Goal: Task Accomplishment & Management: Complete application form

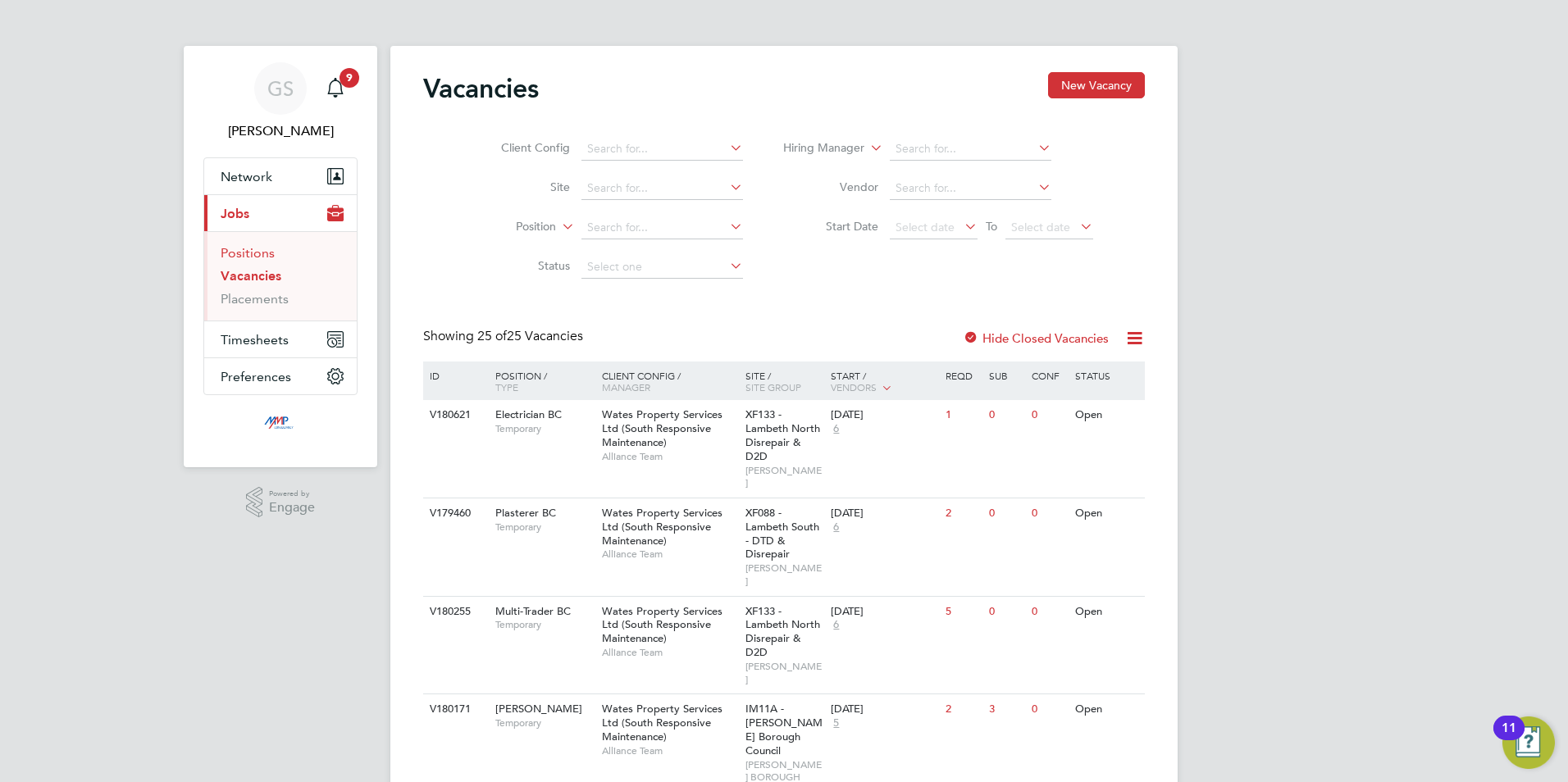
click at [242, 249] on link "Positions" at bounding box center [248, 253] width 54 height 16
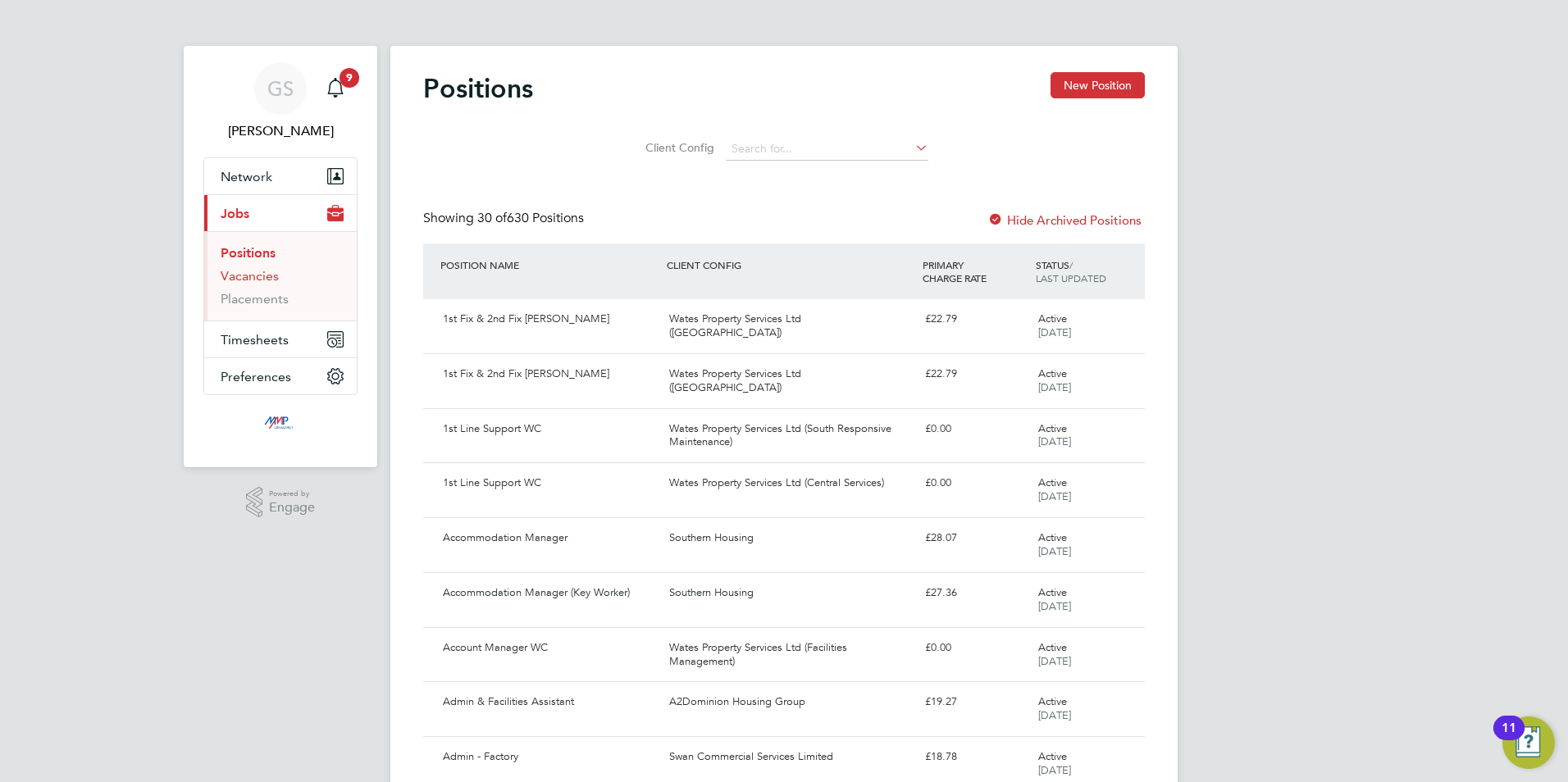
click at [242, 272] on link "Vacancies" at bounding box center [249, 276] width 58 height 16
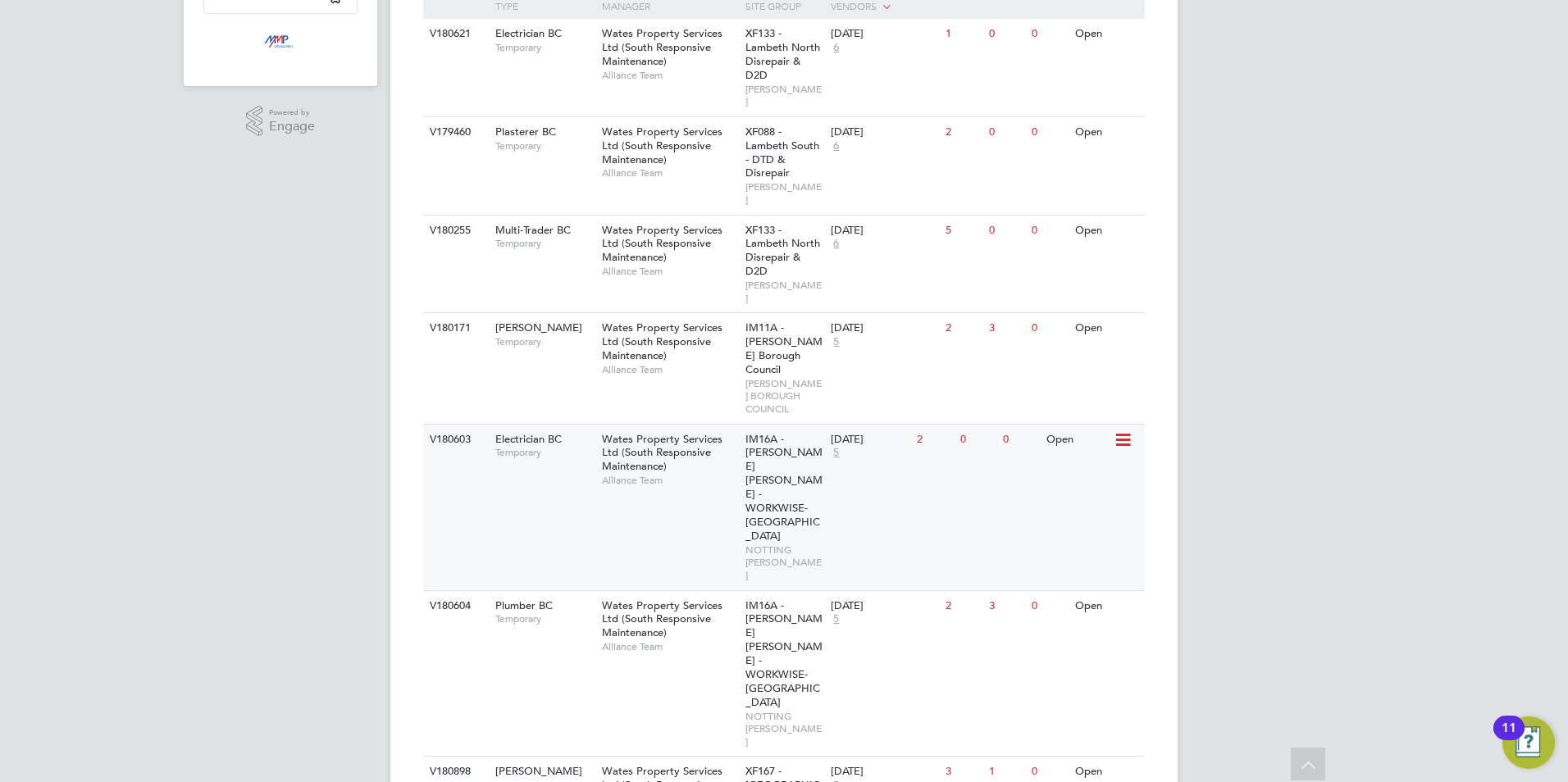
scroll to position [410, 0]
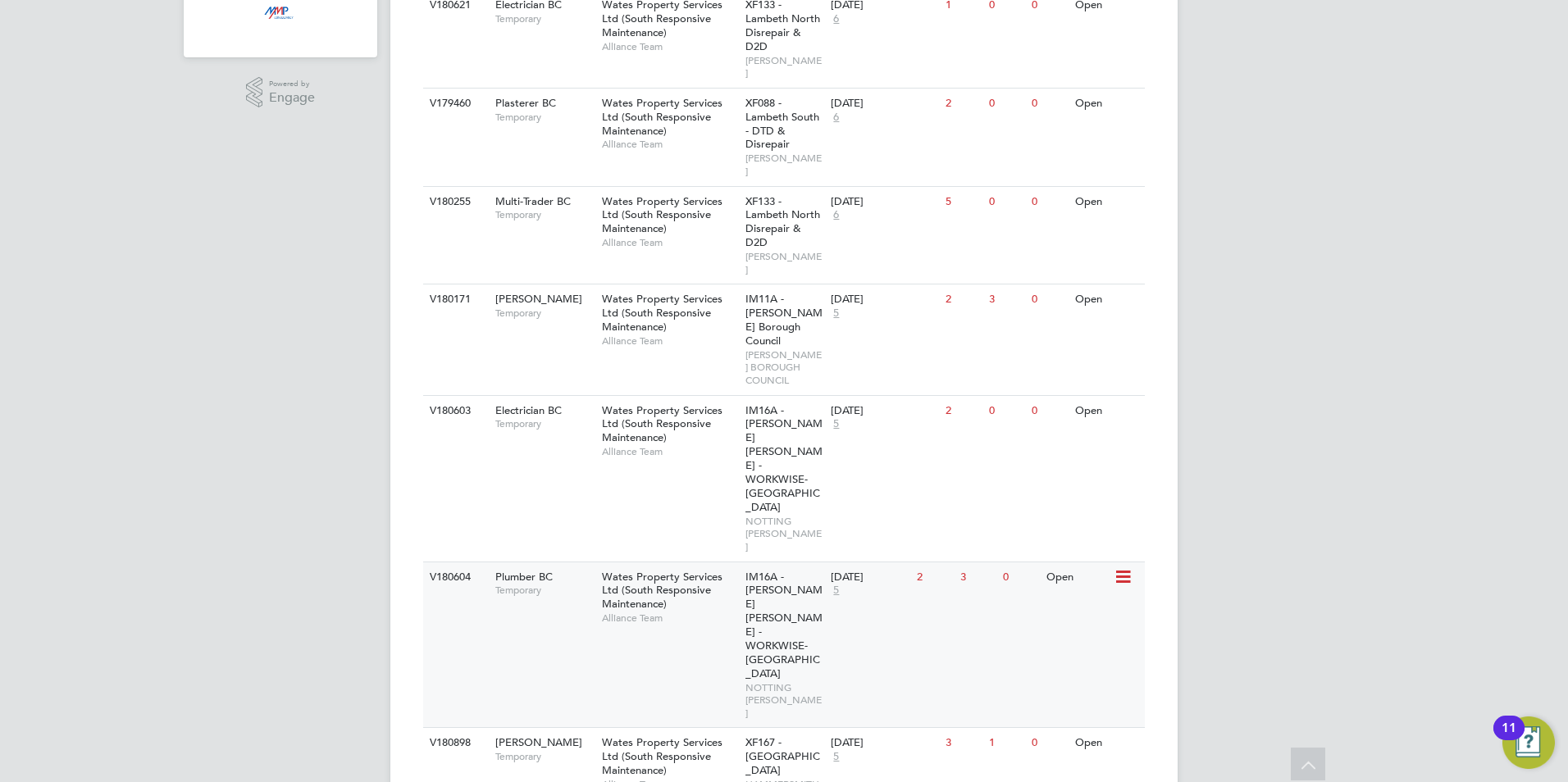
click at [719, 562] on div "Wates Property Services Ltd (South Responsive Maintenance) Alliance Team" at bounding box center [669, 598] width 143 height 71
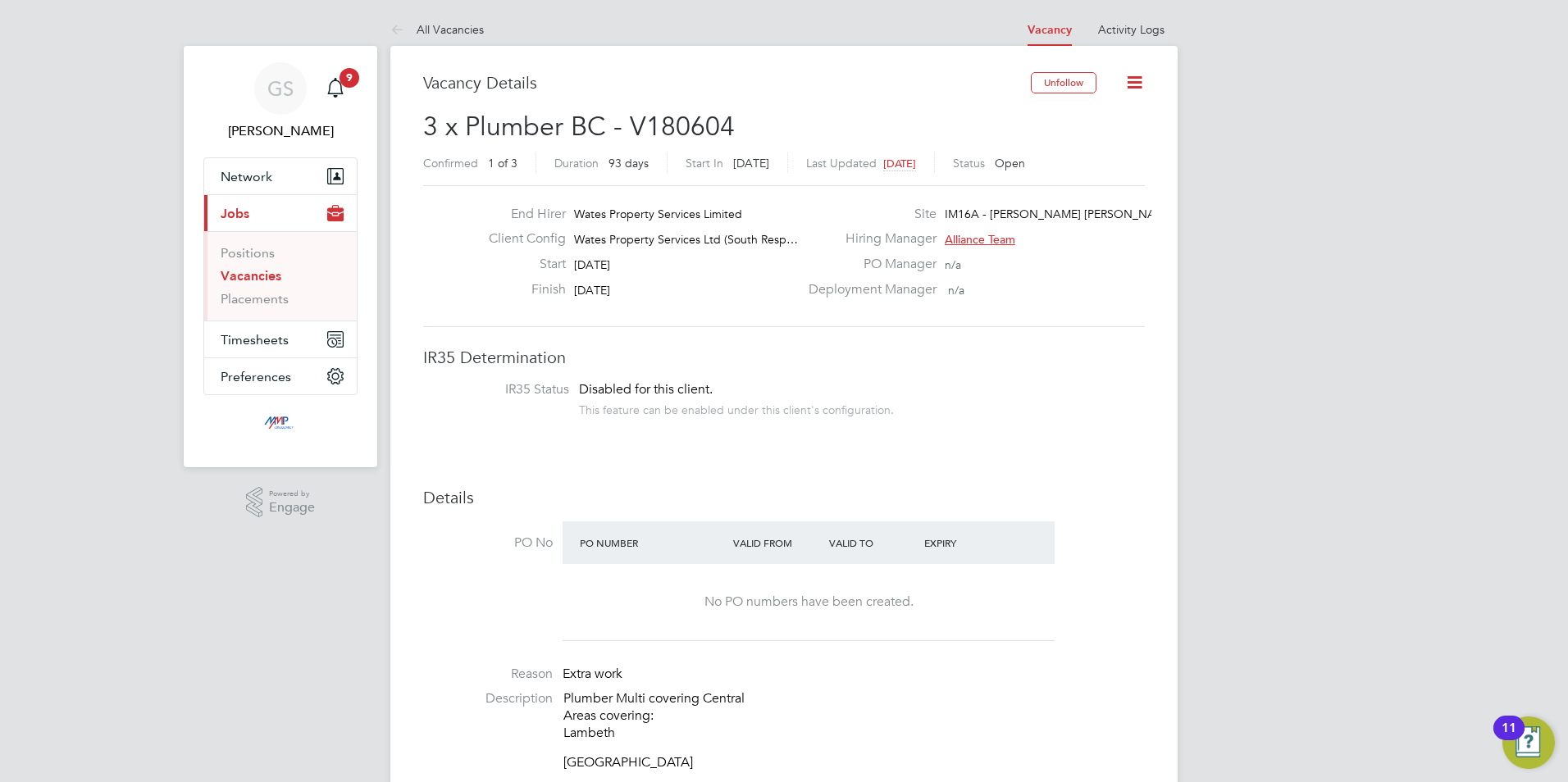
click at [278, 277] on link "Vacancies" at bounding box center [251, 276] width 61 height 16
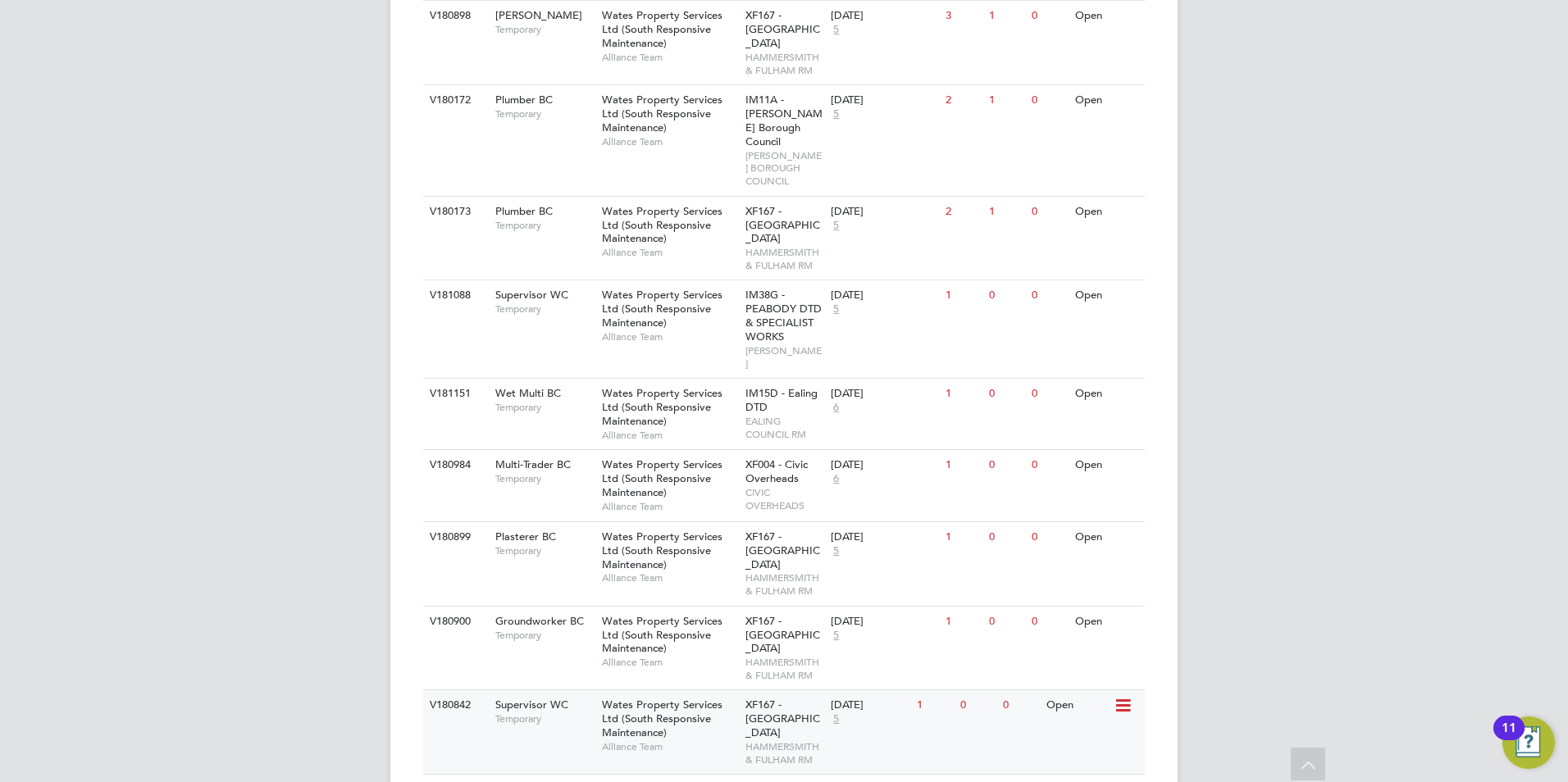
scroll to position [1312, 0]
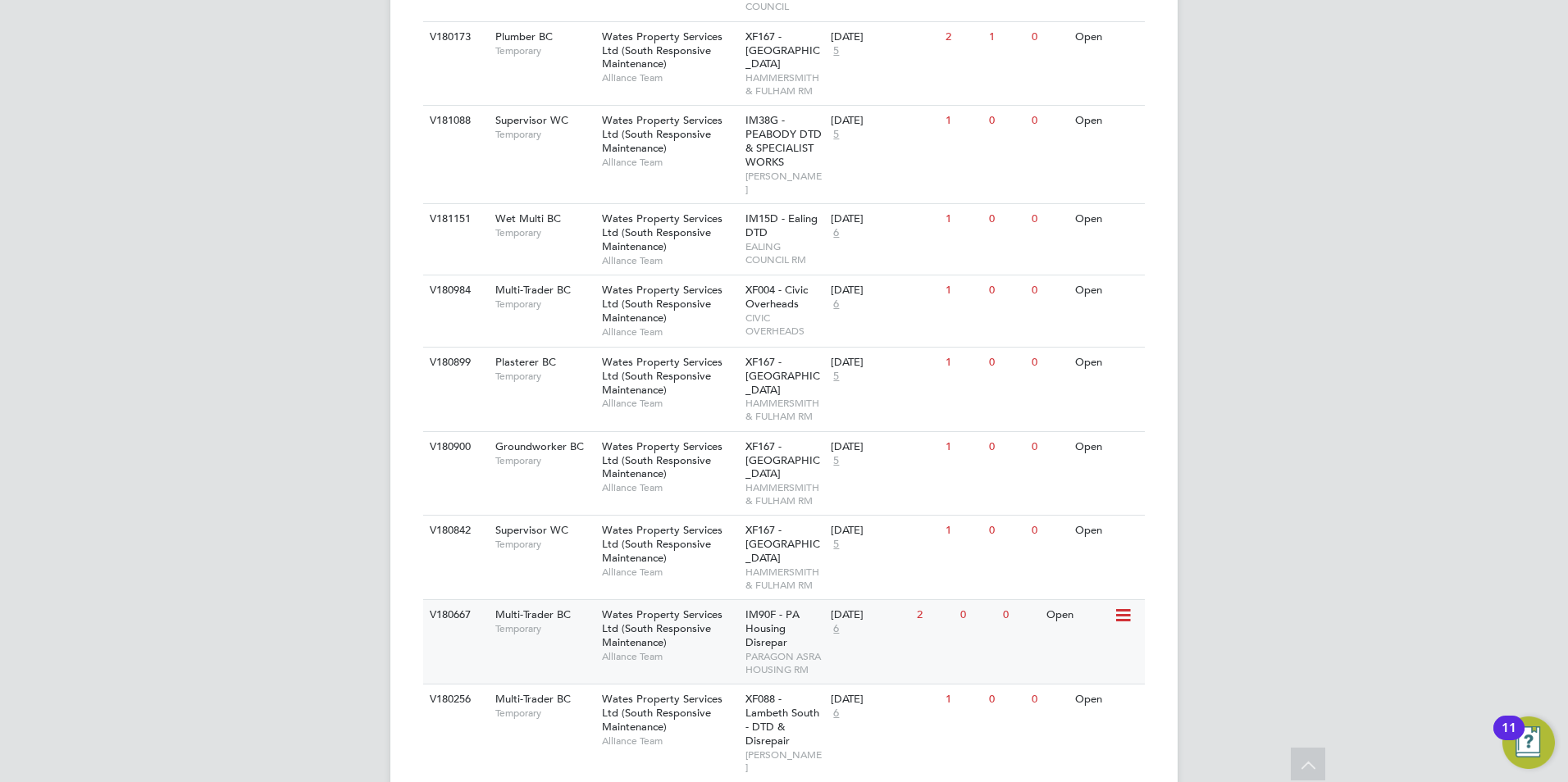
click at [772, 607] on span "IM90F - PA Housing Disrepar" at bounding box center [772, 628] width 54 height 42
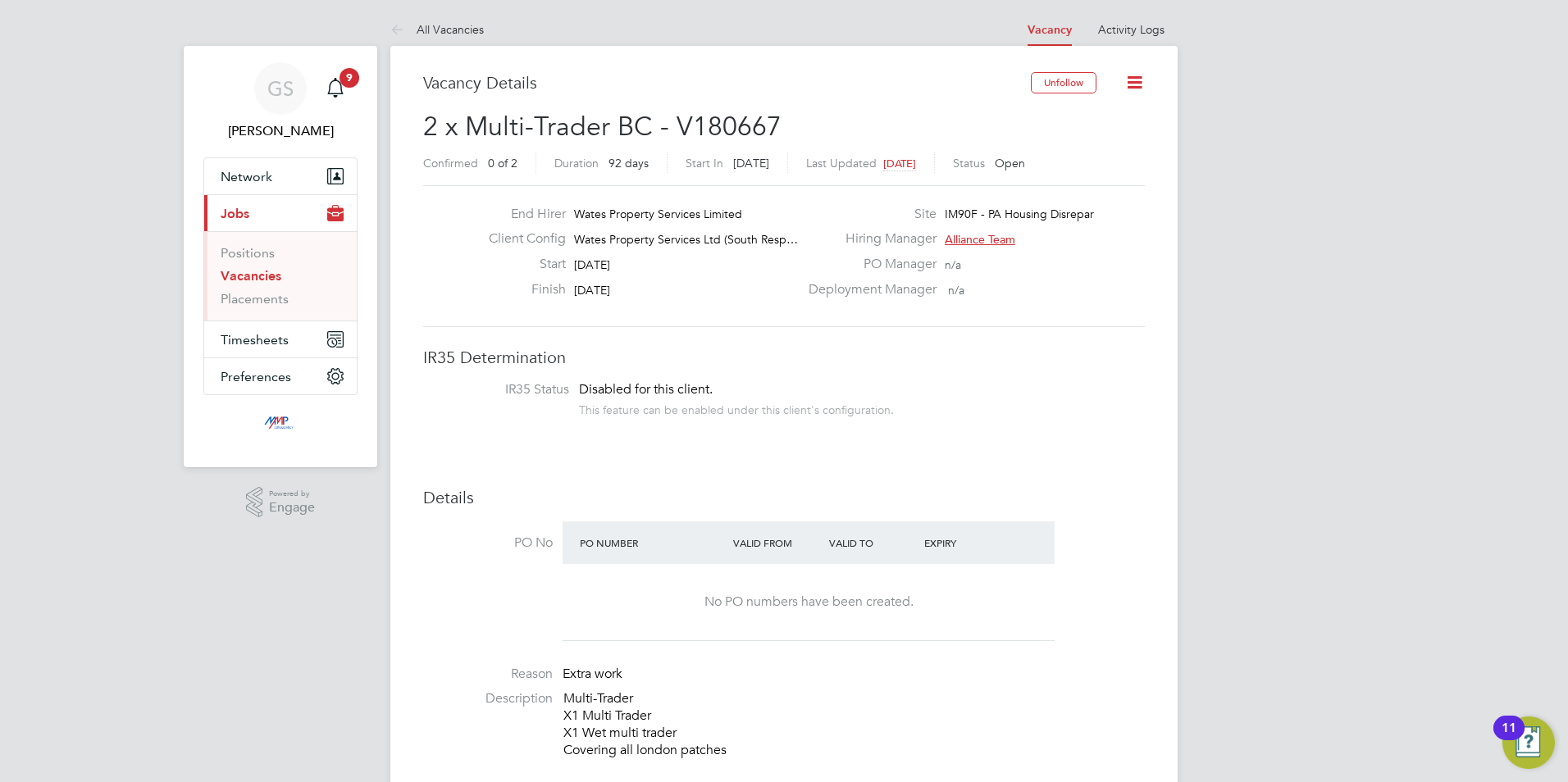
click at [238, 277] on link "Vacancies" at bounding box center [251, 276] width 61 height 16
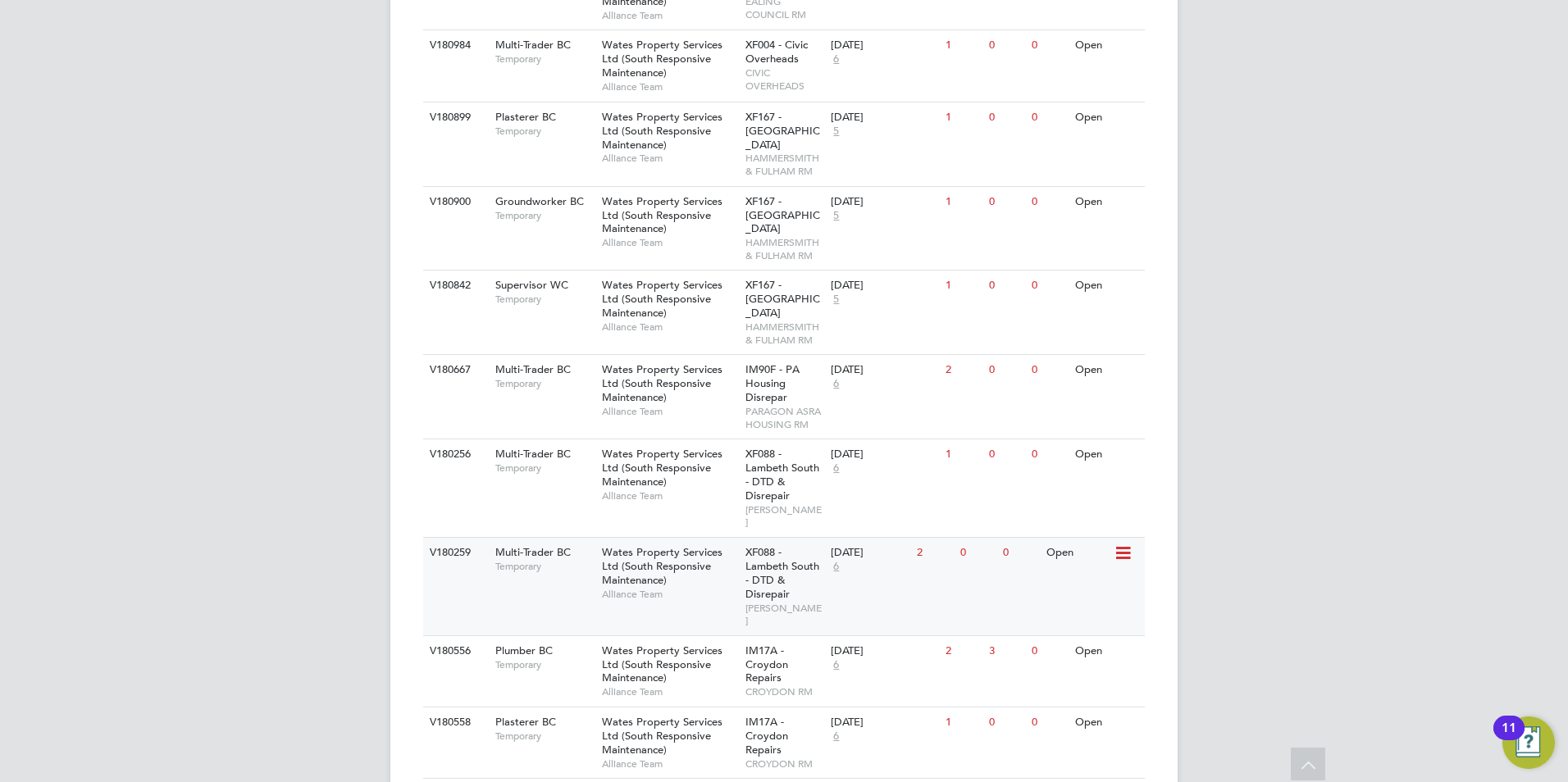
scroll to position [1558, 0]
click at [789, 439] on div "XF088 - Lambeth South - DTD & Disrepair LAMBETH RM" at bounding box center [784, 487] width 86 height 98
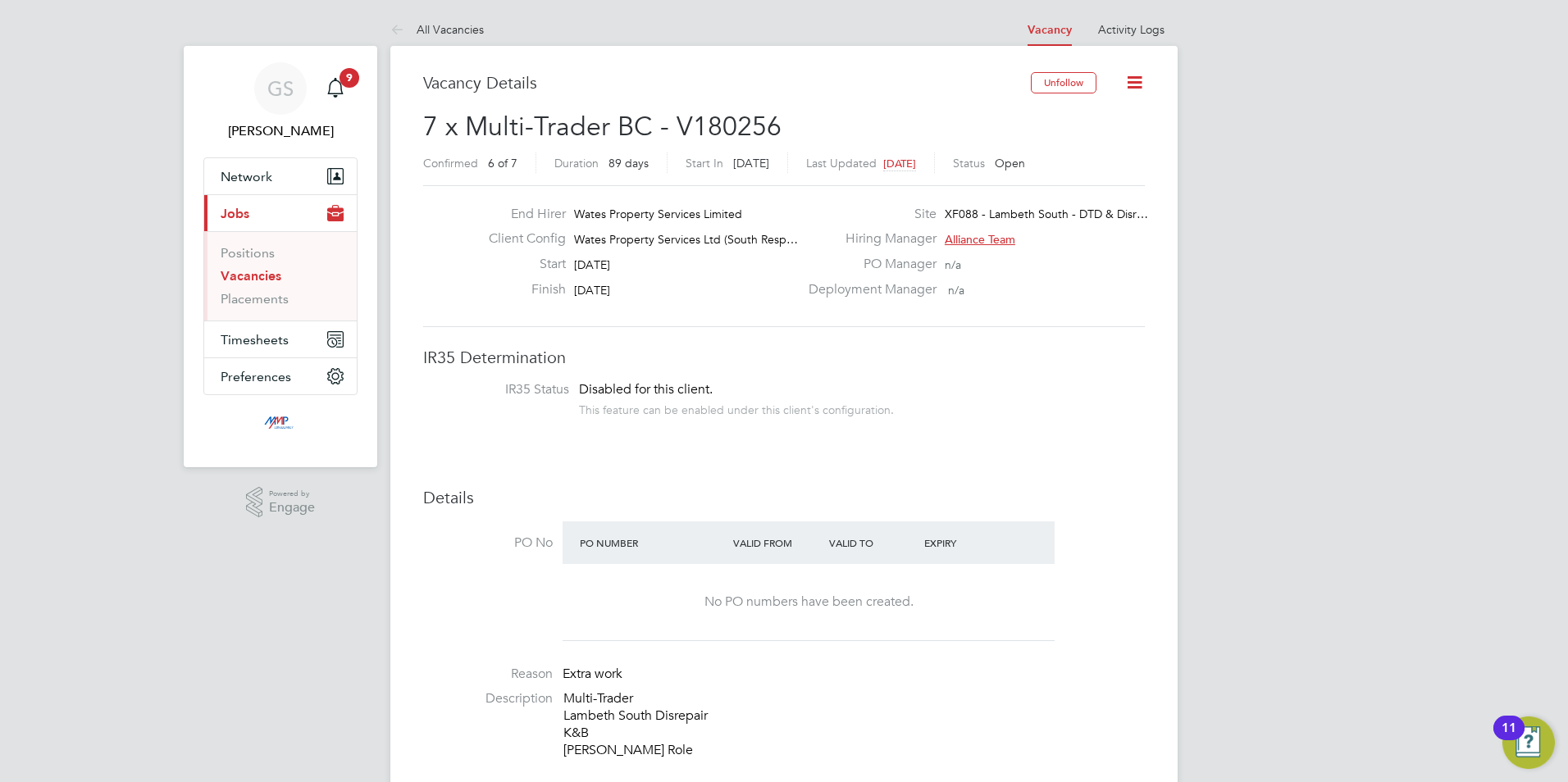
click at [255, 277] on link "Vacancies" at bounding box center [251, 276] width 61 height 16
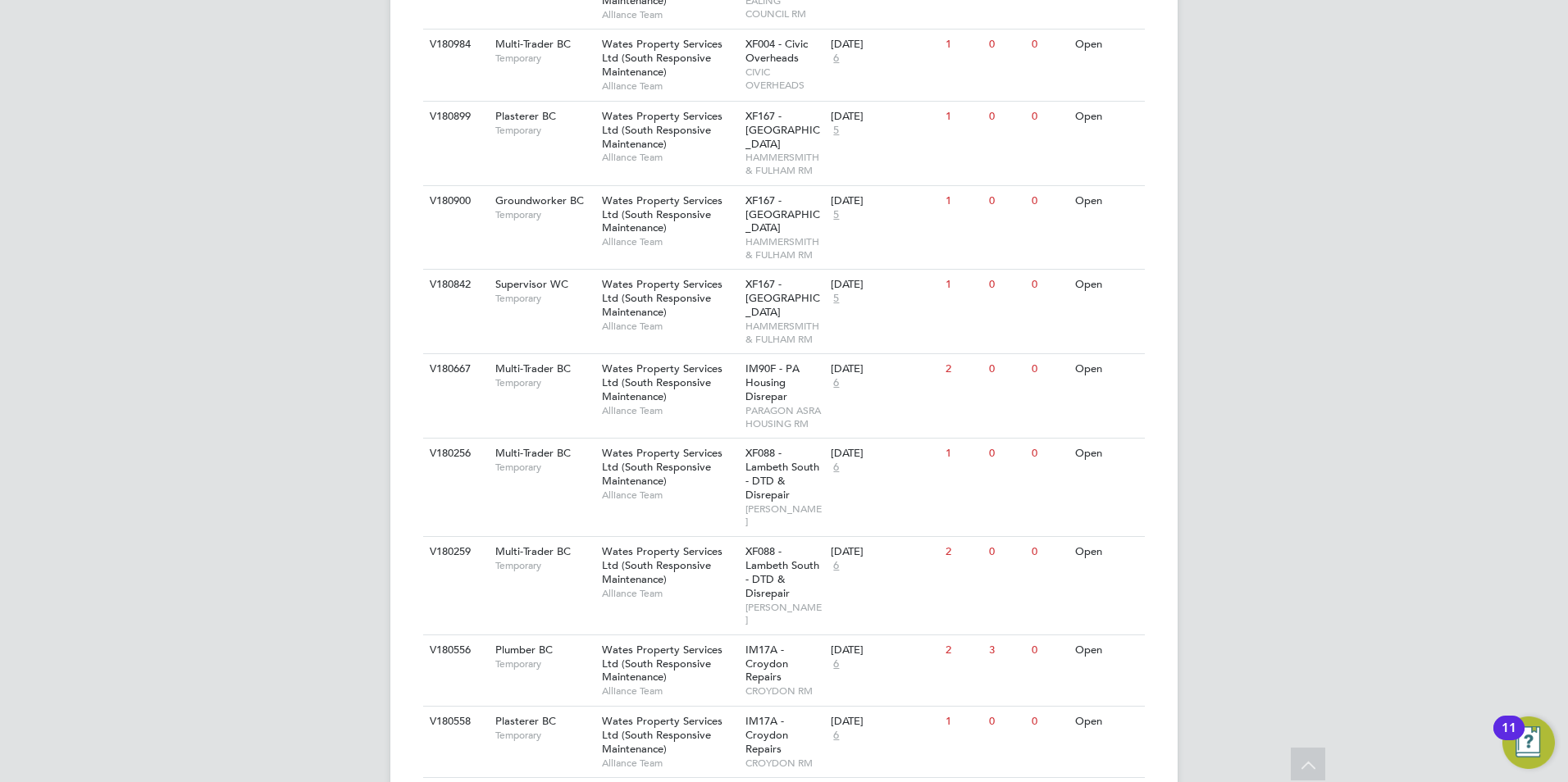
scroll to position [1476, 0]
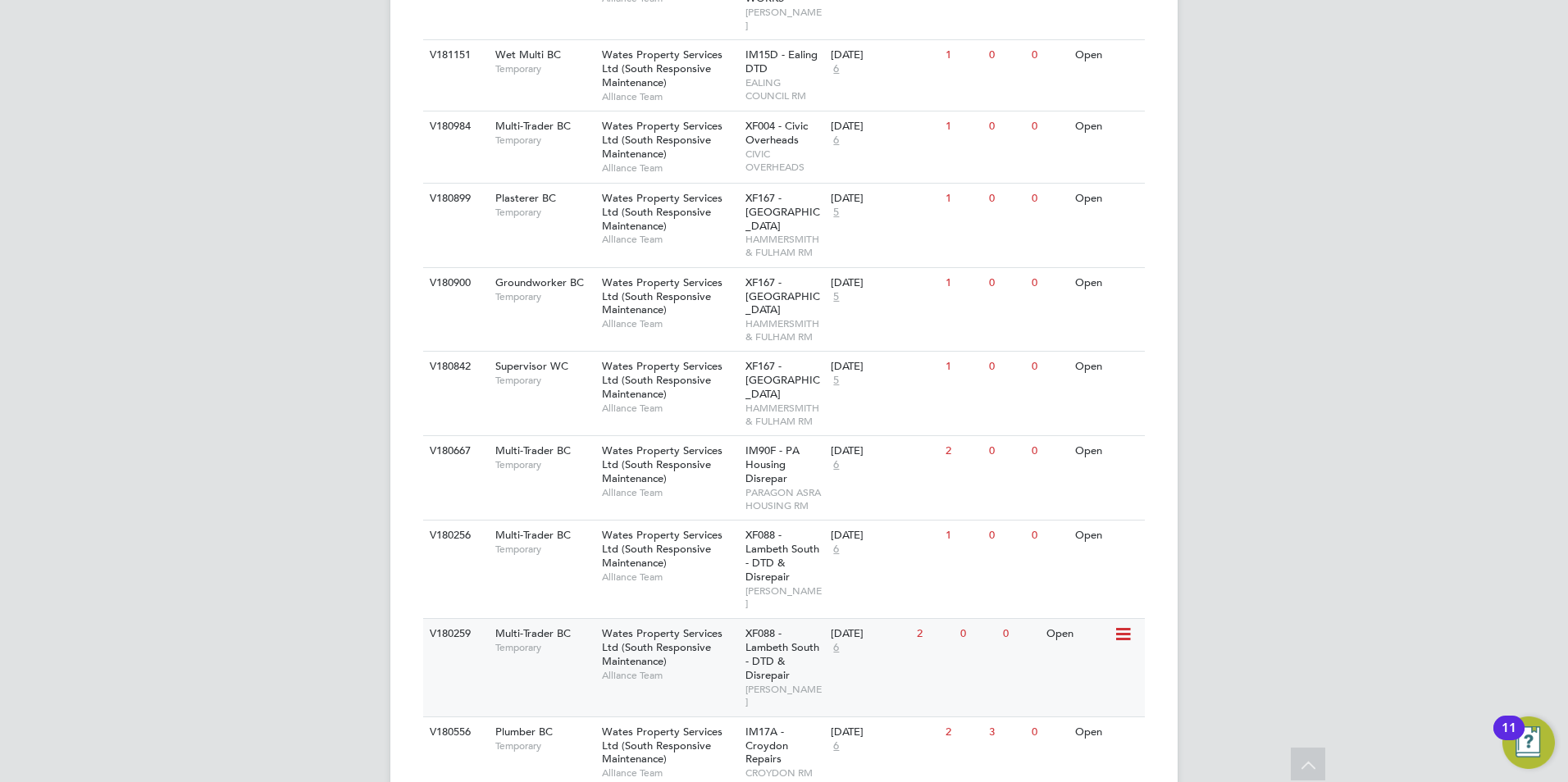
click at [674, 619] on div "Wates Property Services Ltd (South Responsive Maintenance) Alliance Team" at bounding box center [669, 654] width 143 height 71
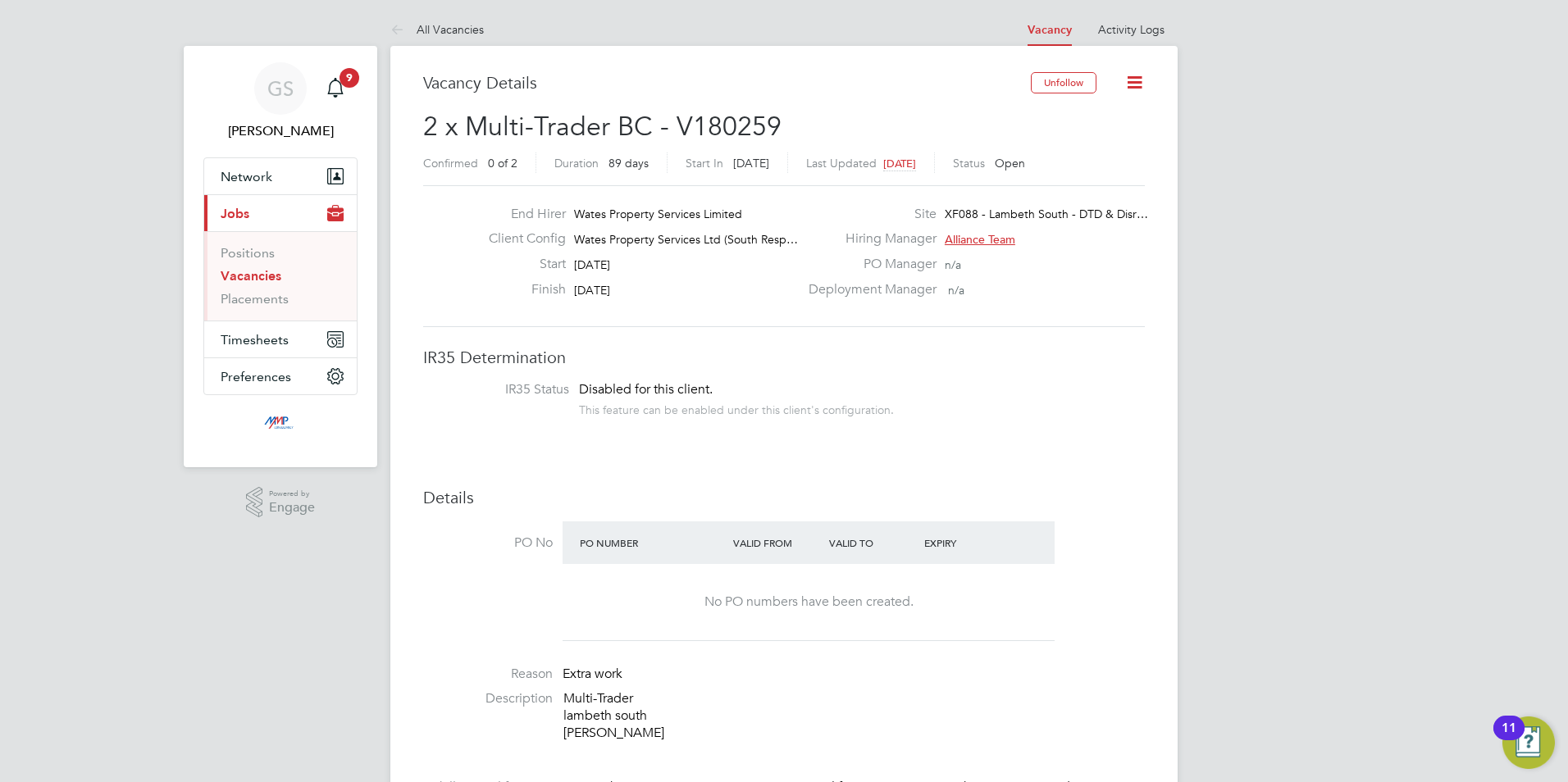
click at [270, 281] on link "Vacancies" at bounding box center [251, 276] width 61 height 16
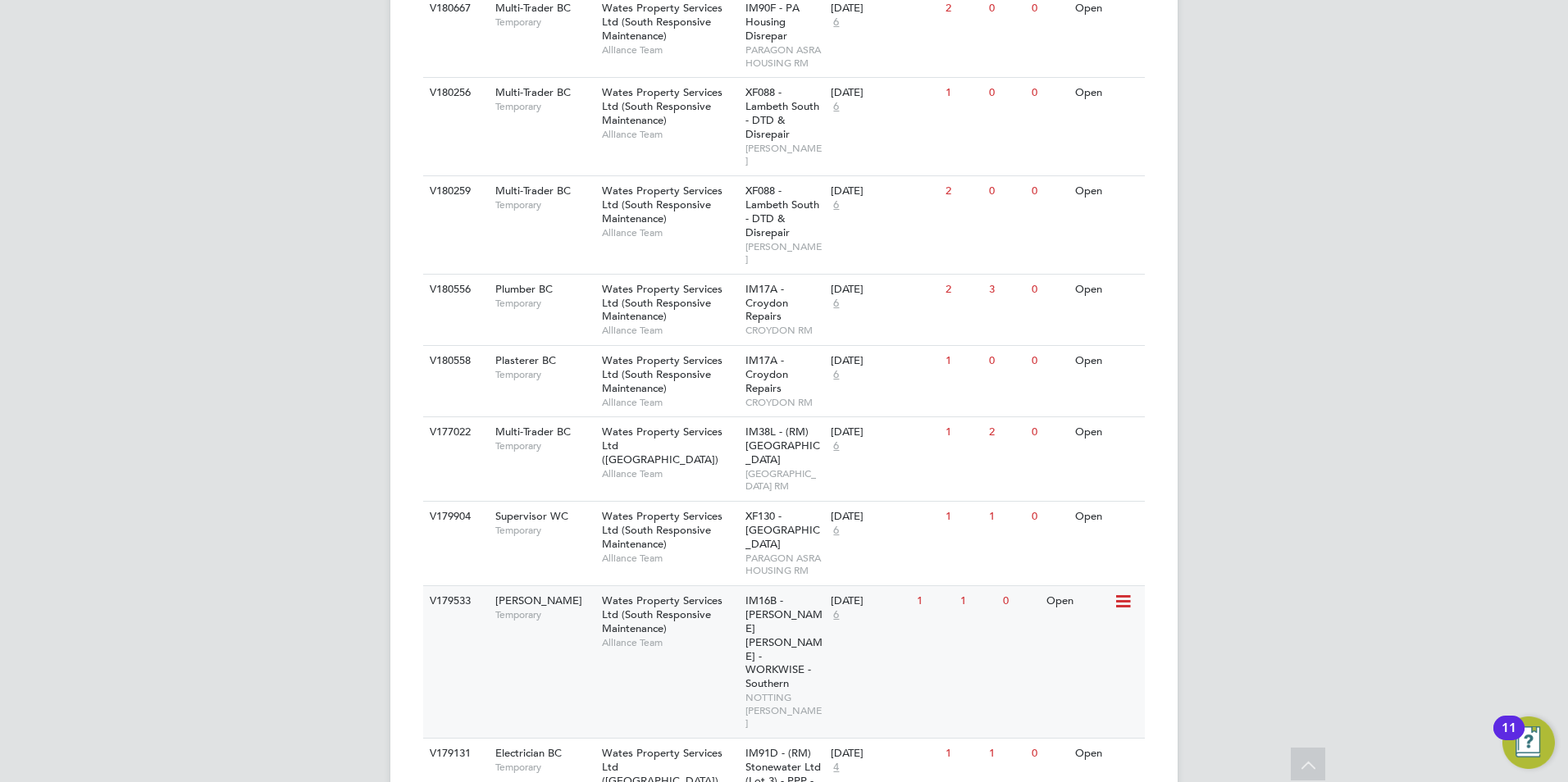
scroll to position [1836, 0]
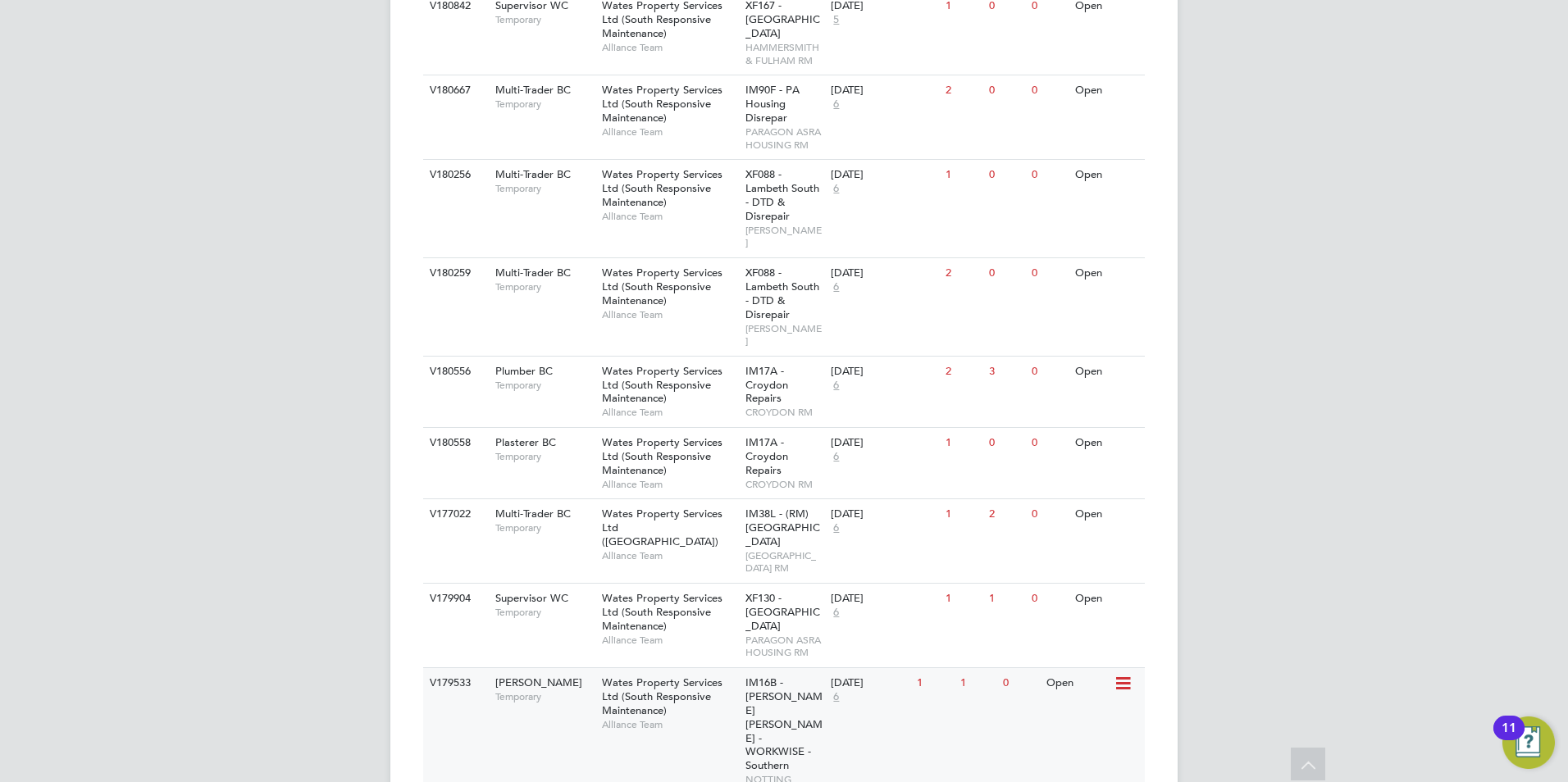
click at [678, 719] on span "Alliance Team" at bounding box center [669, 725] width 135 height 13
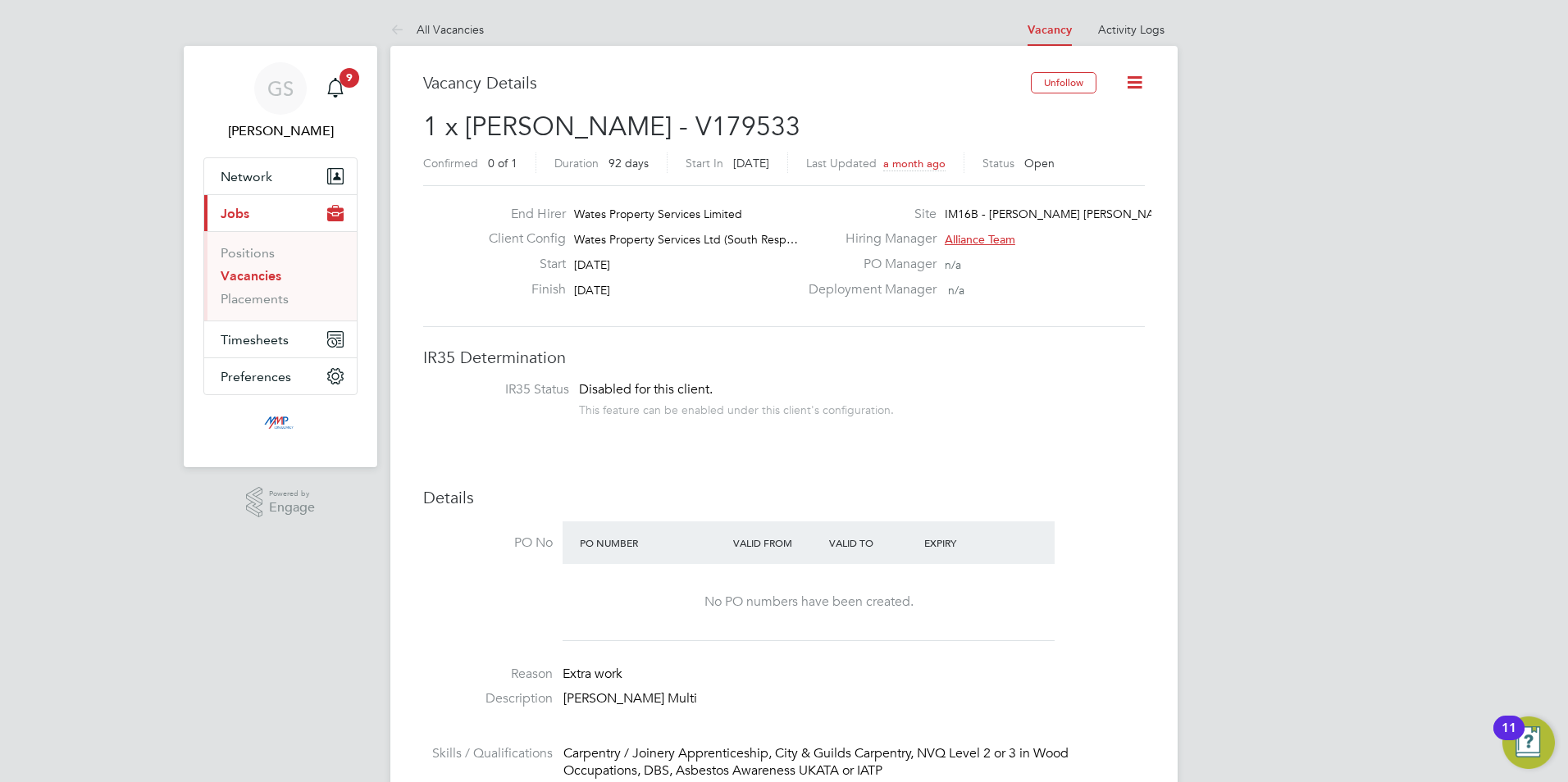
click at [261, 279] on link "Vacancies" at bounding box center [251, 276] width 61 height 16
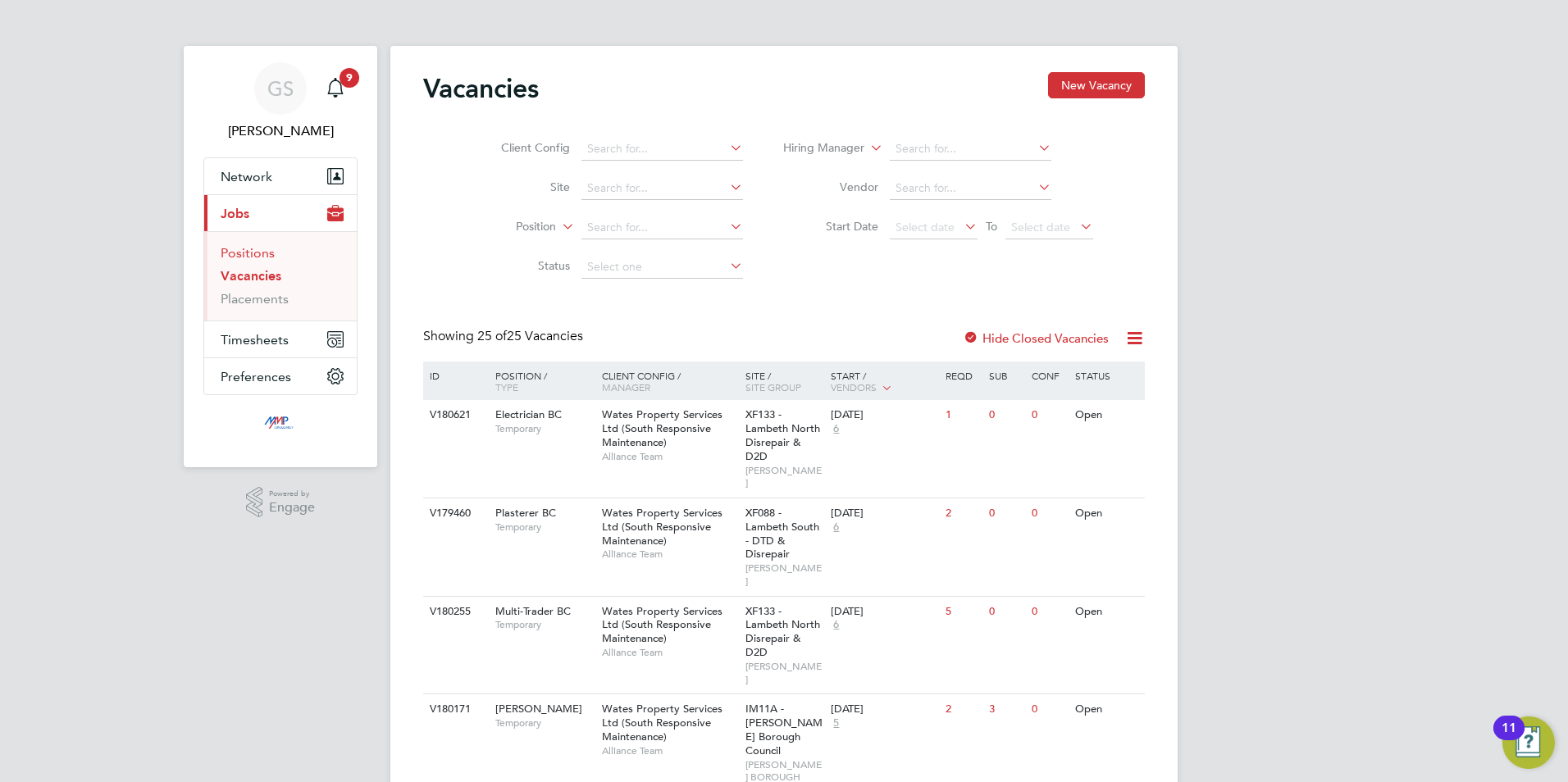
click at [249, 248] on link "Positions" at bounding box center [248, 253] width 54 height 16
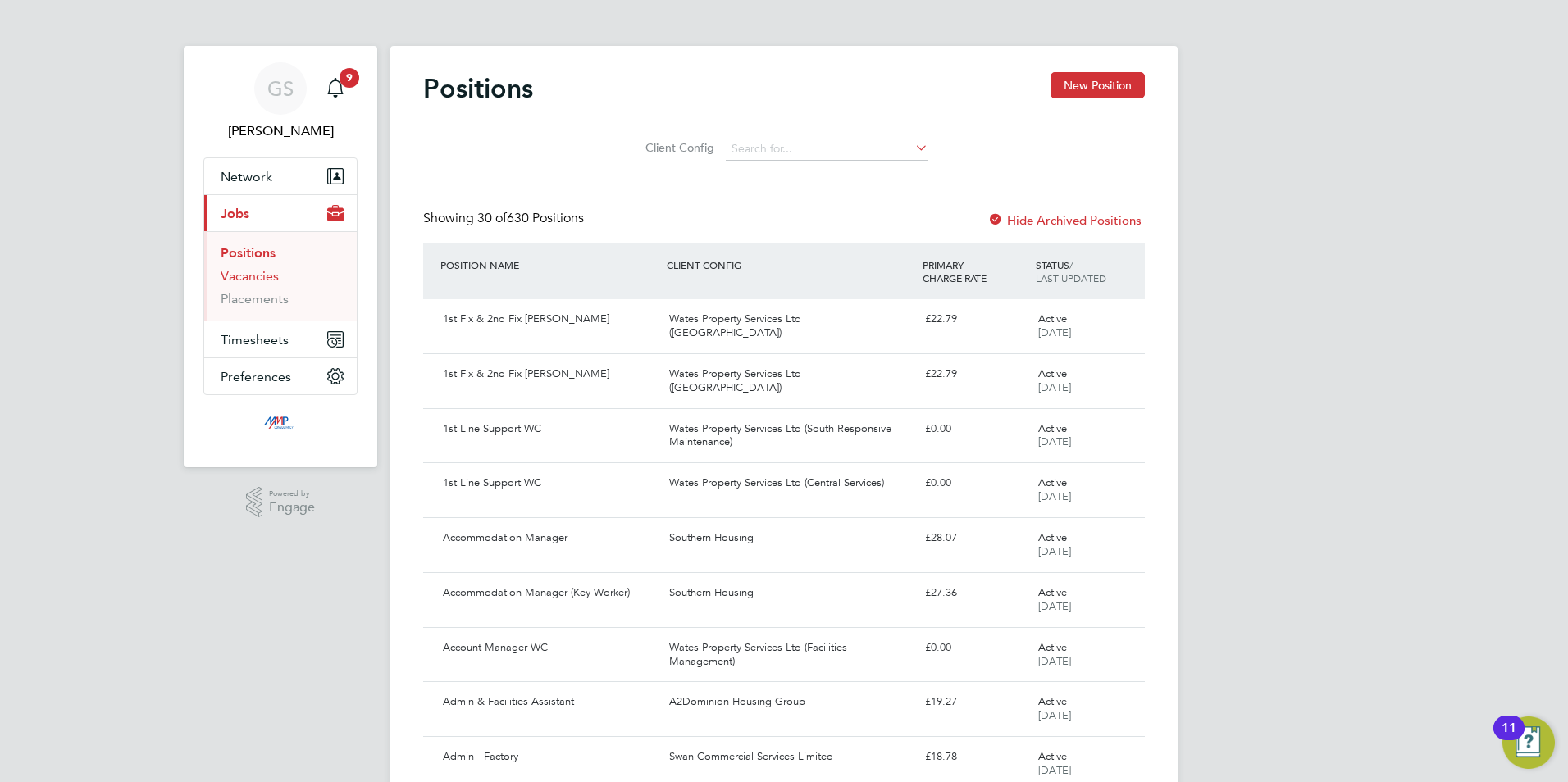
click at [250, 276] on link "Vacancies" at bounding box center [249, 276] width 58 height 16
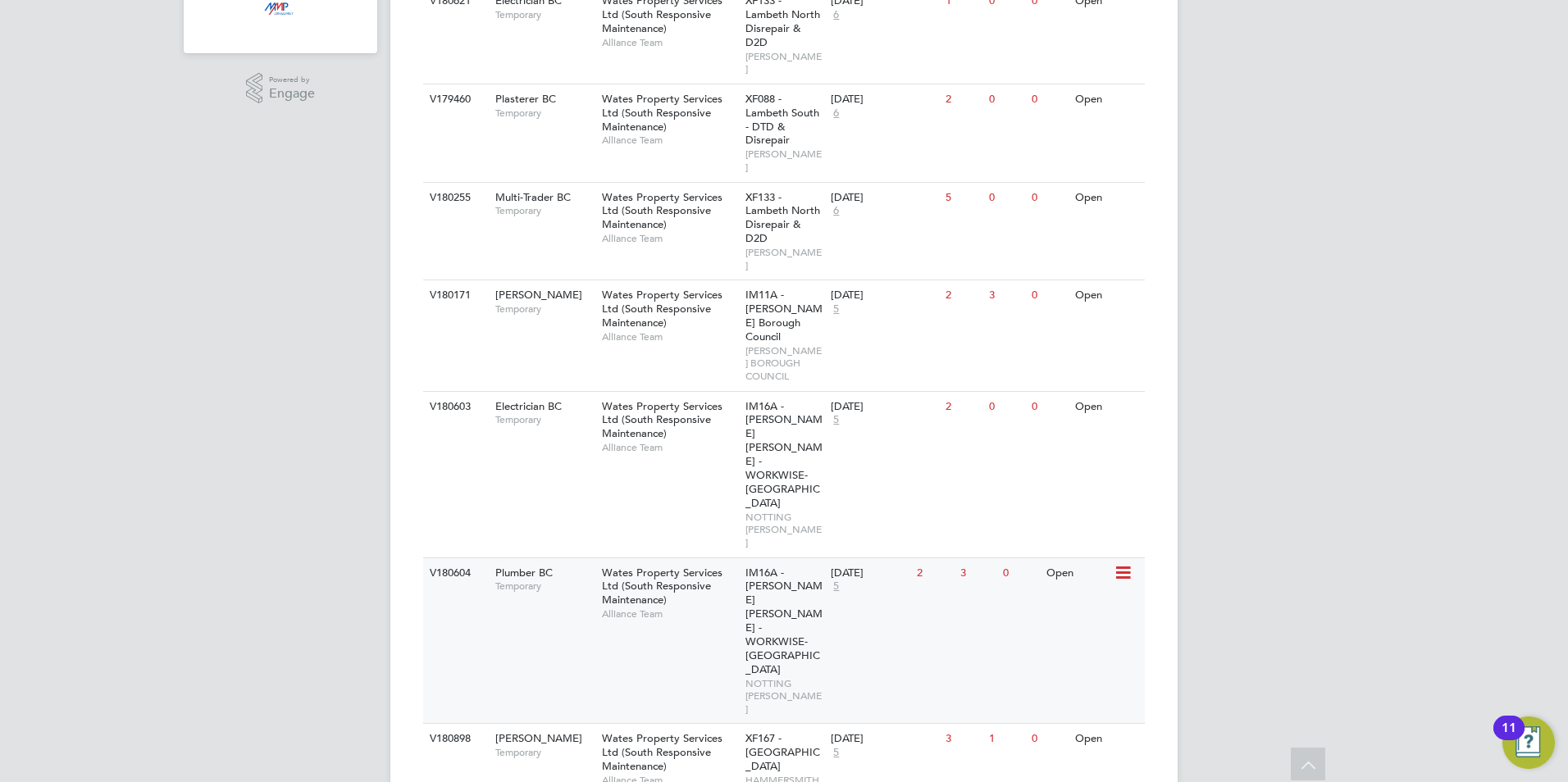
scroll to position [443, 0]
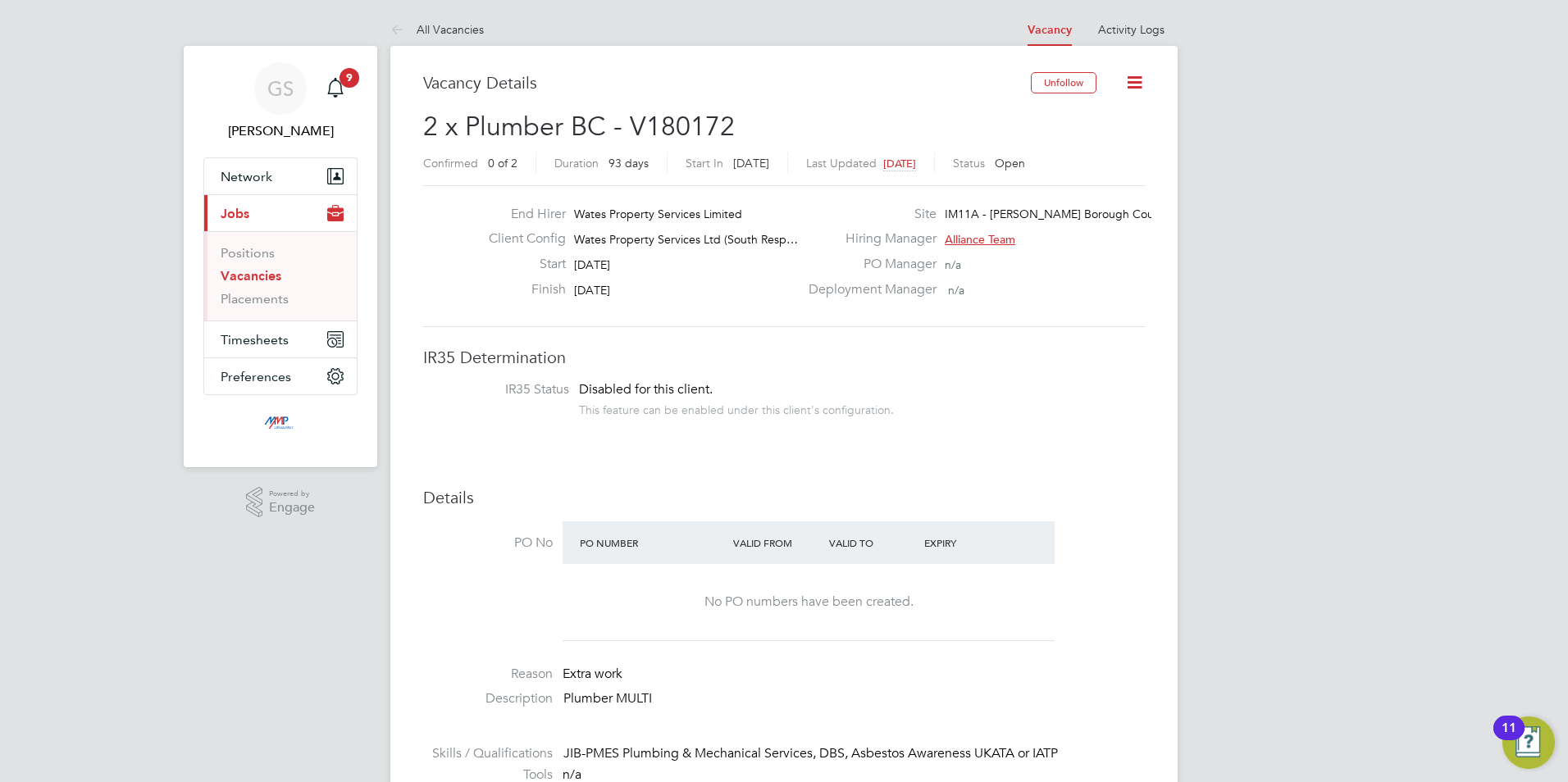
click at [274, 280] on link "Vacancies" at bounding box center [251, 276] width 61 height 16
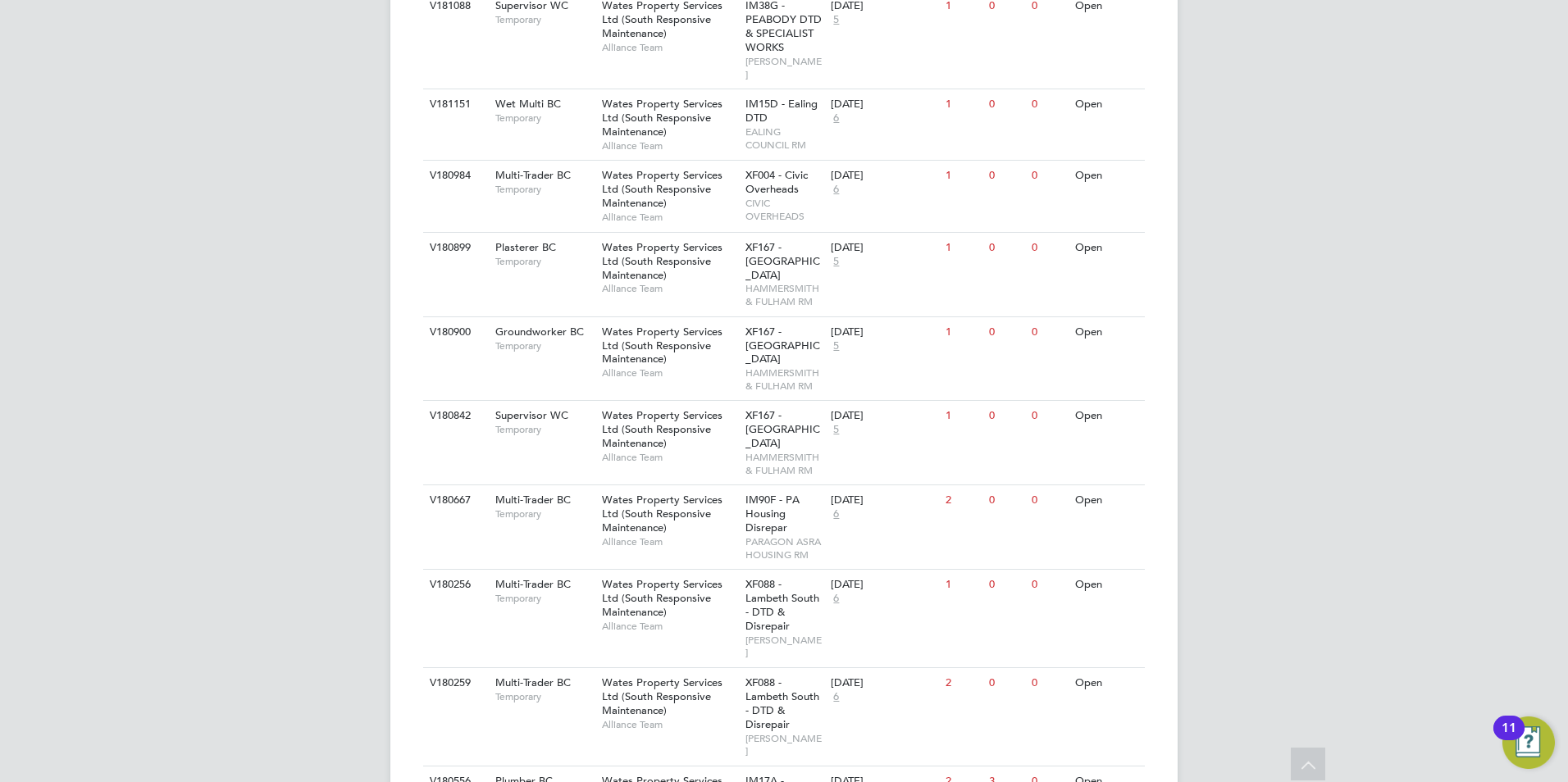
scroll to position [1509, 0]
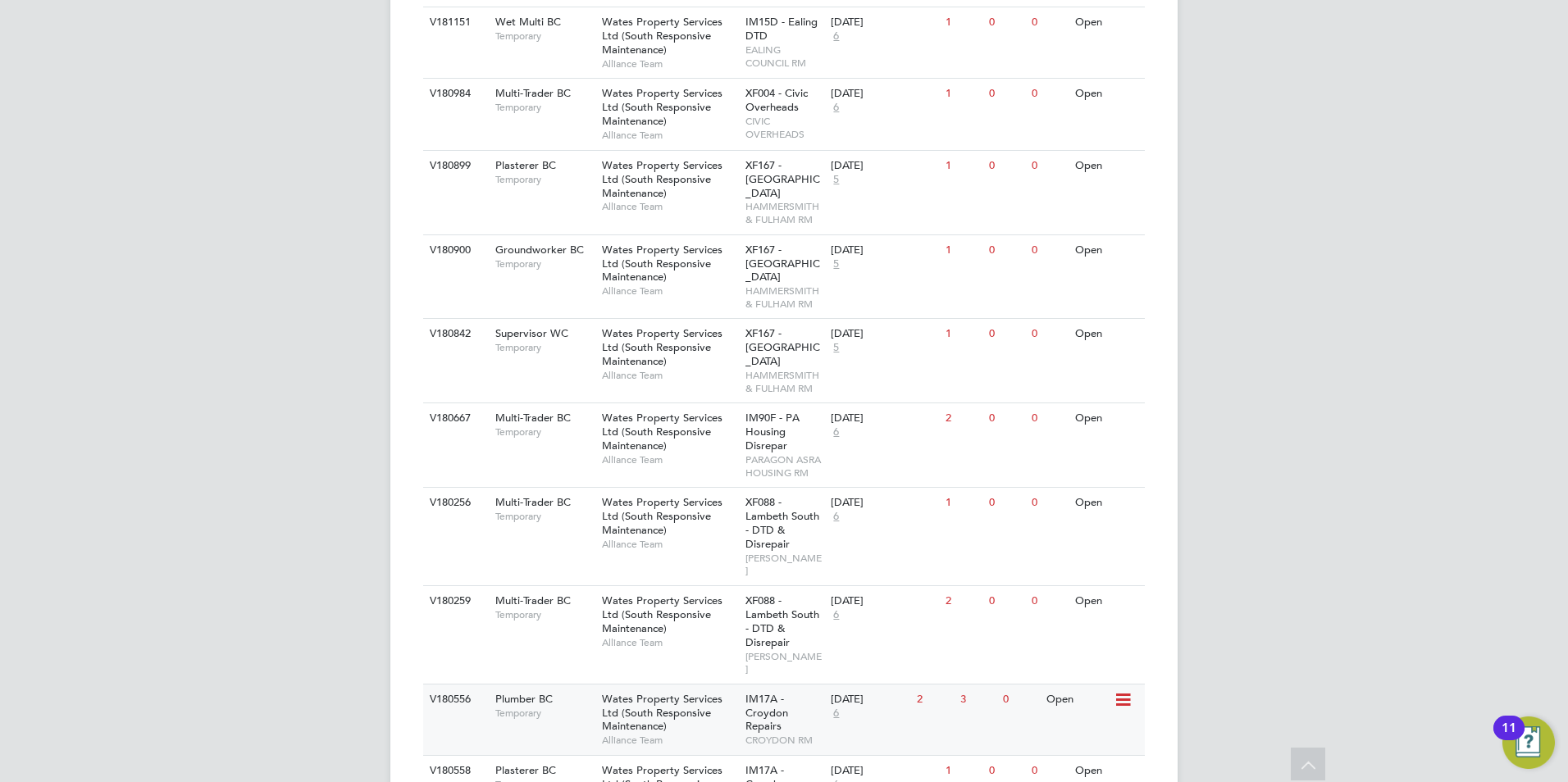
click at [692, 692] on span "Wates Property Services Ltd (South Responsive Maintenance)" at bounding box center [662, 713] width 120 height 42
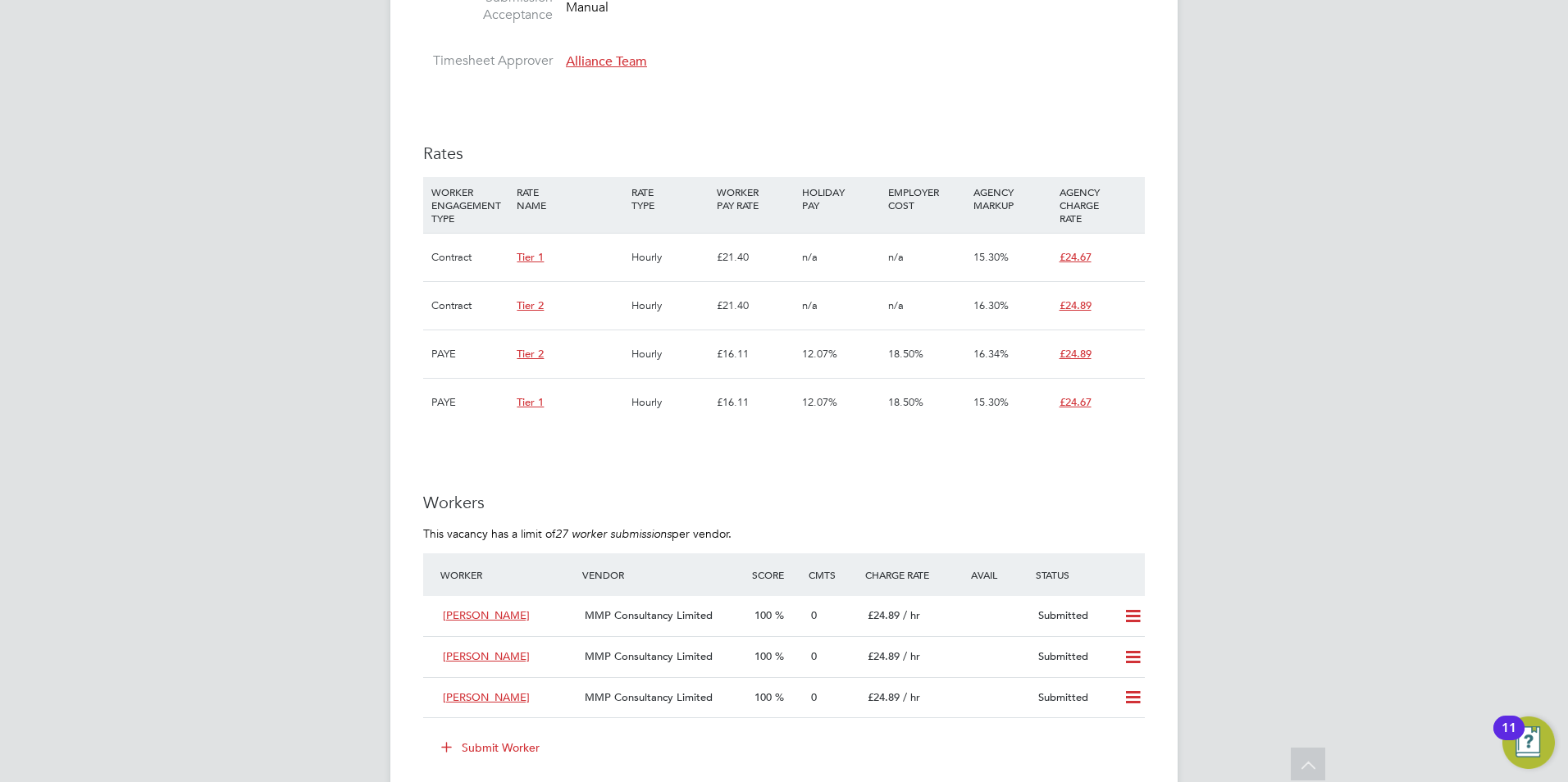
scroll to position [984, 0]
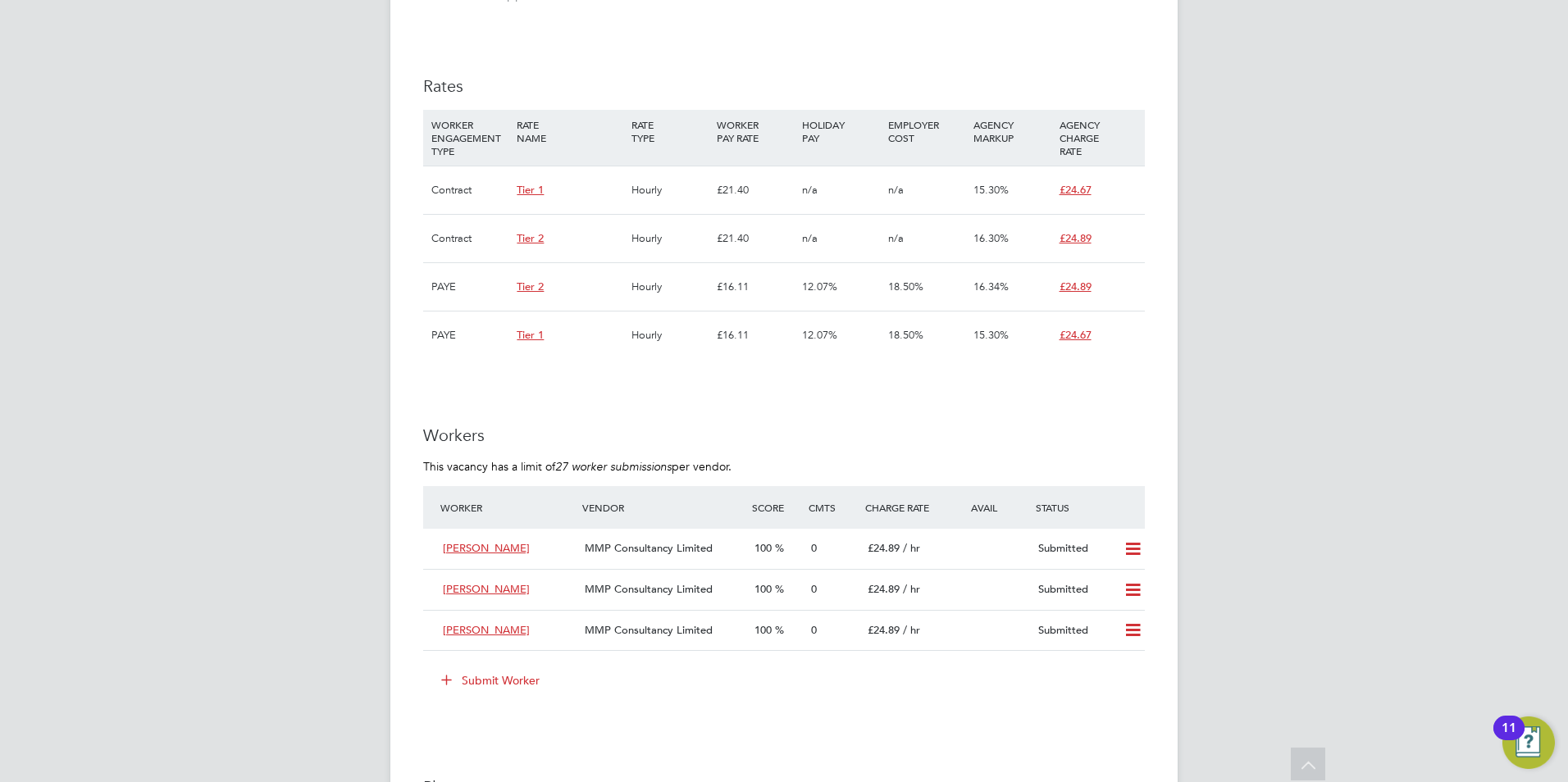
click at [506, 674] on button "Submit Worker" at bounding box center [491, 681] width 123 height 26
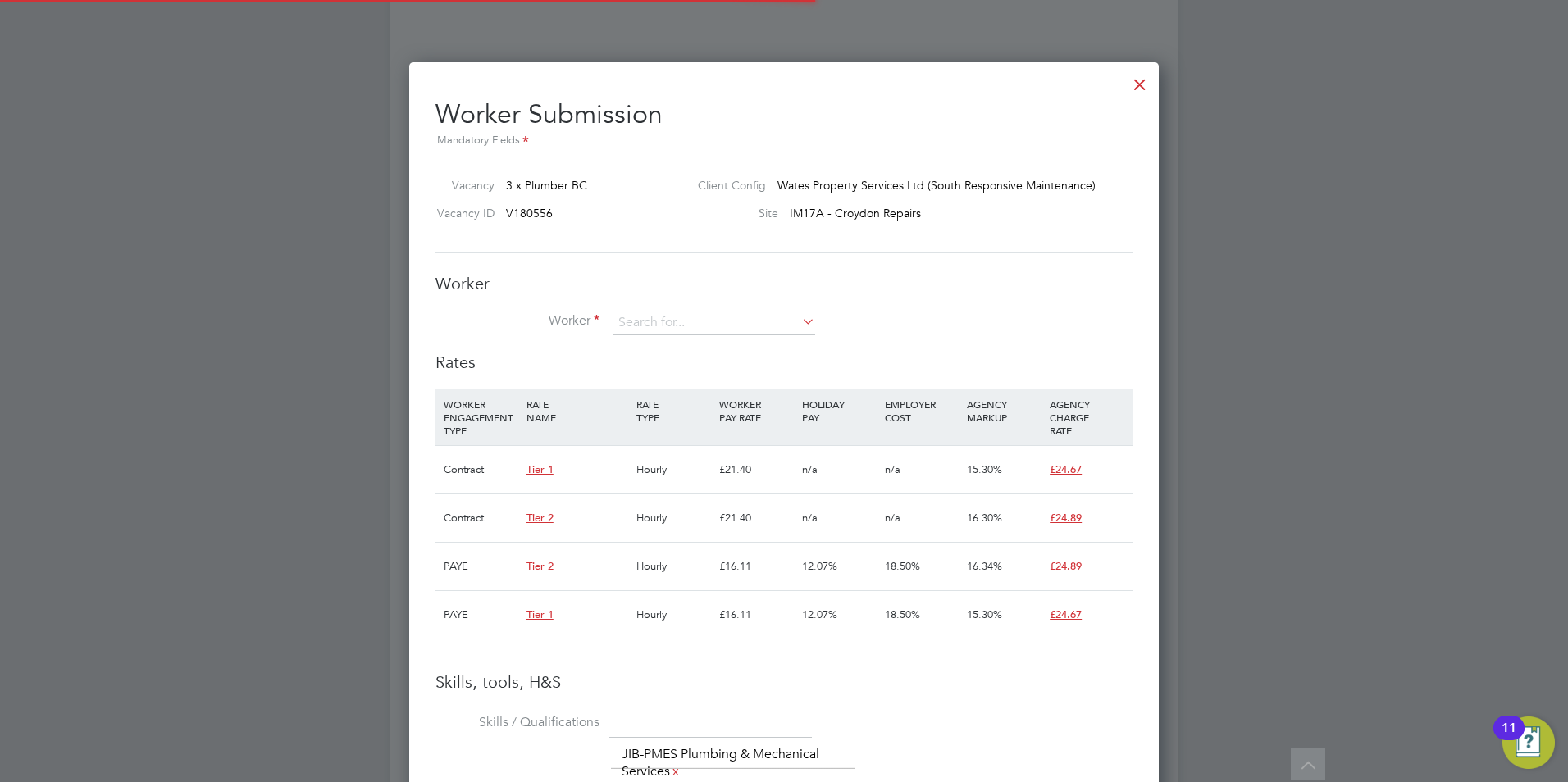
scroll to position [49, 111]
click at [649, 318] on input at bounding box center [714, 324] width 202 height 25
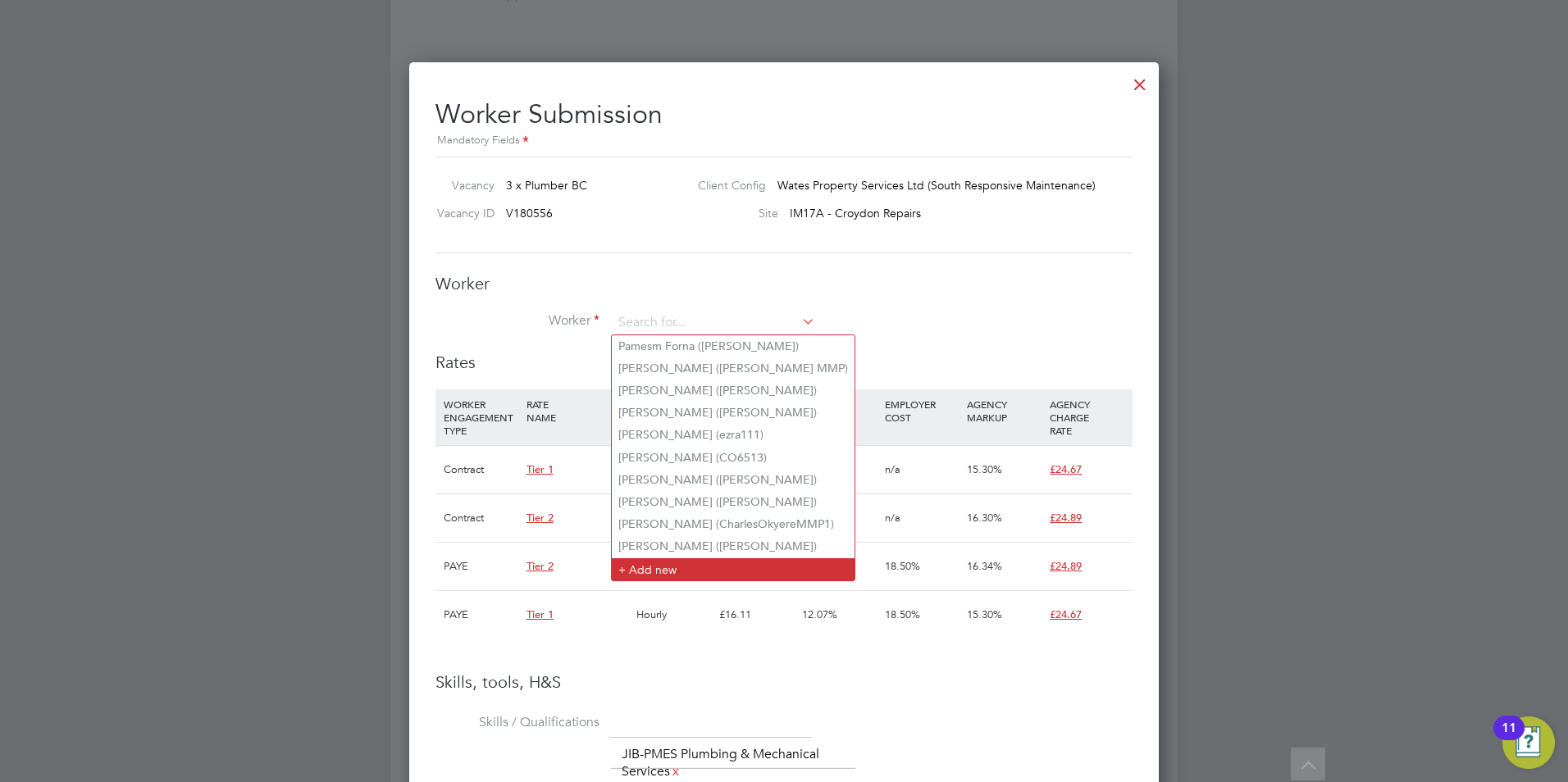
click at [660, 567] on li "+ Add new" at bounding box center [733, 569] width 243 height 22
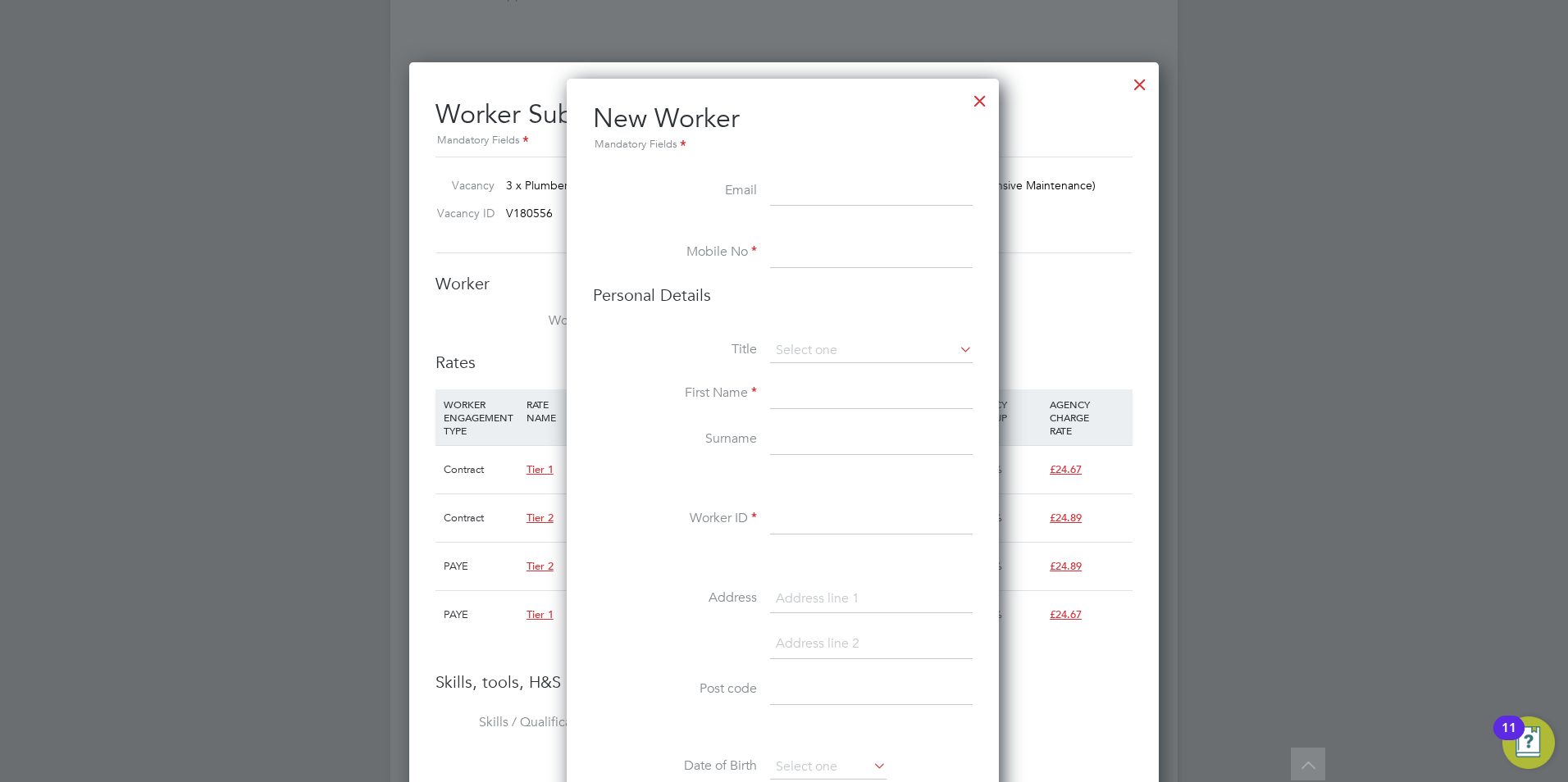
paste input "zakaria85mejri@gmail.com"
type input "zakaria85mejri@gmail.com"
click at [843, 263] on input at bounding box center [871, 254] width 202 height 30
paste input "07591843969"
type input "07591843969"
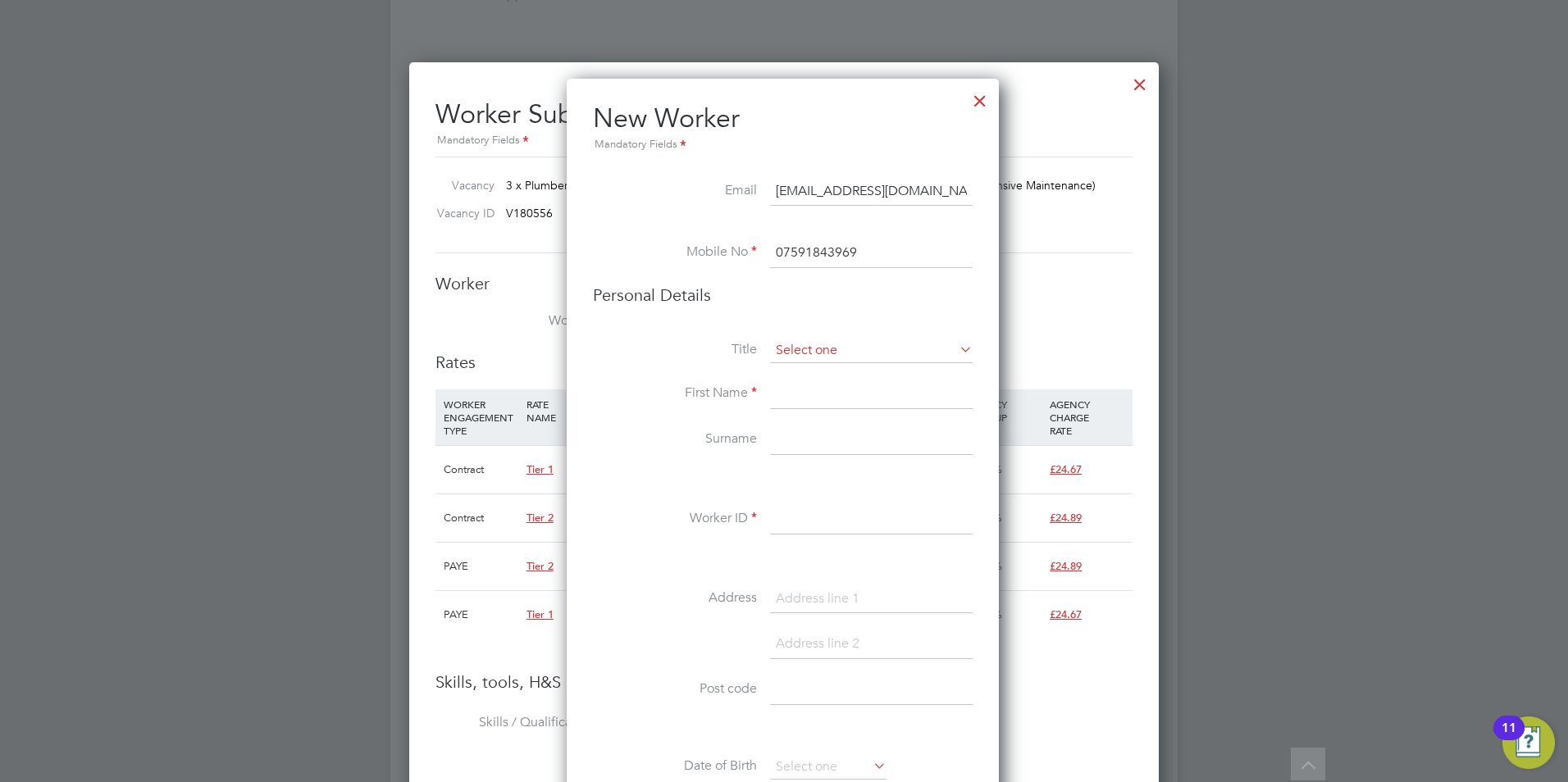
click at [879, 356] on input at bounding box center [871, 351] width 202 height 25
click at [874, 370] on li "Mr" at bounding box center [871, 374] width 204 height 21
type input "Mr"
click at [868, 389] on input at bounding box center [871, 394] width 202 height 30
click at [855, 391] on input at bounding box center [871, 394] width 202 height 30
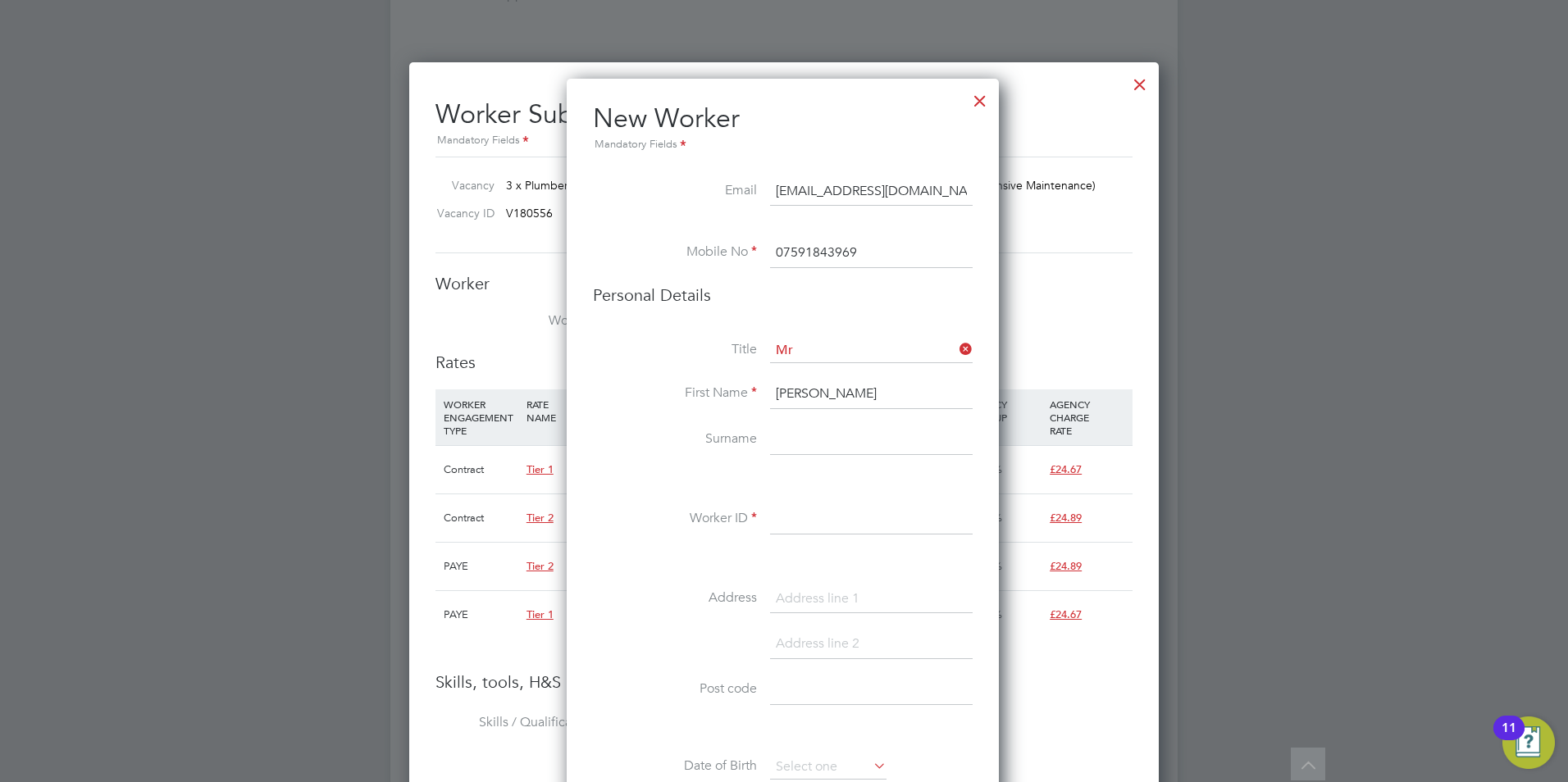
type input "Ali"
click at [794, 438] on input at bounding box center [871, 440] width 202 height 30
type input "Mejri"
click at [799, 516] on input at bounding box center [871, 520] width 202 height 30
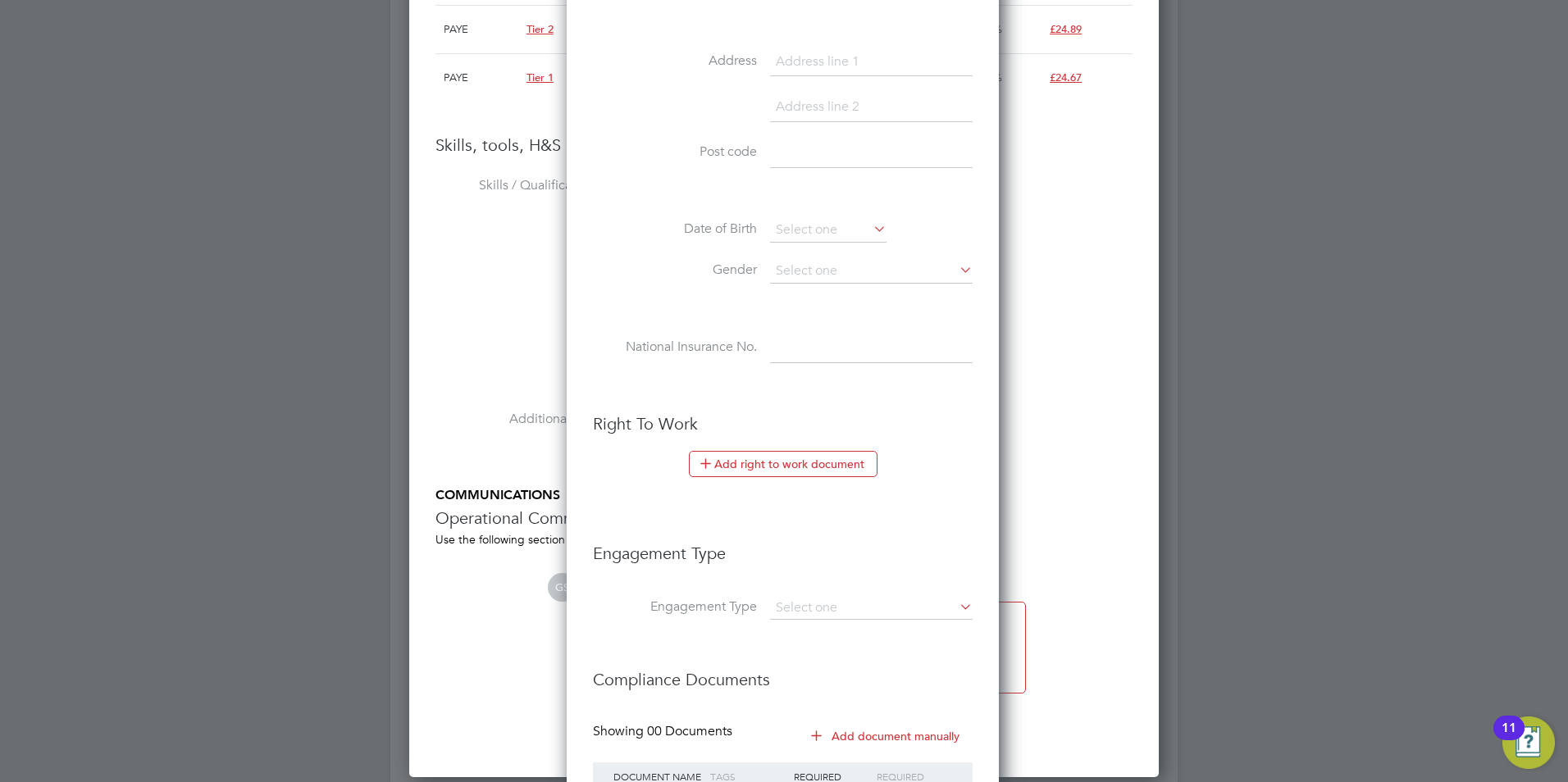
scroll to position [1558, 0]
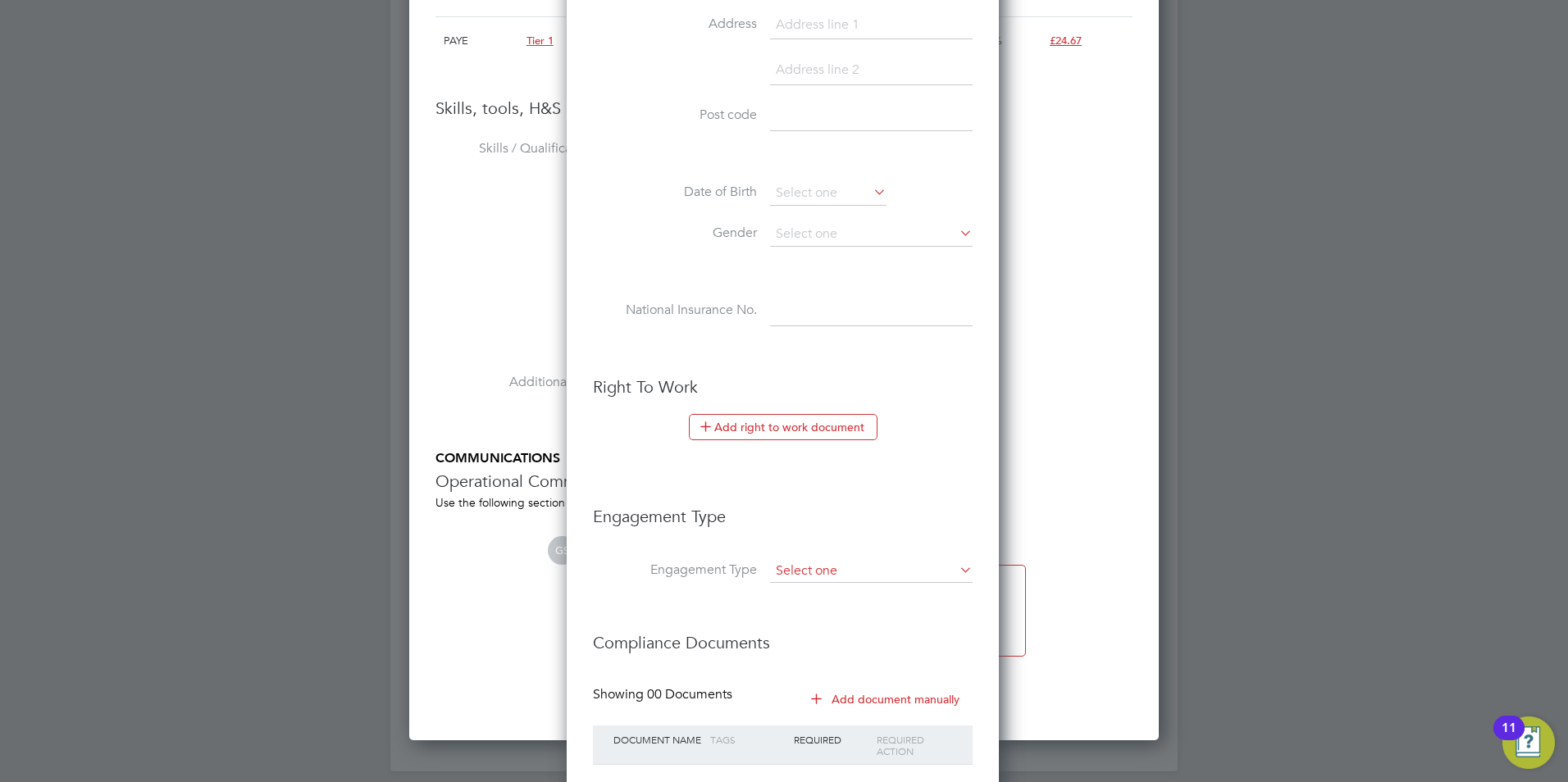
type input "AliMejriMMP1"
click at [860, 567] on input at bounding box center [871, 571] width 202 height 23
click at [856, 657] on li "Umbrella" at bounding box center [871, 665] width 204 height 24
type input "Umbrella"
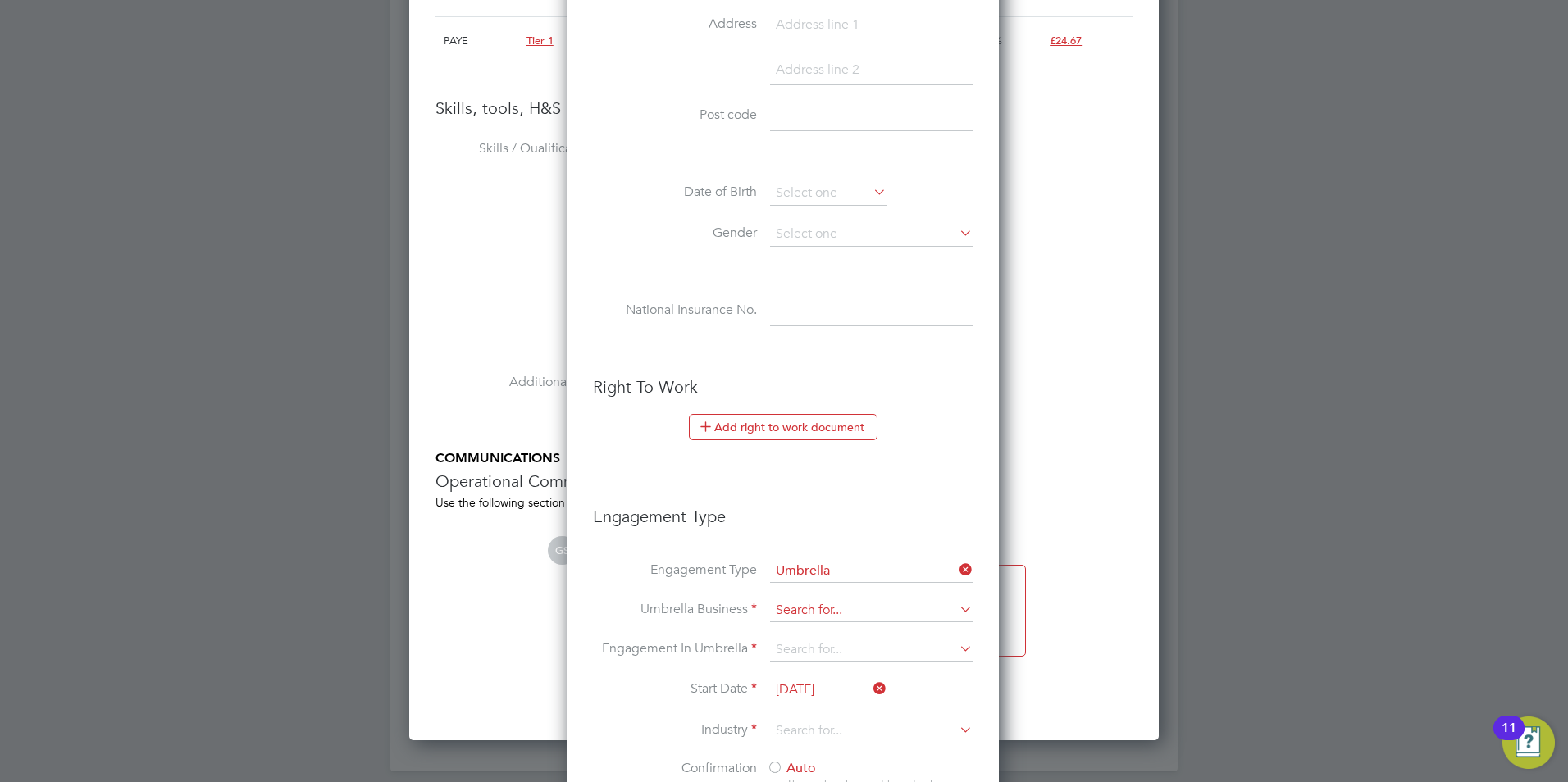
click at [841, 611] on input at bounding box center [871, 611] width 202 height 23
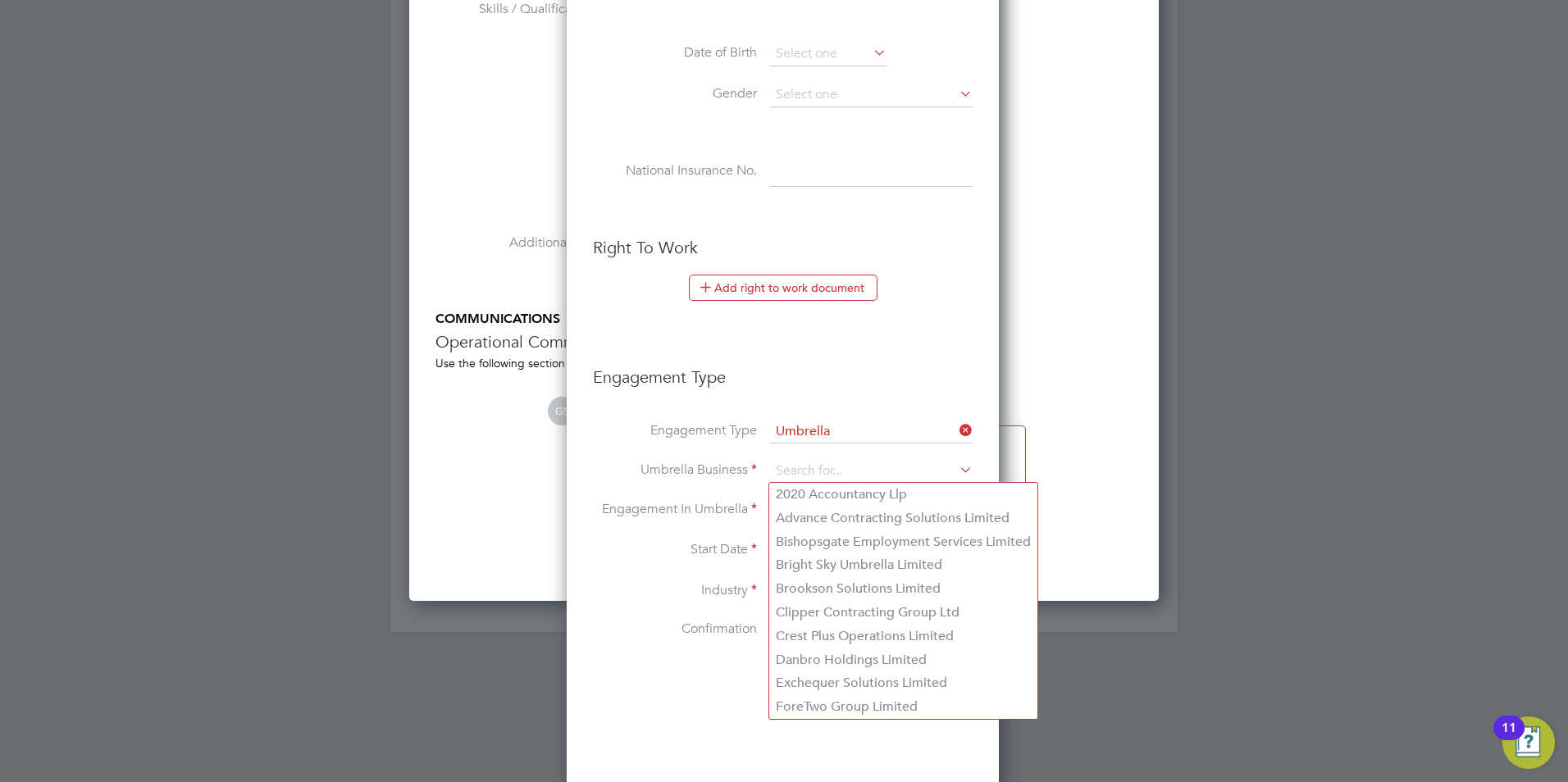
scroll to position [1722, 0]
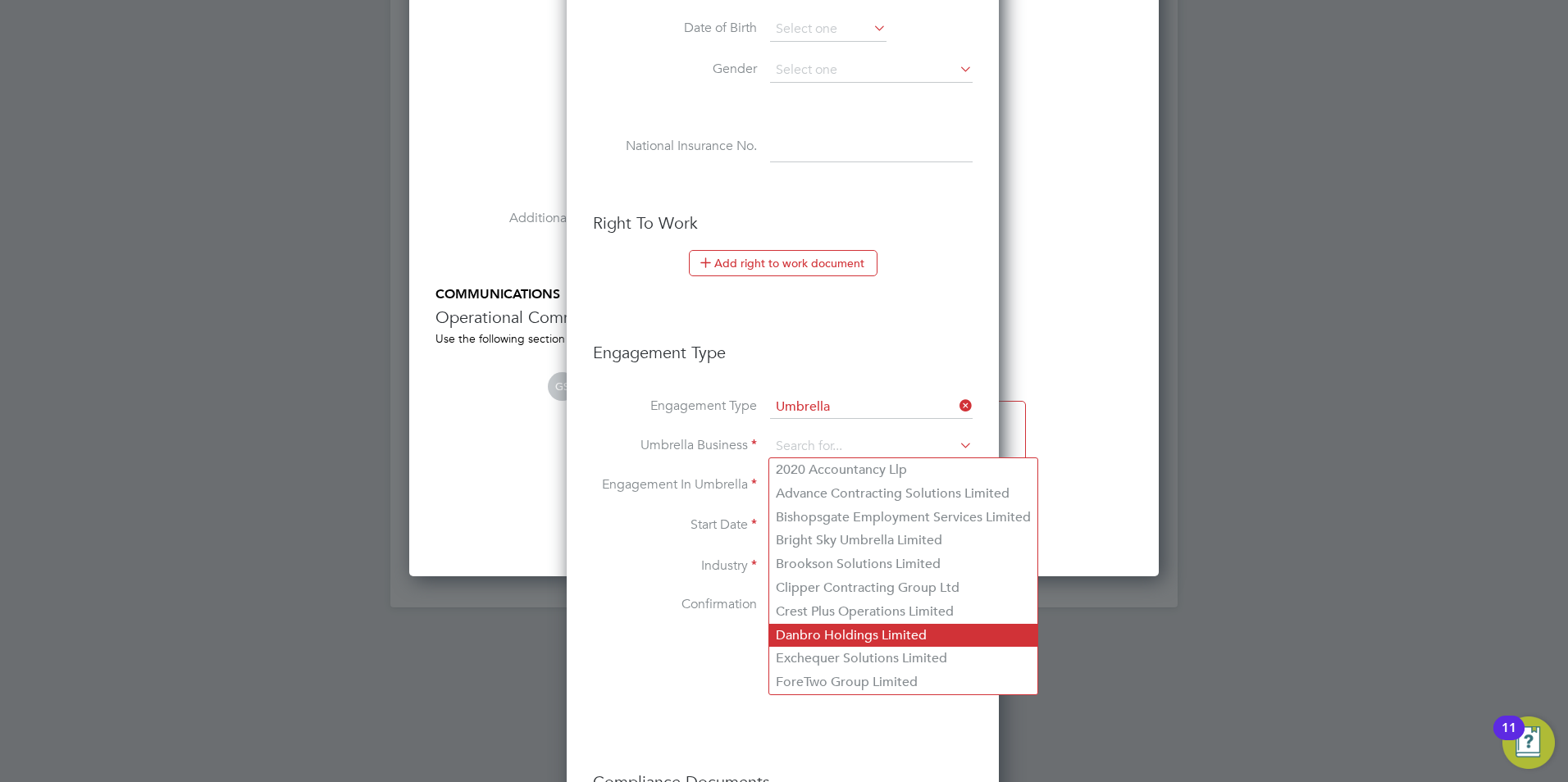
click at [872, 625] on li "Danbro Holdings Limited" at bounding box center [903, 635] width 268 height 24
type input "Danbro Holdings Limited"
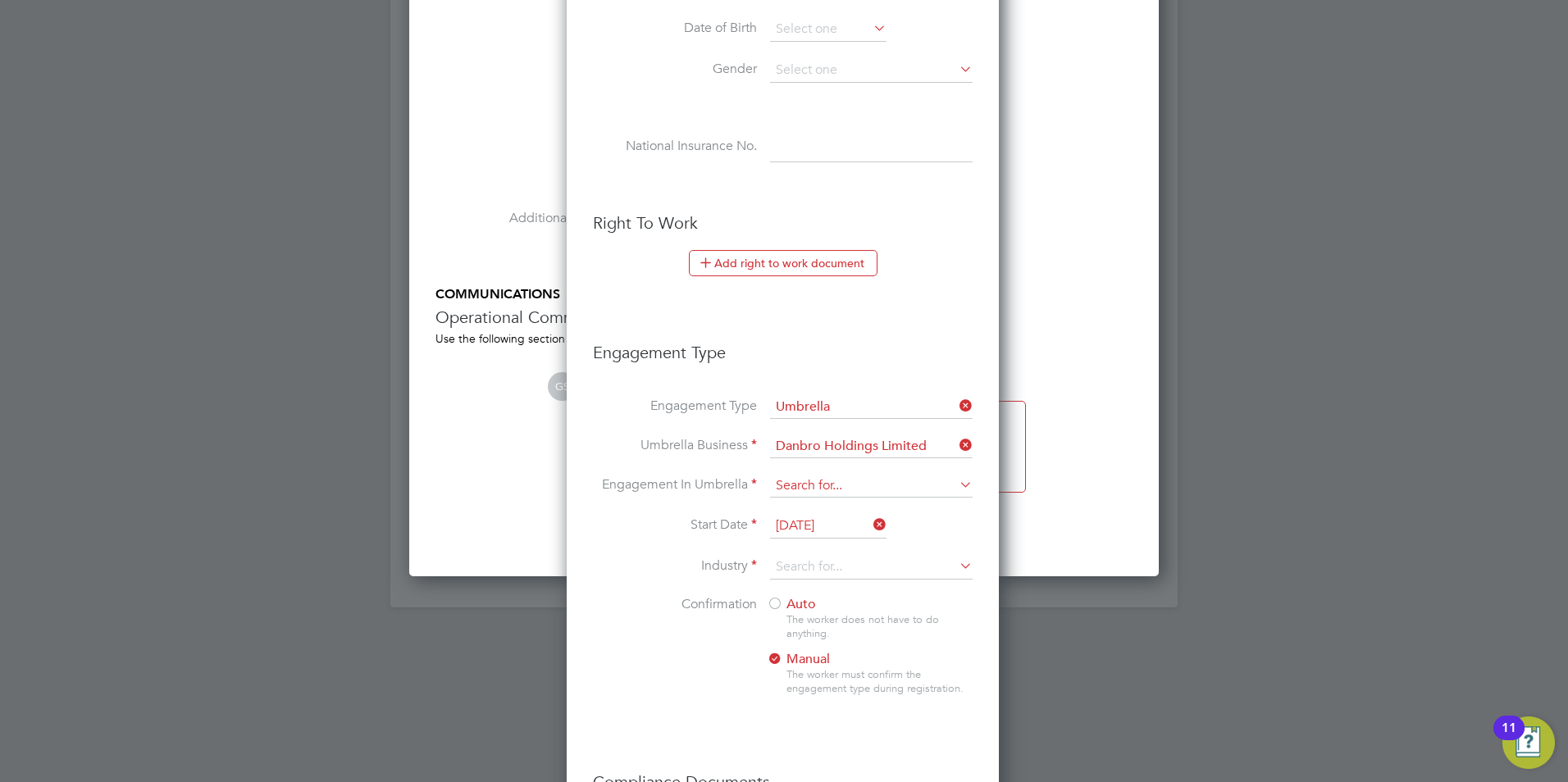
click at [837, 485] on input at bounding box center [871, 486] width 202 height 23
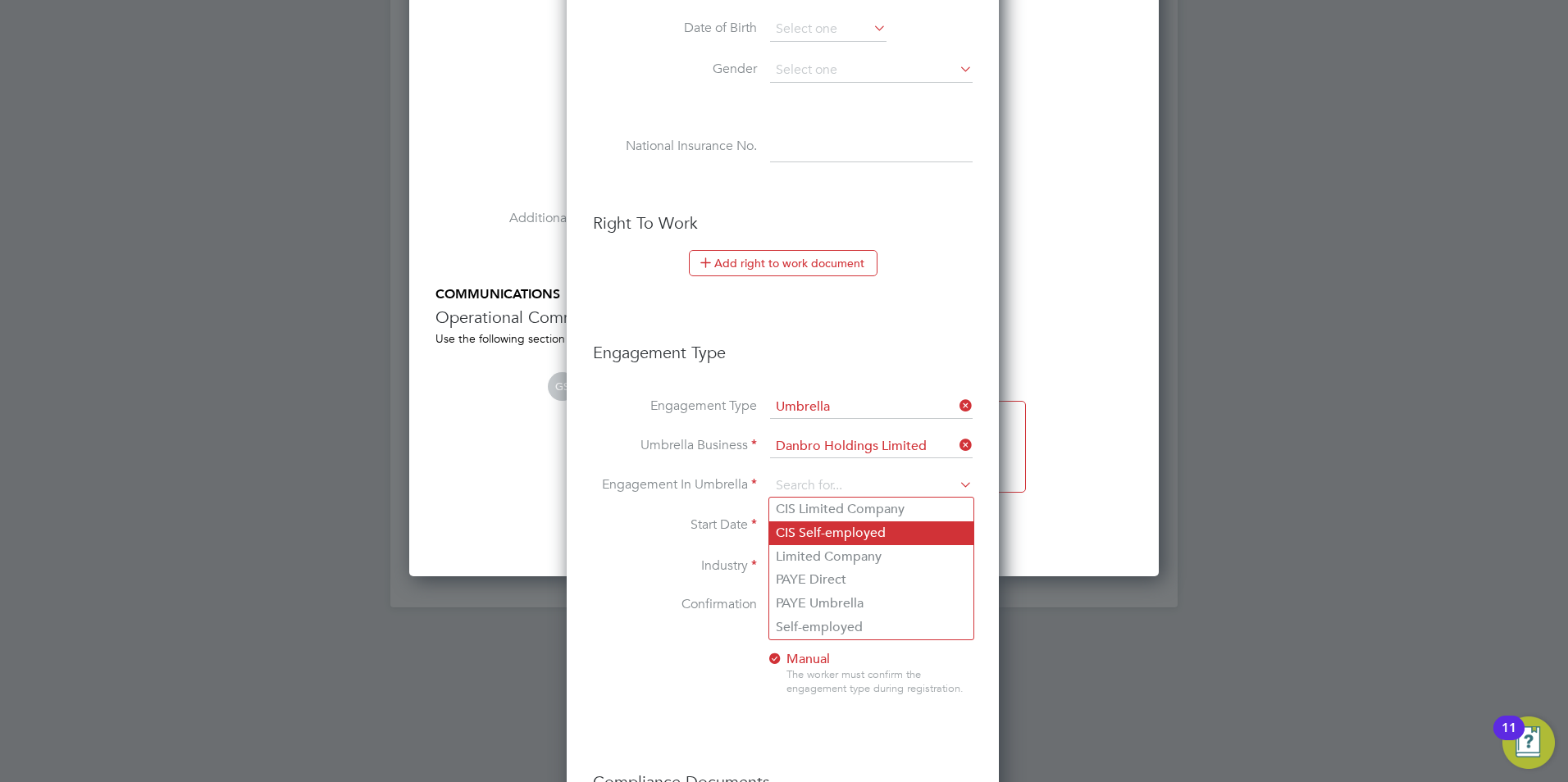
click at [856, 527] on li "CIS Self-employed" at bounding box center [871, 533] width 204 height 24
type input "CIS Self-employed"
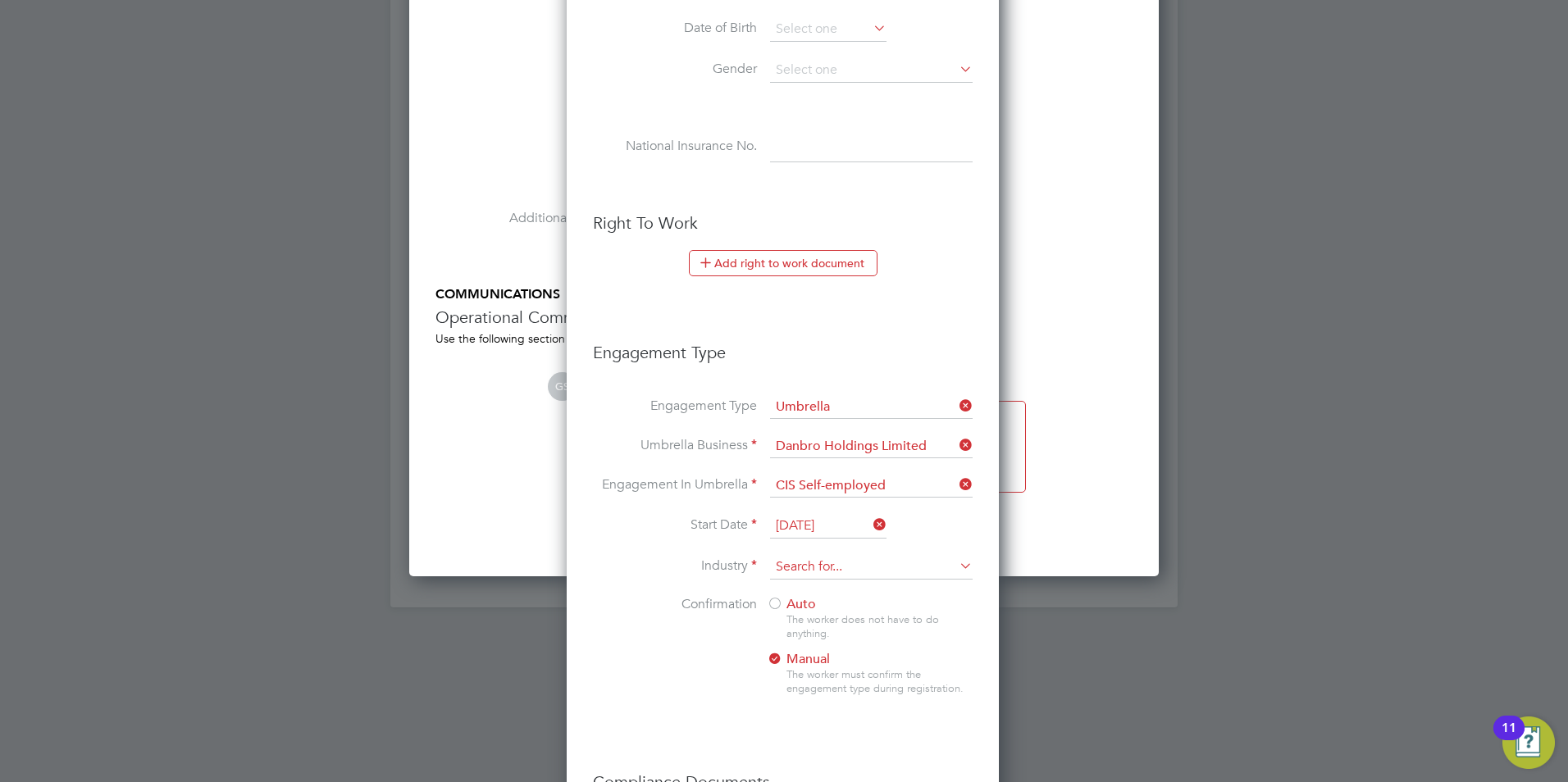
click at [835, 564] on input at bounding box center [871, 567] width 202 height 25
click at [827, 691] on li "Construction" at bounding box center [871, 702] width 204 height 22
type input "Construction"
click at [777, 603] on div at bounding box center [775, 605] width 16 height 16
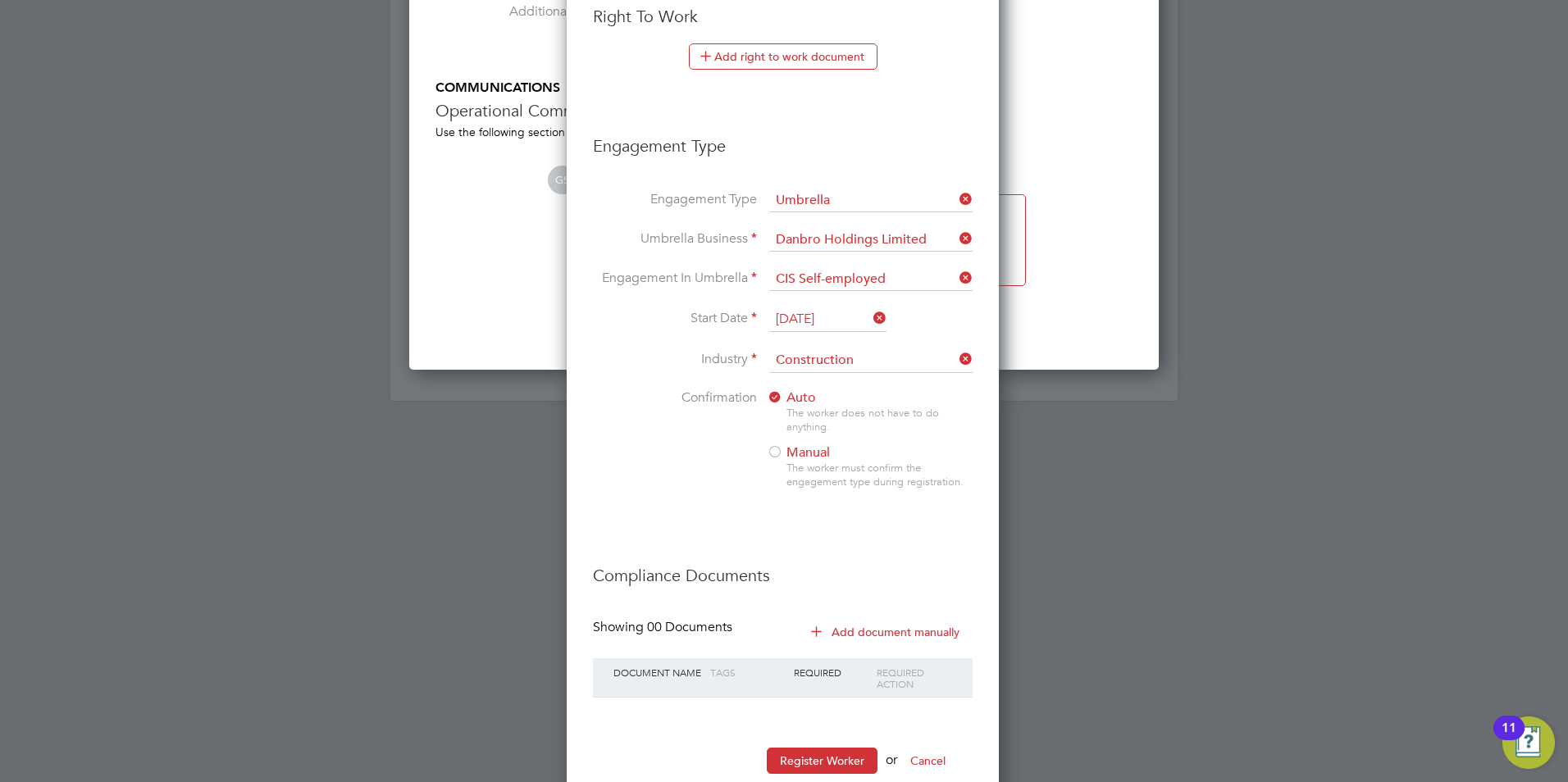
scroll to position [1970, 0]
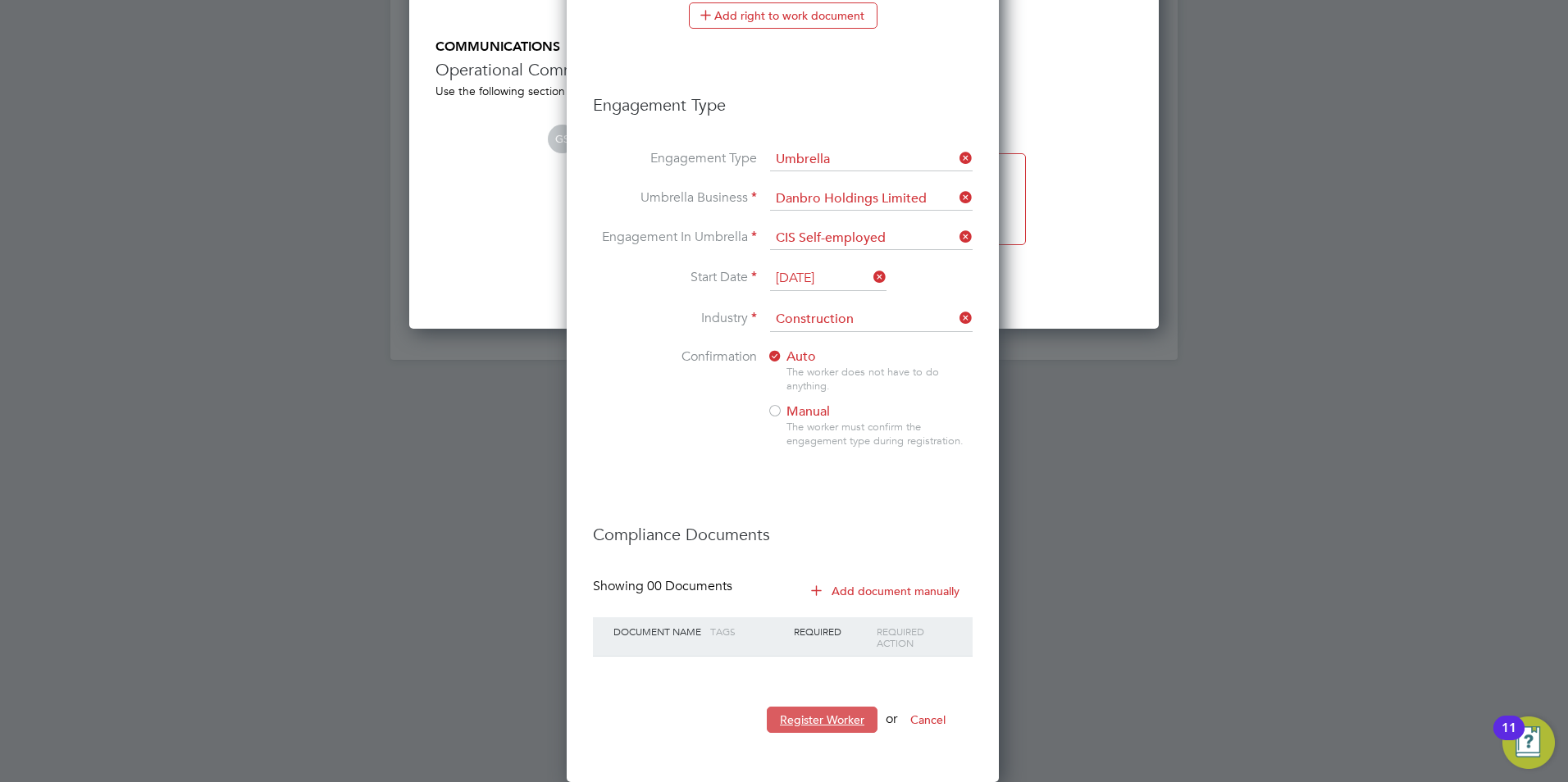
click at [836, 724] on button "Register Worker" at bounding box center [821, 720] width 110 height 26
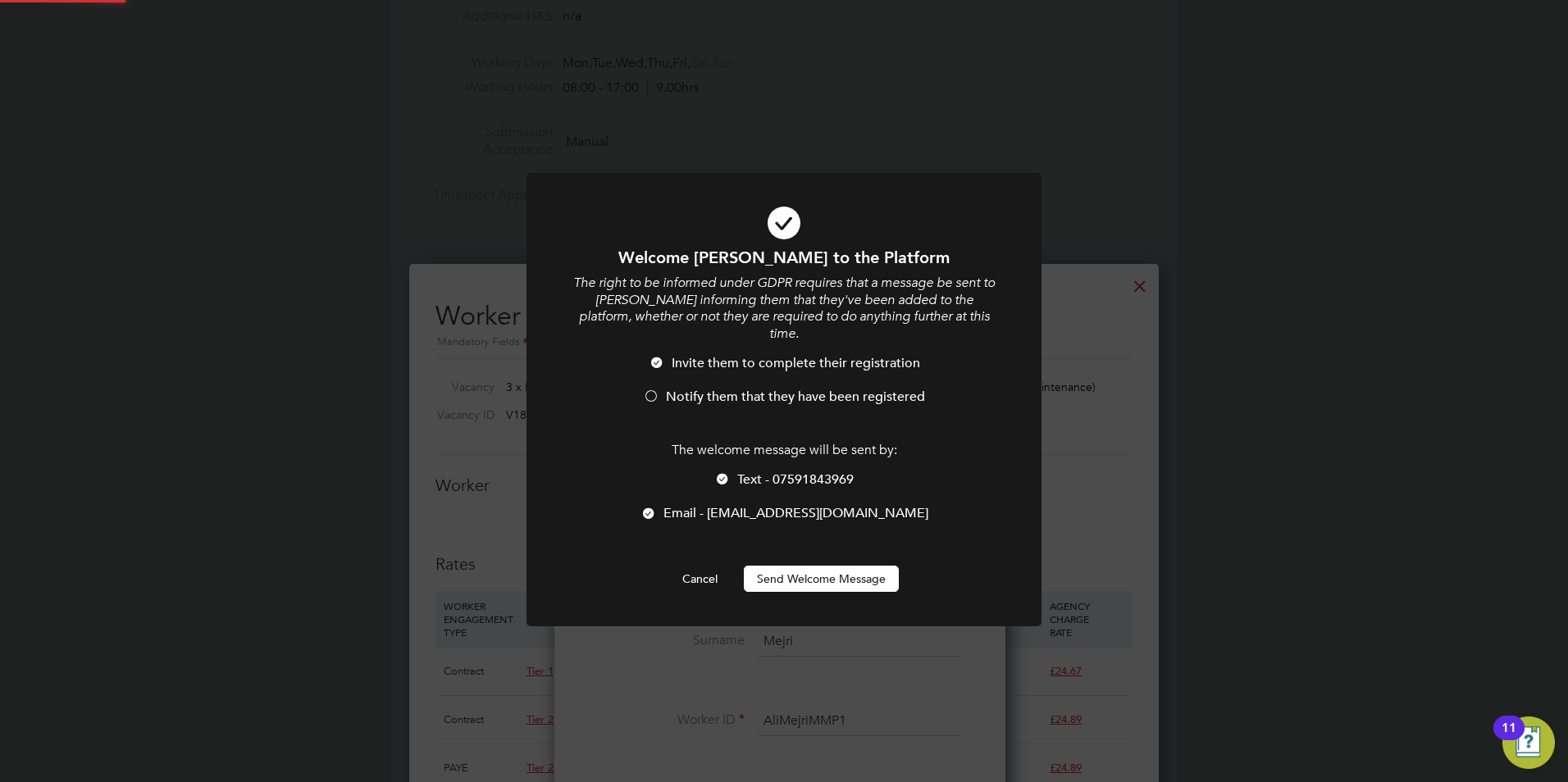
scroll to position [0, 0]
click at [717, 472] on div at bounding box center [723, 481] width 16 height 16
click at [654, 389] on div at bounding box center [651, 398] width 16 height 16
click at [832, 566] on button "Send Welcome Message" at bounding box center [821, 579] width 155 height 26
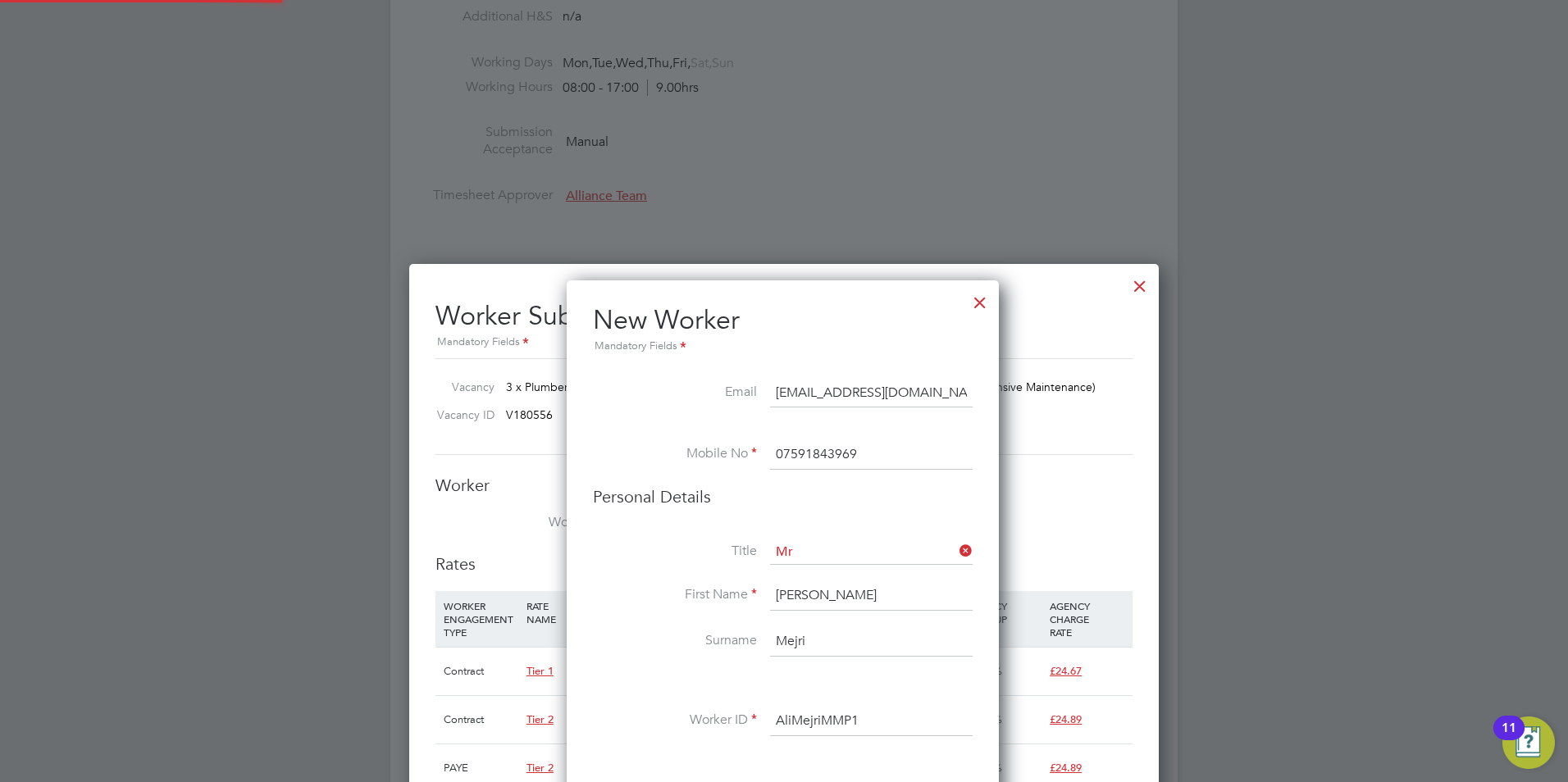
type input "Ali Mejri (AliMejriMMP1)"
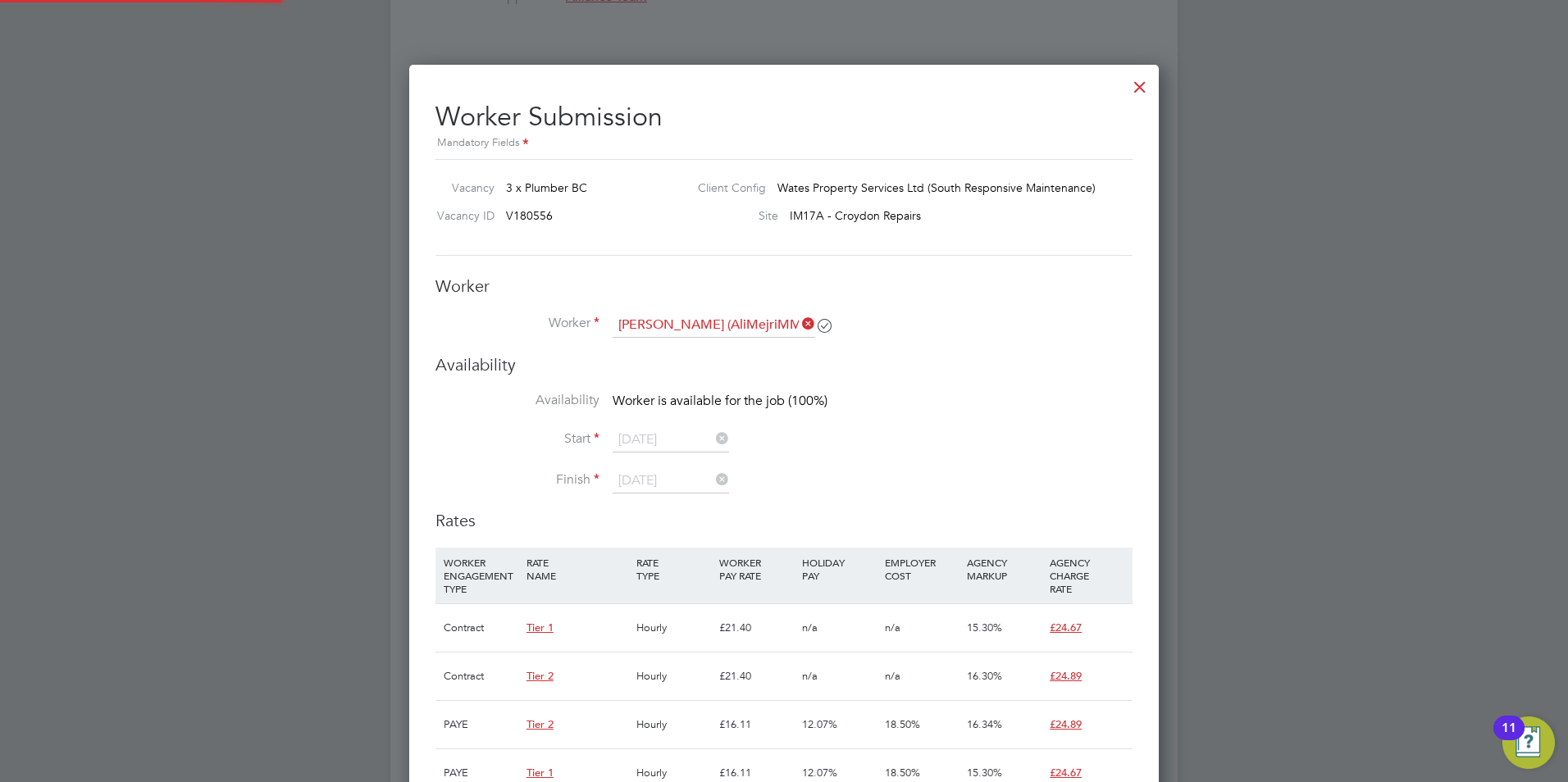
scroll to position [984, 0]
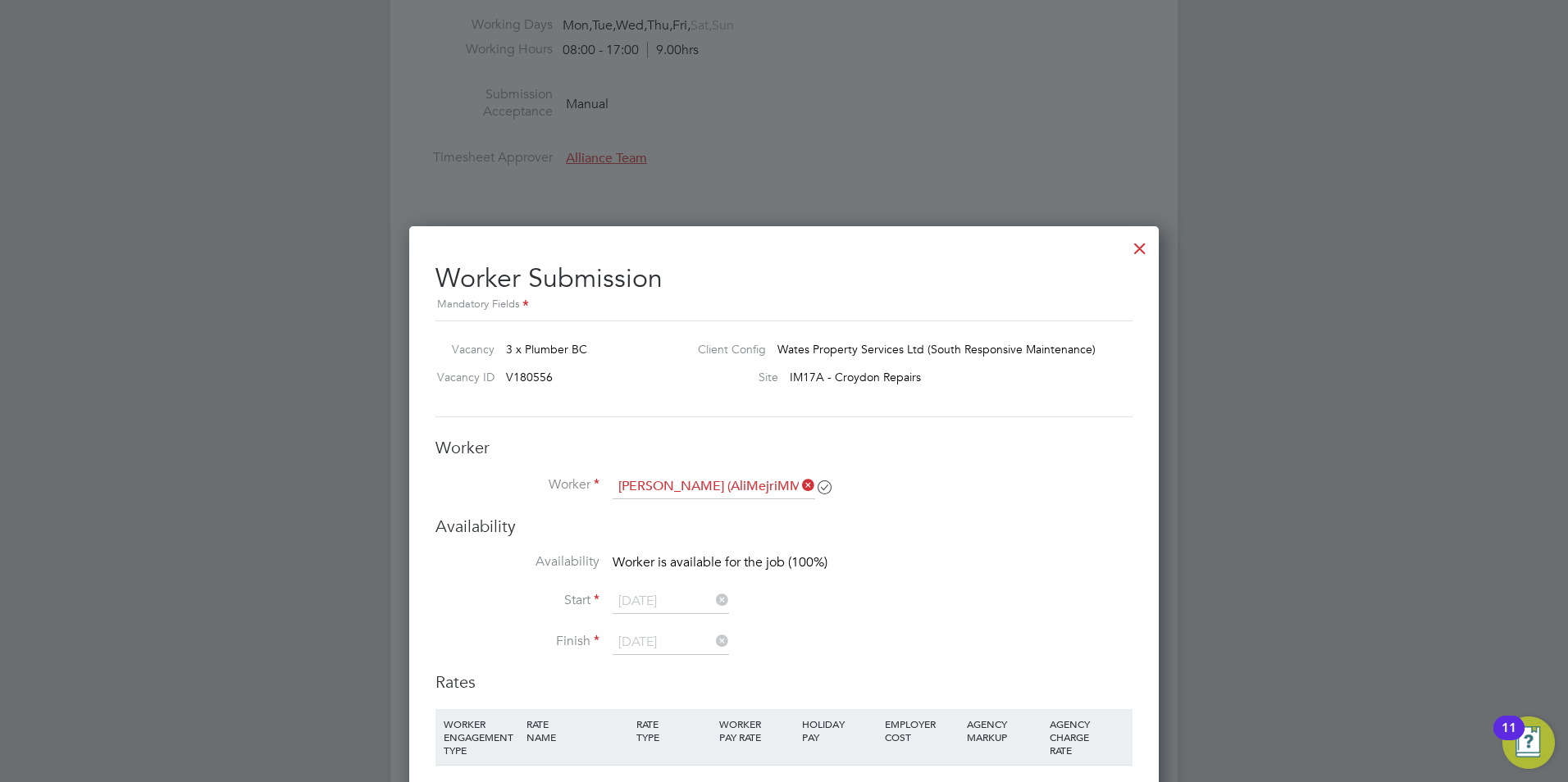
click at [1142, 243] on div at bounding box center [1140, 244] width 30 height 30
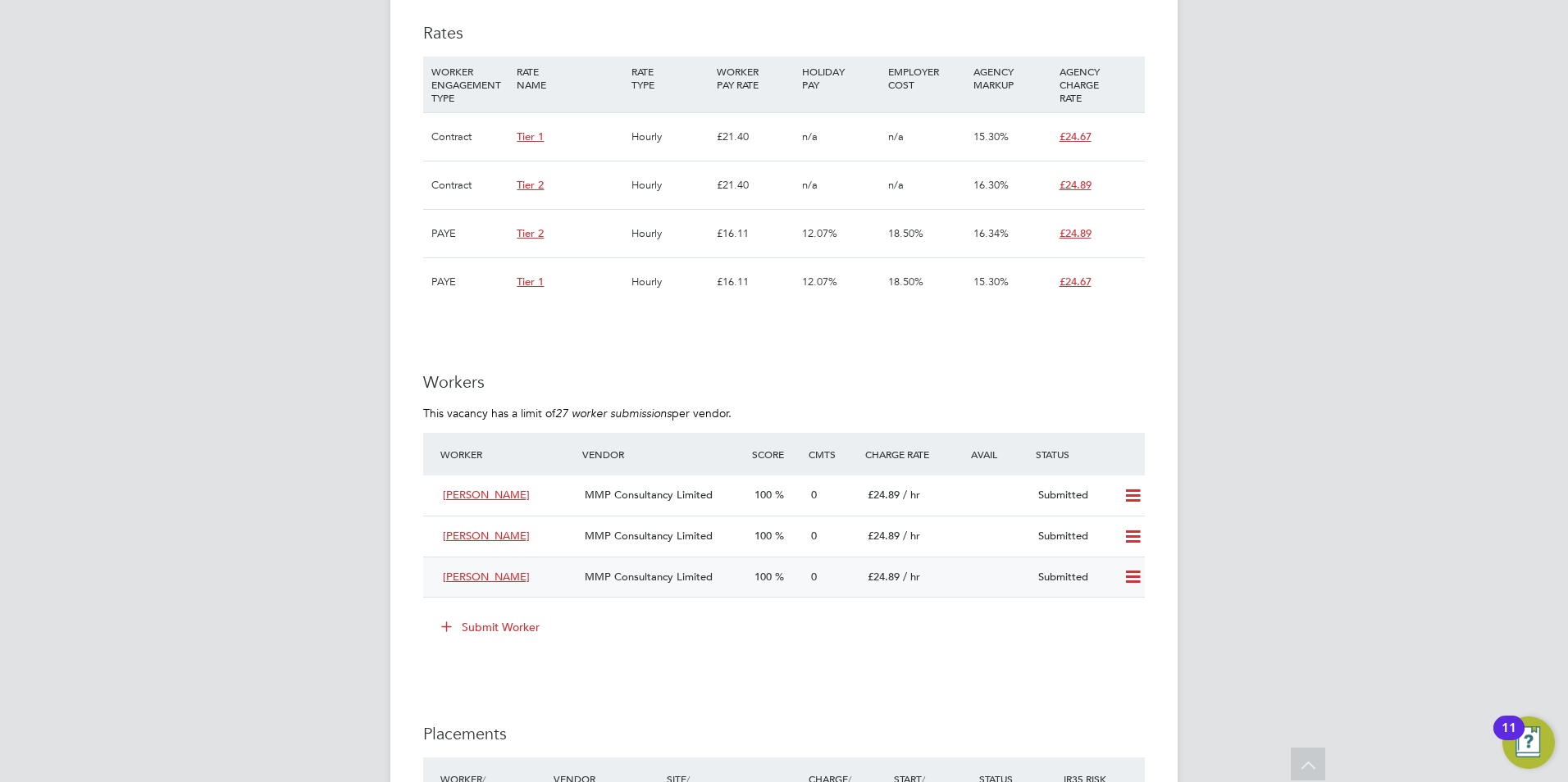
scroll to position [1066, 0]
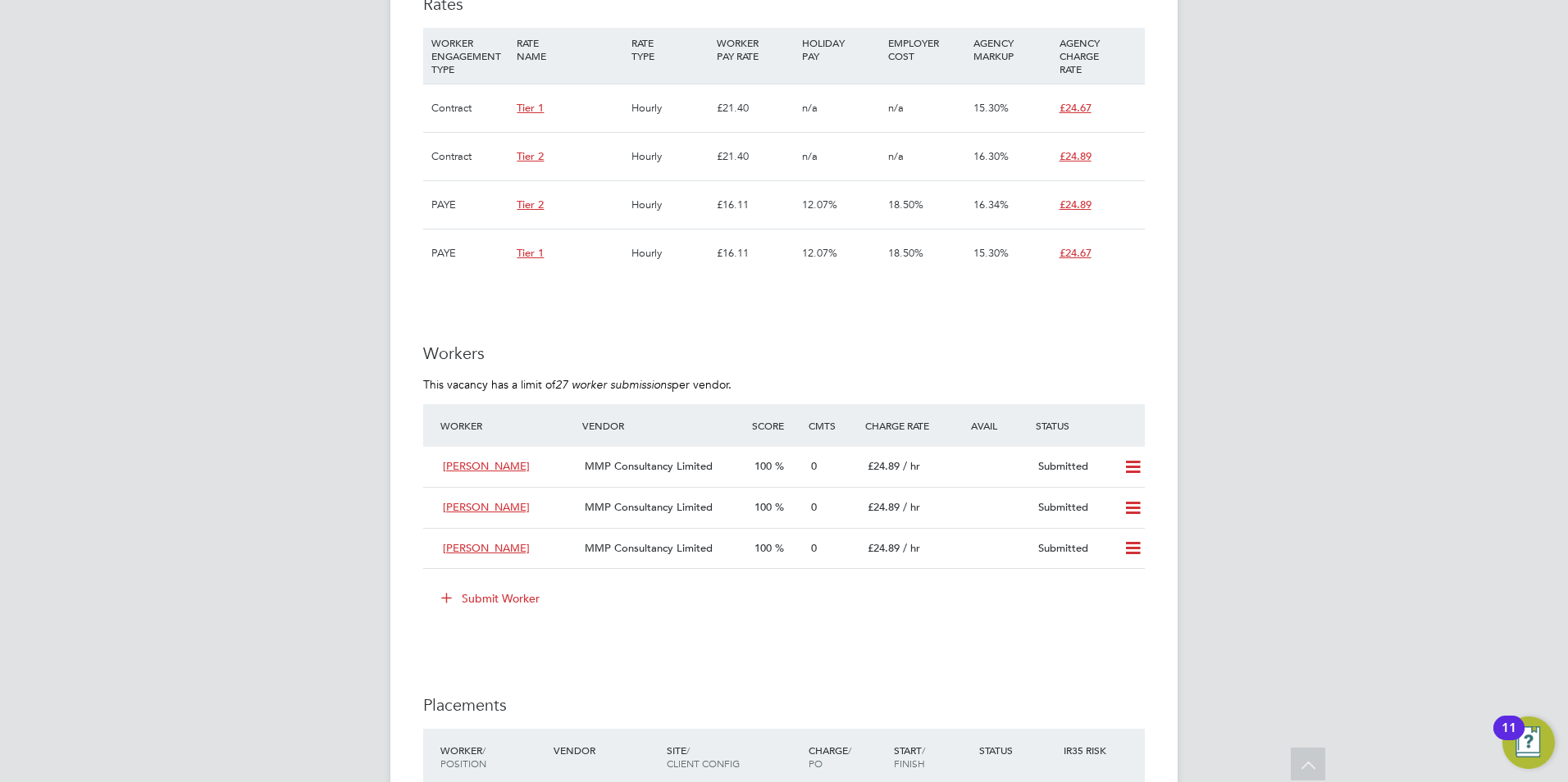
click at [496, 596] on button "Submit Worker" at bounding box center [491, 598] width 123 height 26
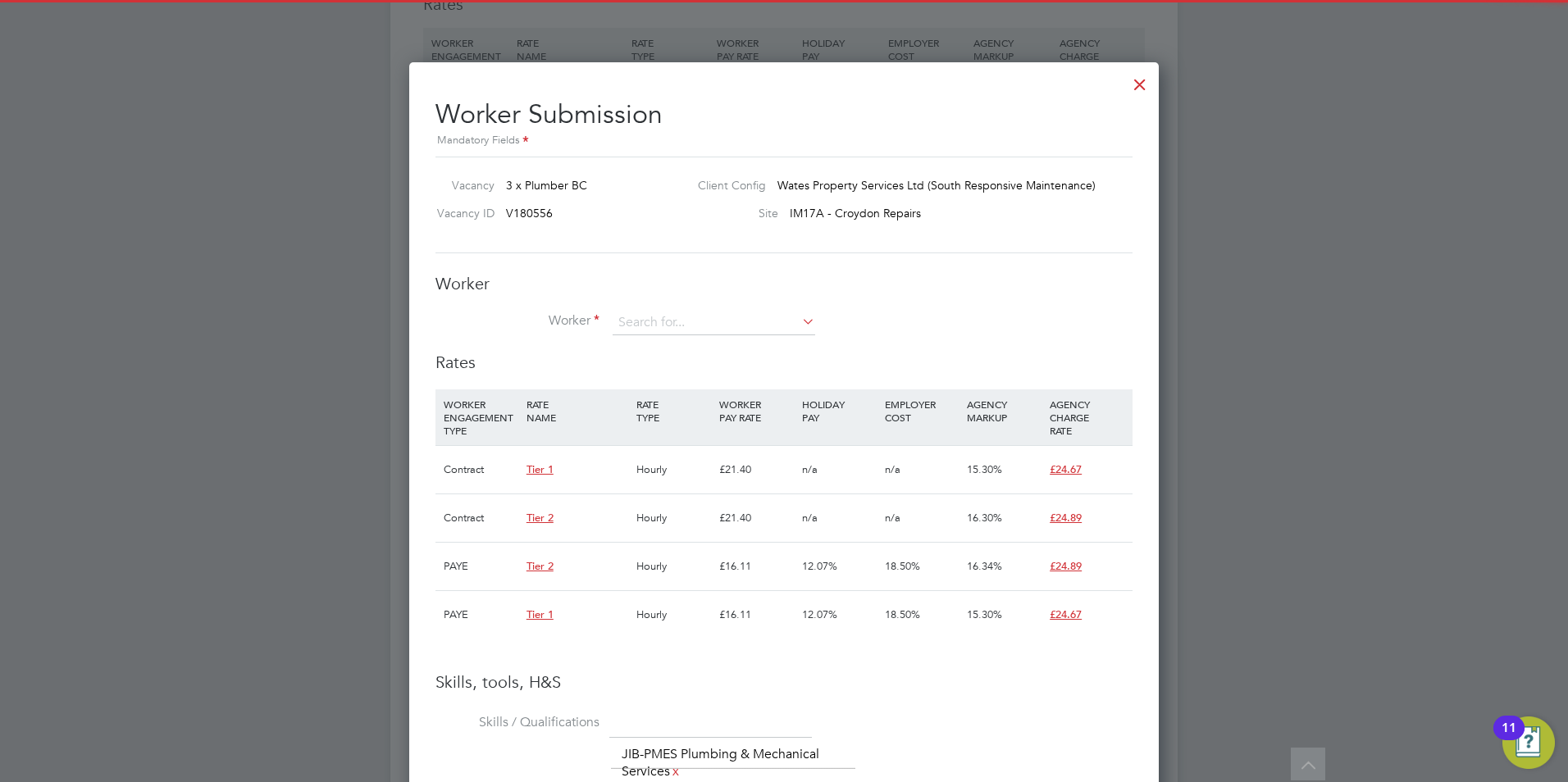
scroll to position [49, 111]
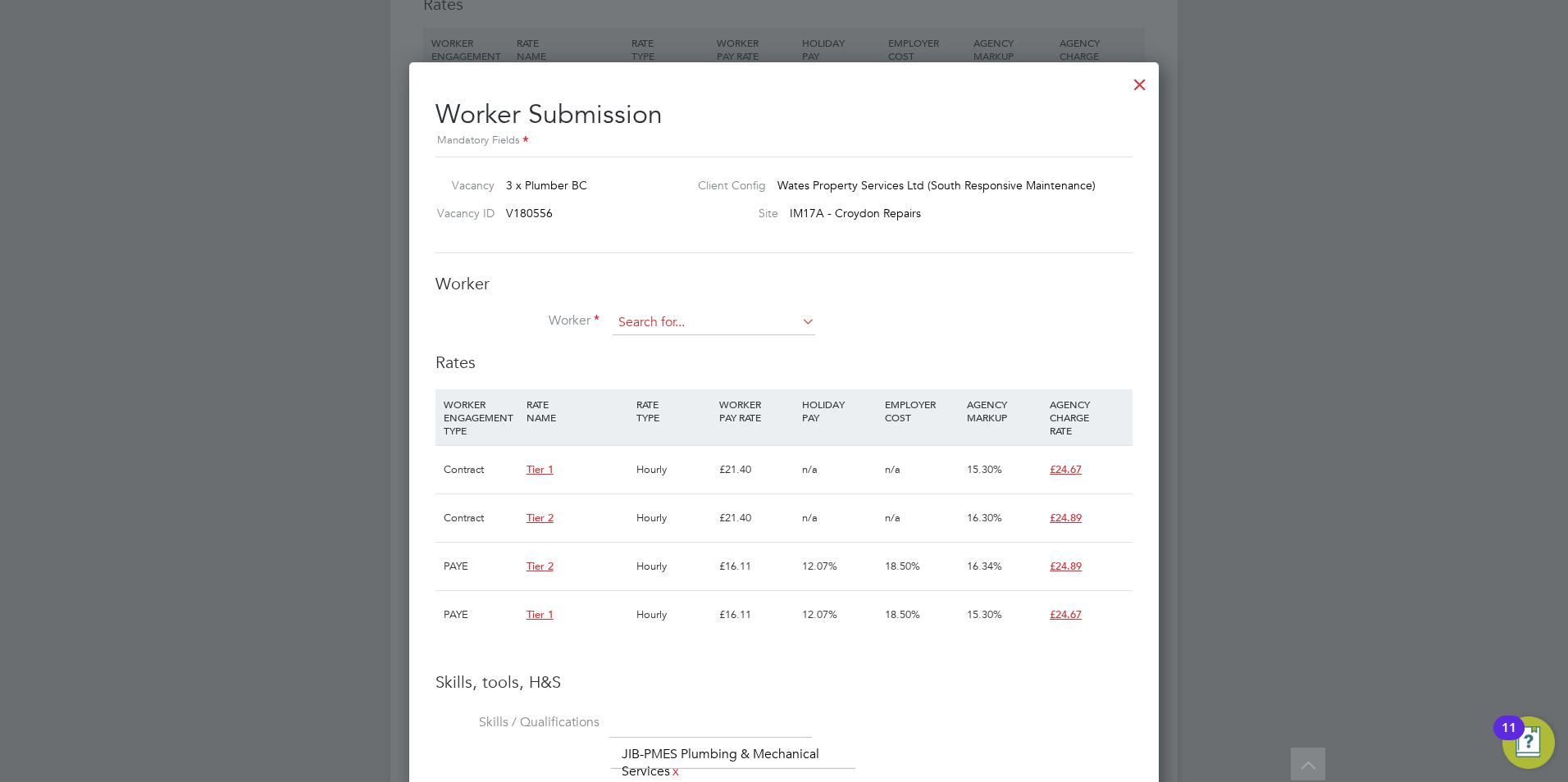
click at [666, 325] on input at bounding box center [714, 324] width 202 height 25
click at [719, 340] on b "AliM" at bounding box center [732, 346] width 26 height 14
type input "Ali Mejri (AliMejriMMP1)"
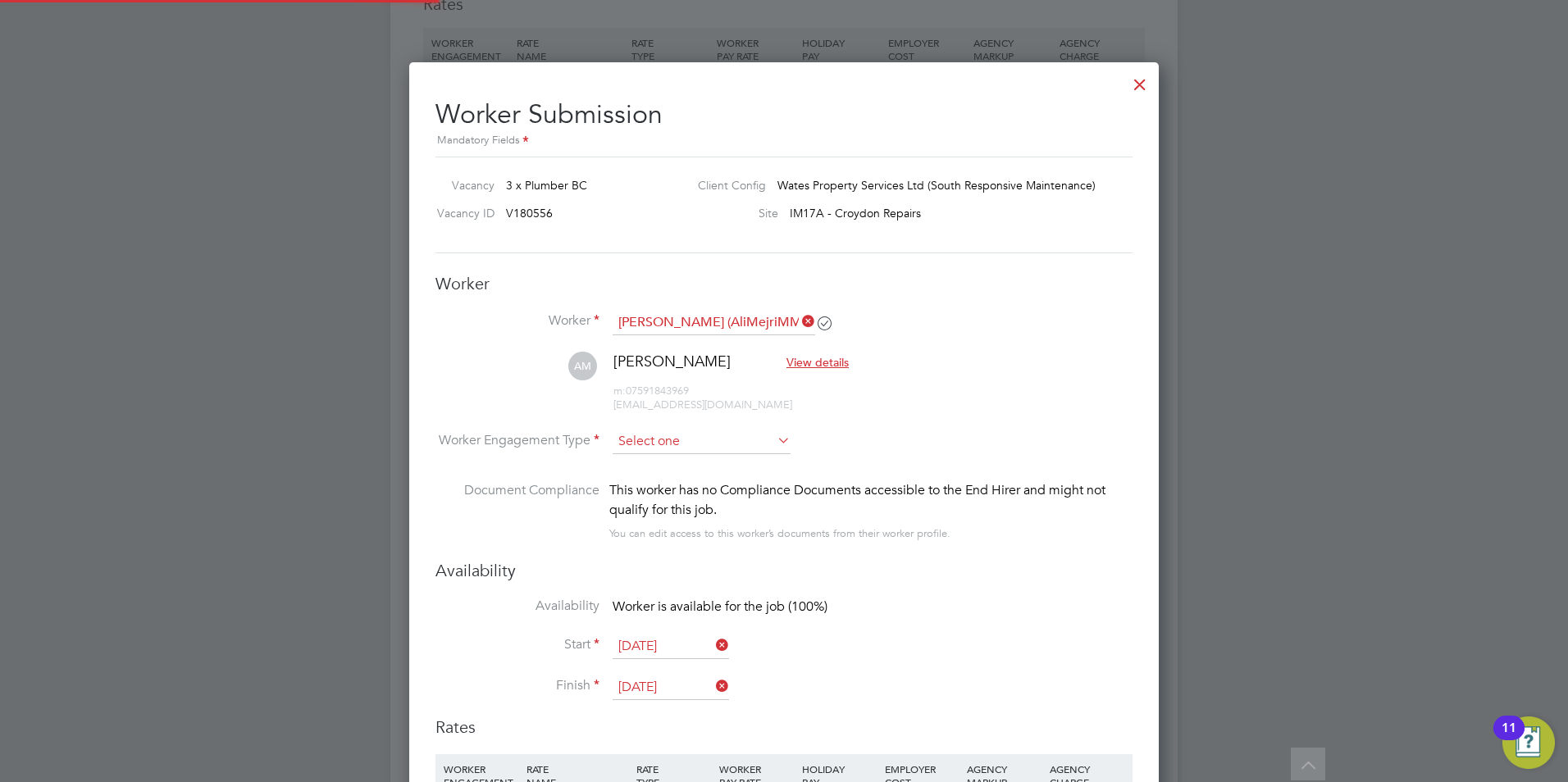
click at [705, 430] on input at bounding box center [701, 442] width 178 height 25
click at [689, 450] on input at bounding box center [701, 442] width 178 height 25
click at [685, 454] on li "Contract" at bounding box center [701, 465] width 179 height 21
type input "Contract"
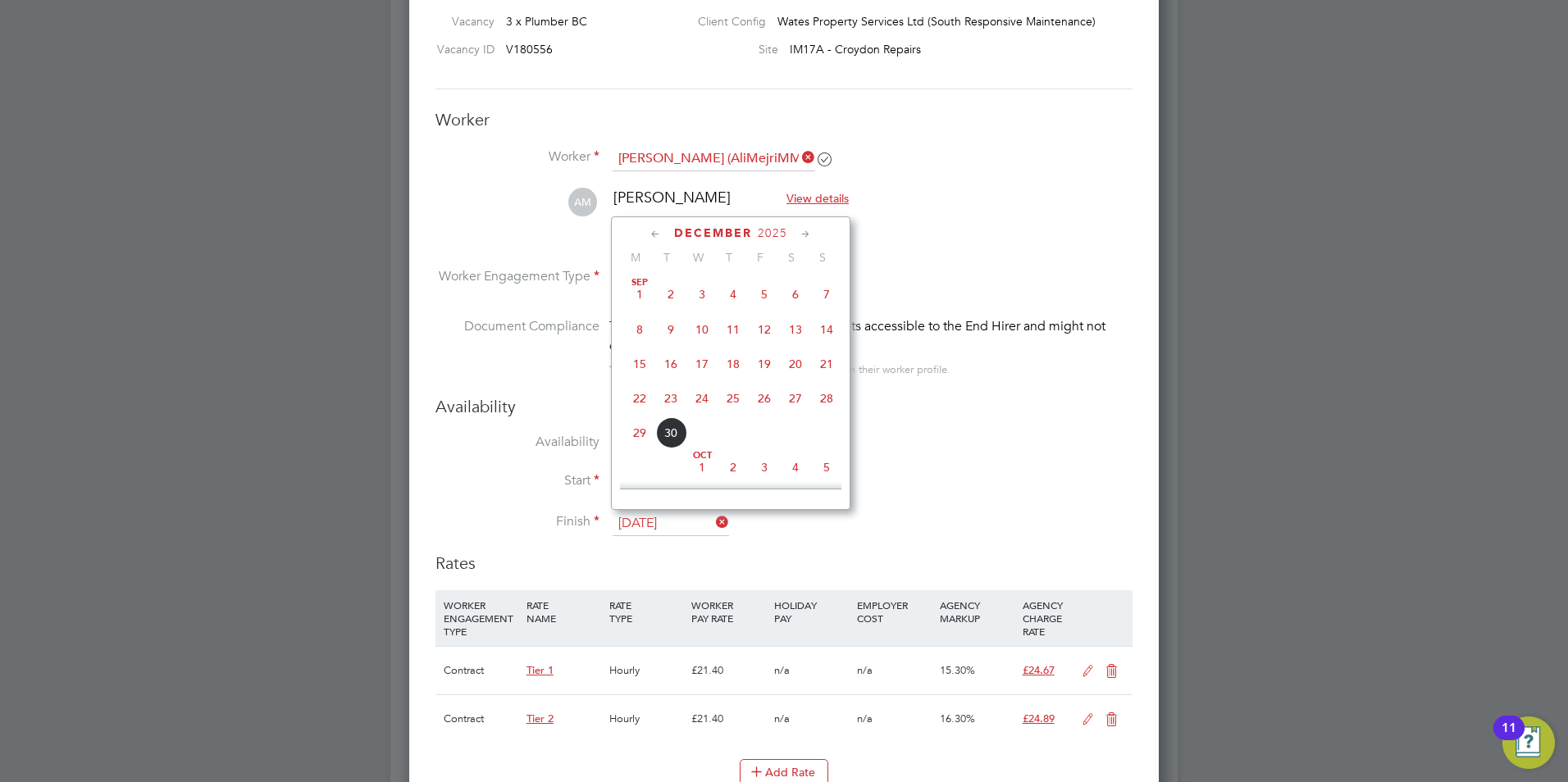
click at [670, 529] on input "29 Dec 2025" at bounding box center [670, 524] width 116 height 25
click at [797, 230] on div "December 2025" at bounding box center [730, 233] width 221 height 16
click at [798, 230] on icon at bounding box center [805, 235] width 16 height 18
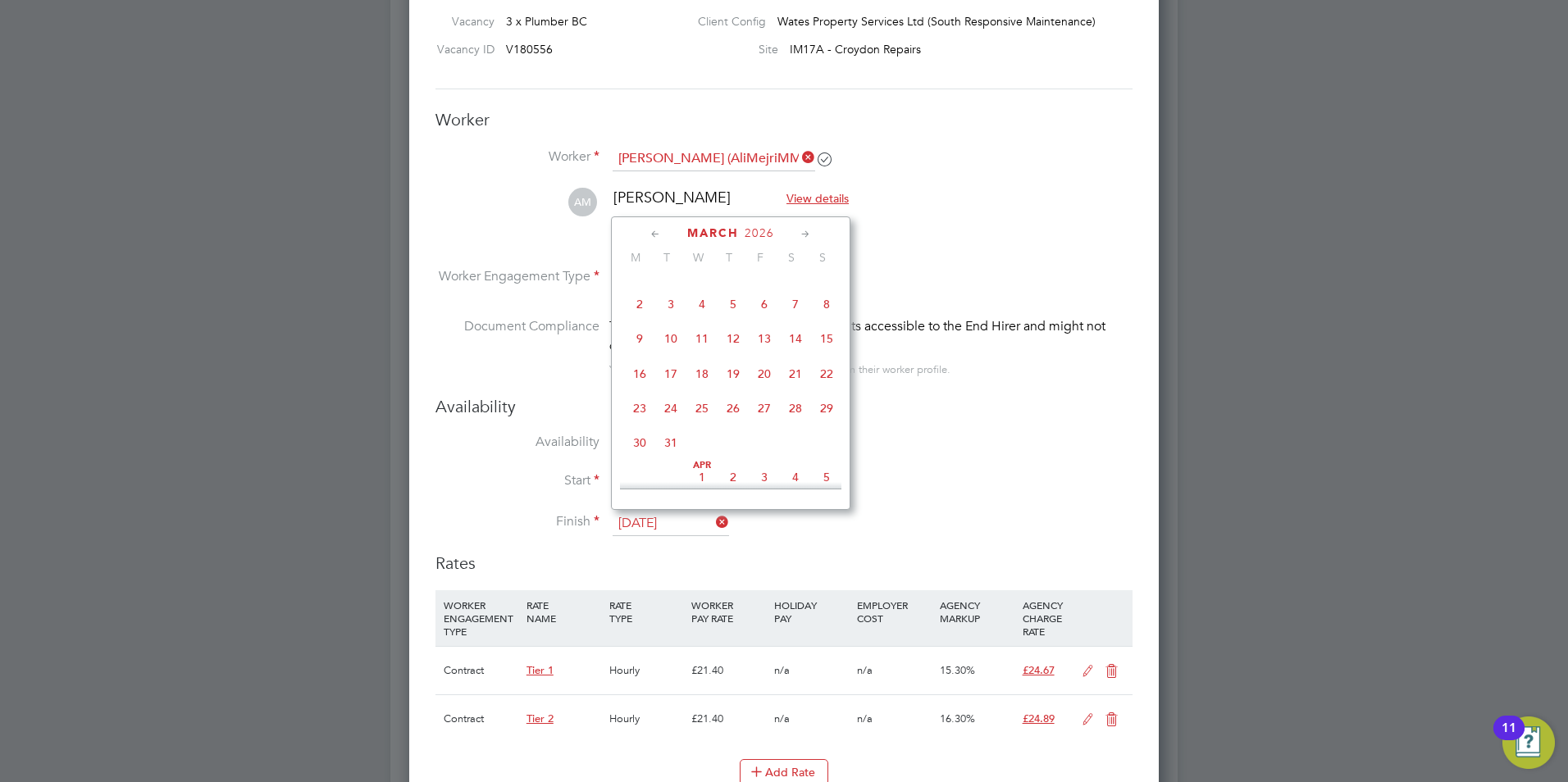
click at [798, 230] on icon at bounding box center [805, 235] width 16 height 18
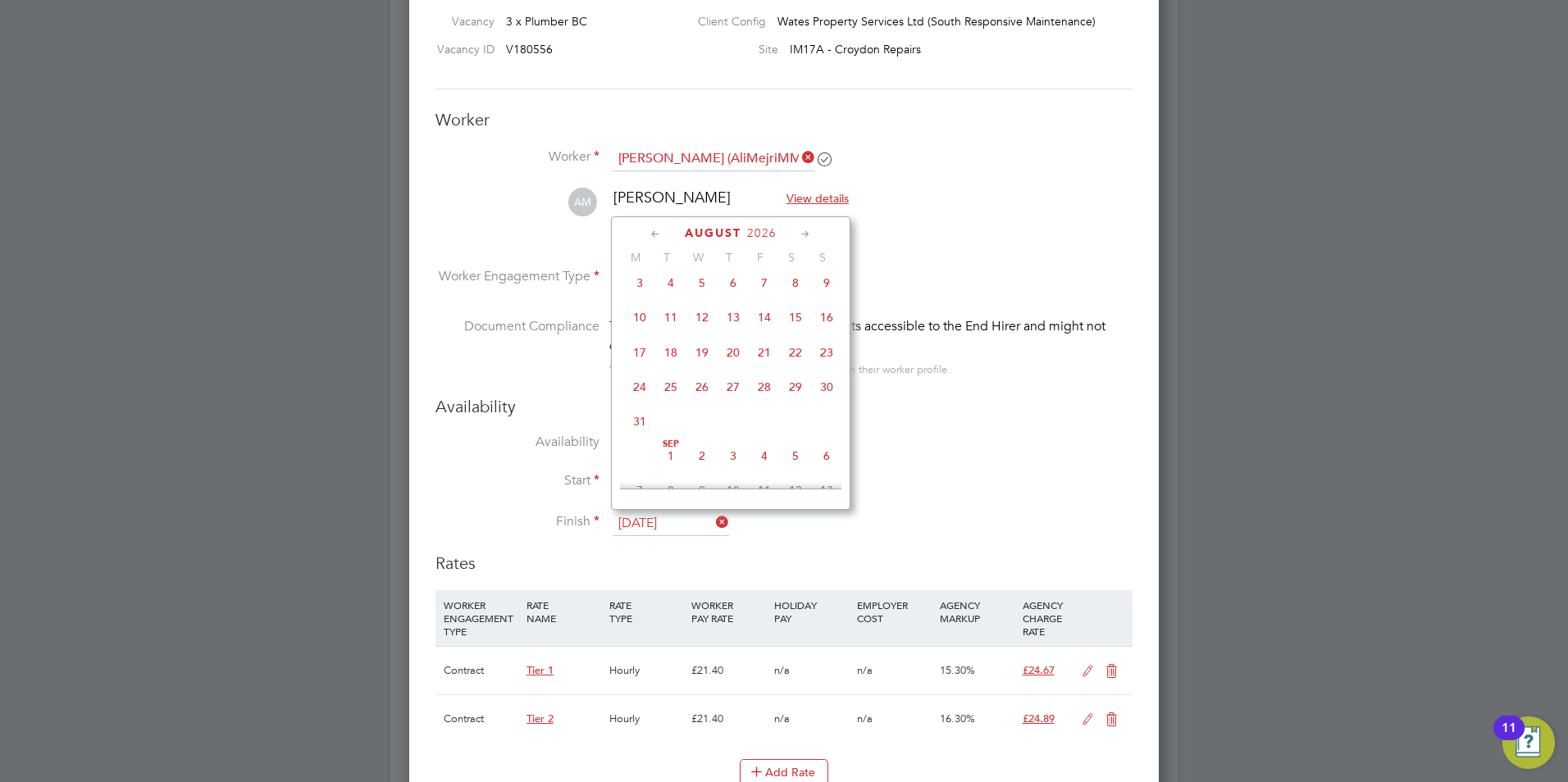
click at [798, 230] on icon at bounding box center [805, 235] width 16 height 18
click at [771, 389] on span "27" at bounding box center [764, 374] width 31 height 31
type input "27 Nov 2026"
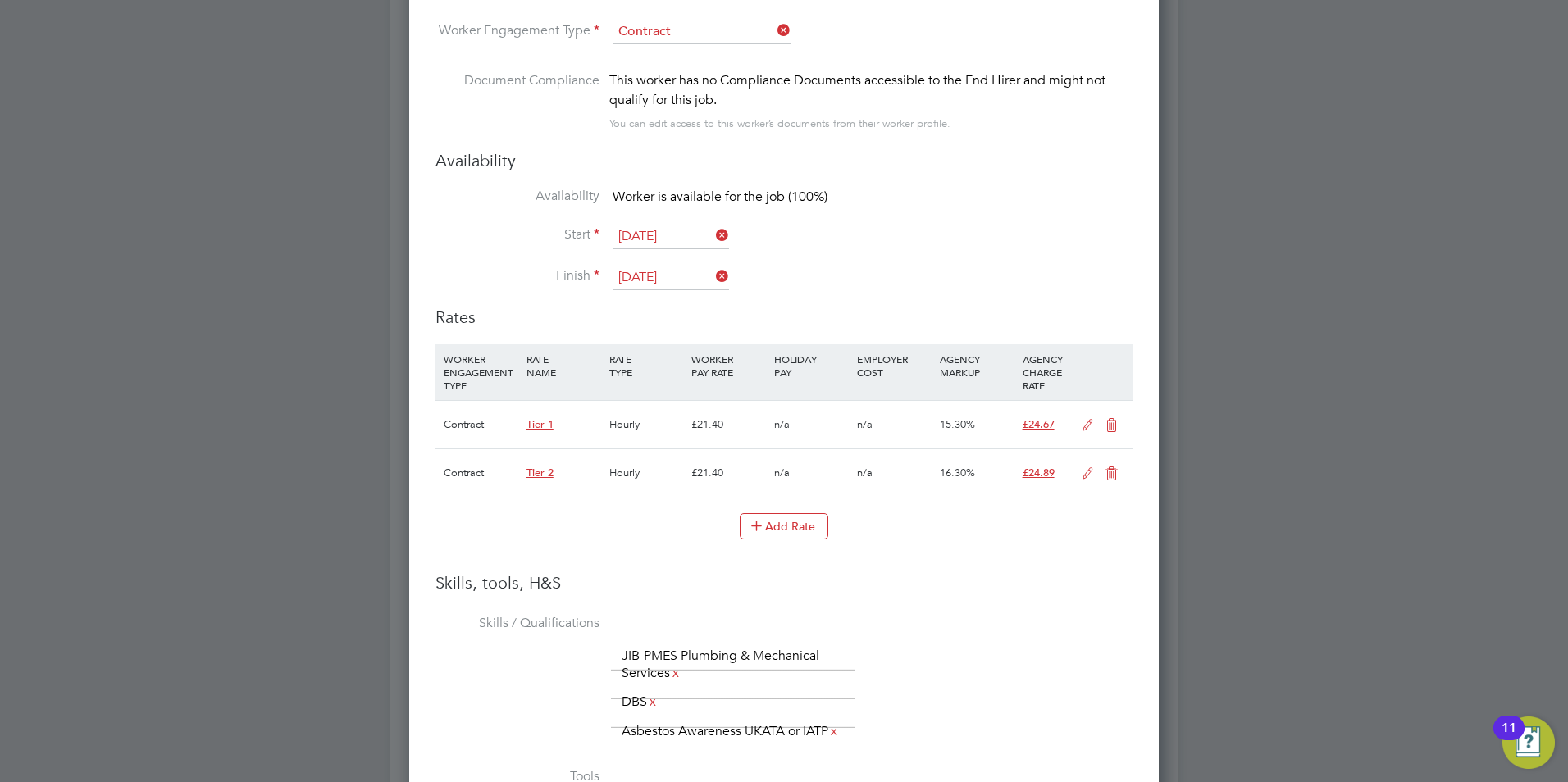
click at [1114, 431] on icon at bounding box center [1111, 426] width 21 height 13
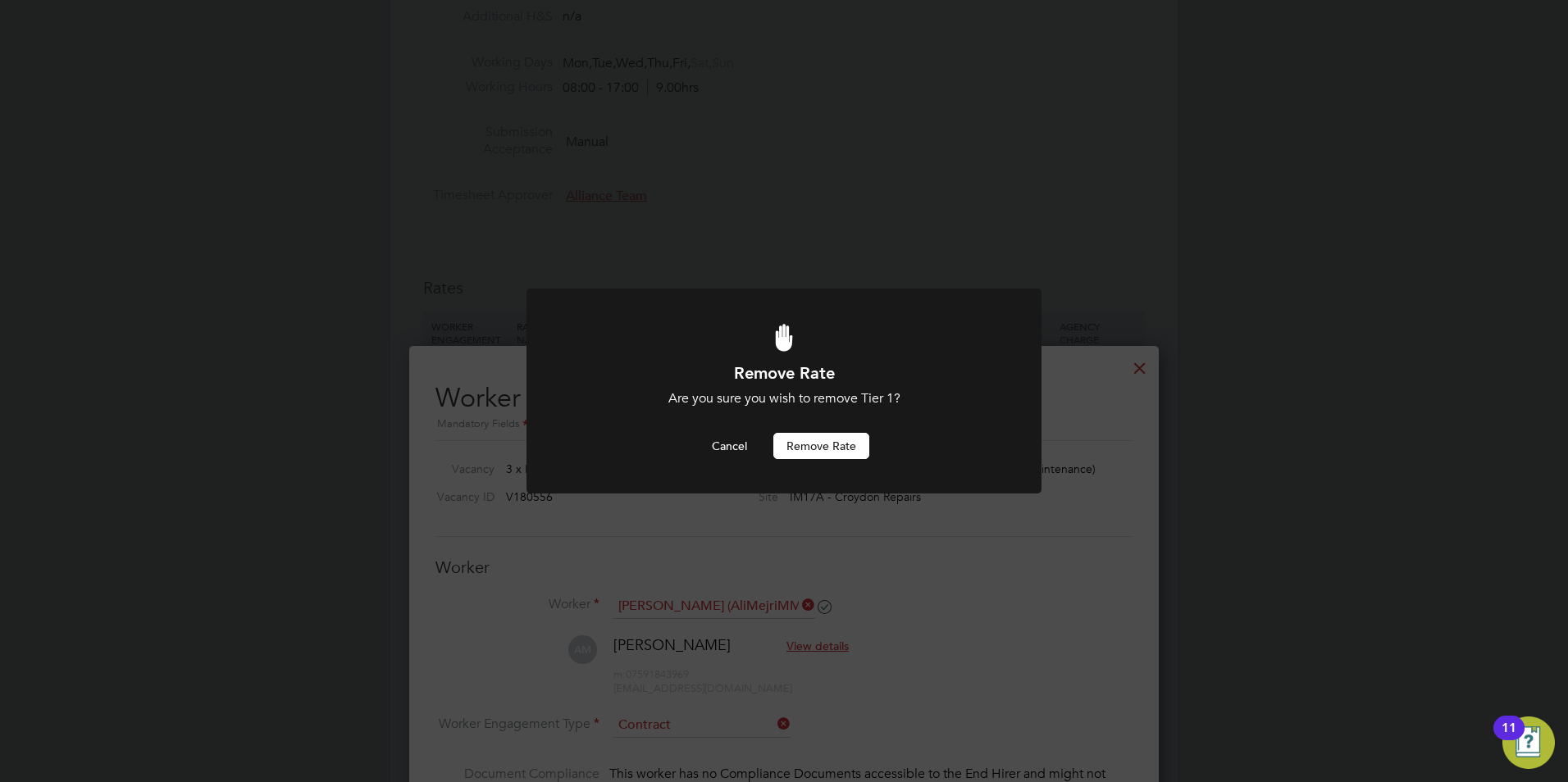
click at [839, 440] on button "Remove rate" at bounding box center [821, 446] width 96 height 26
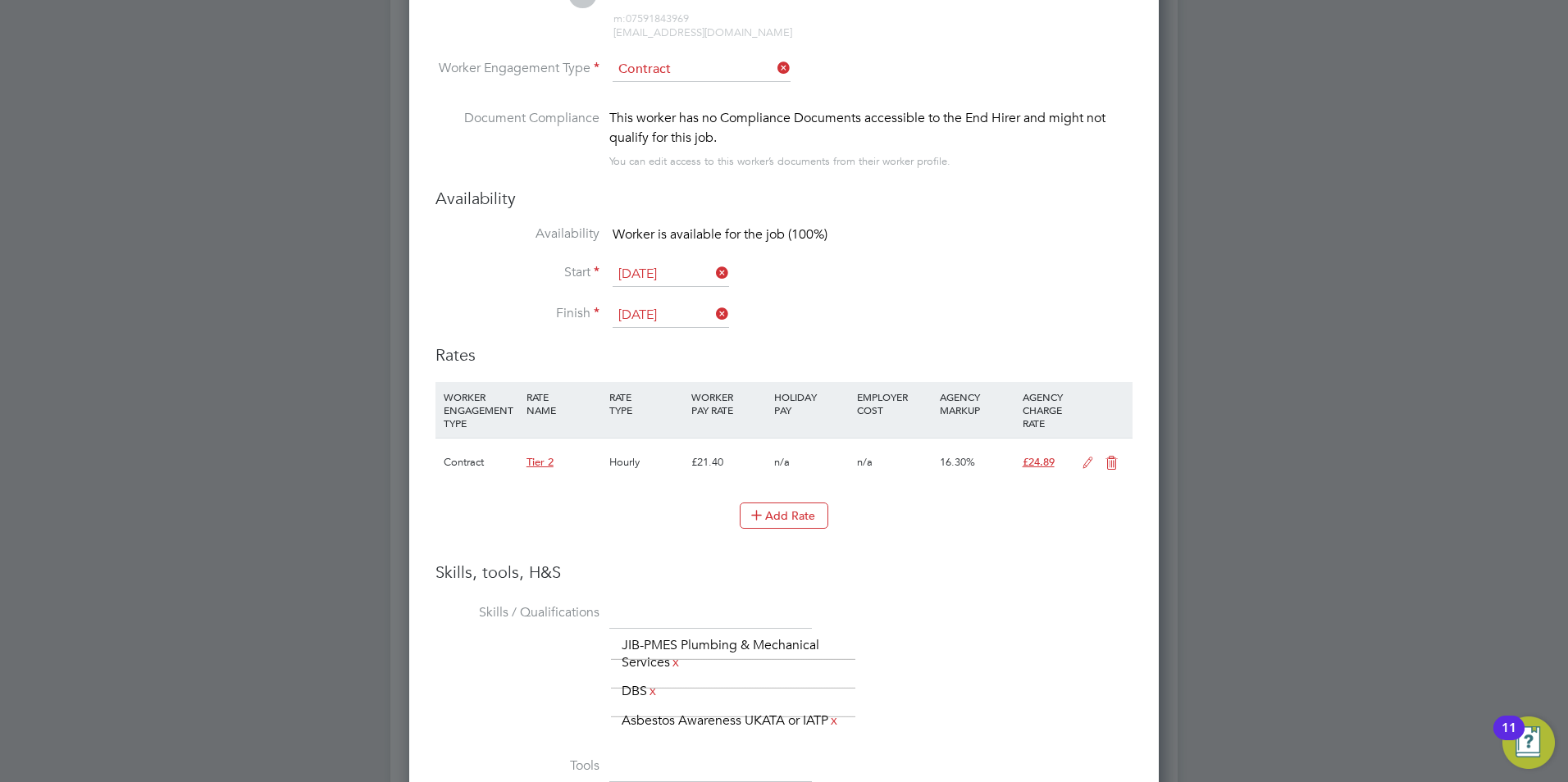
click at [1079, 463] on icon at bounding box center [1087, 463] width 21 height 13
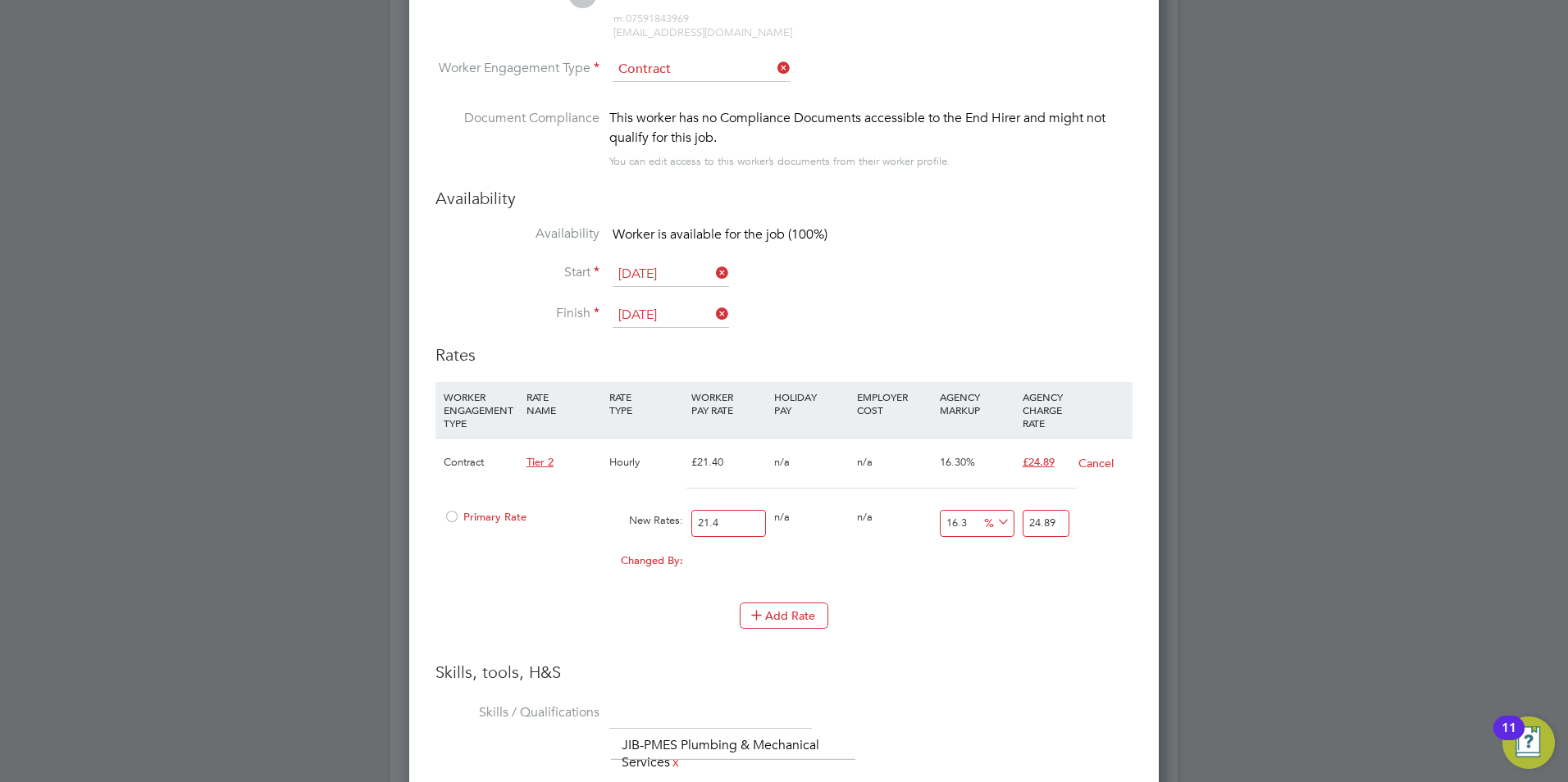
click at [453, 516] on div at bounding box center [452, 522] width 16 height 12
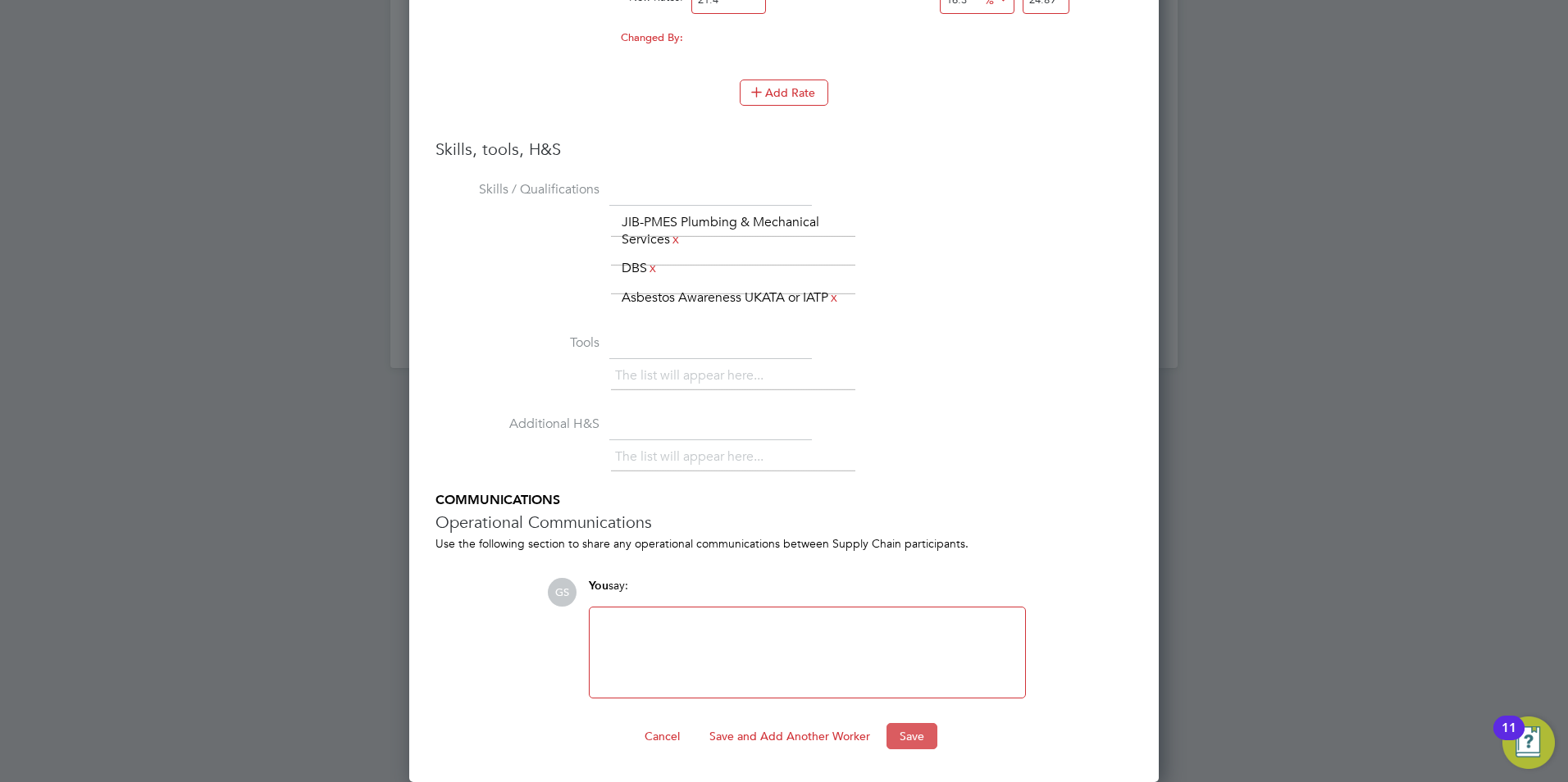
click at [916, 735] on button "Save" at bounding box center [912, 737] width 51 height 26
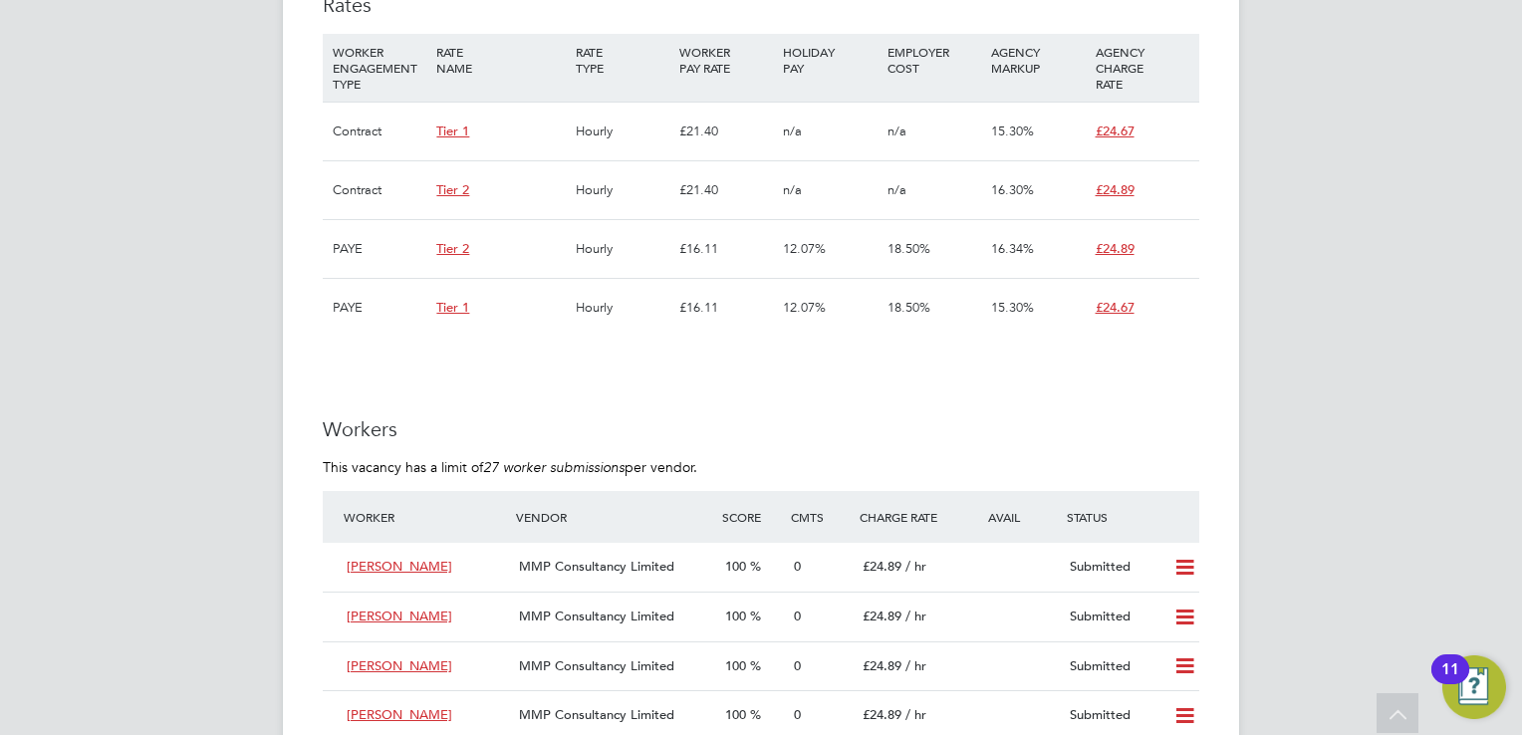
scroll to position [59, 139]
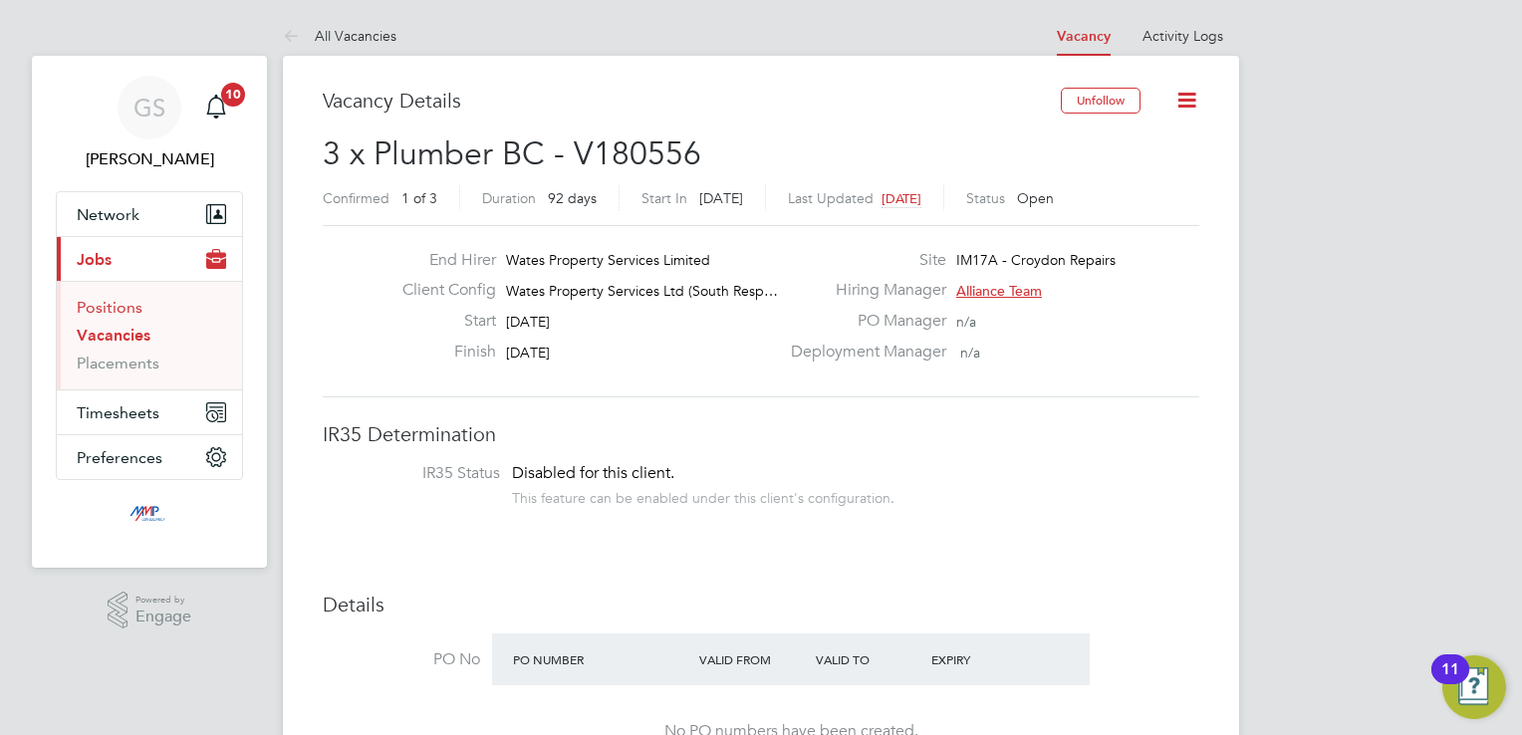
click at [128, 298] on link "Positions" at bounding box center [110, 307] width 66 height 19
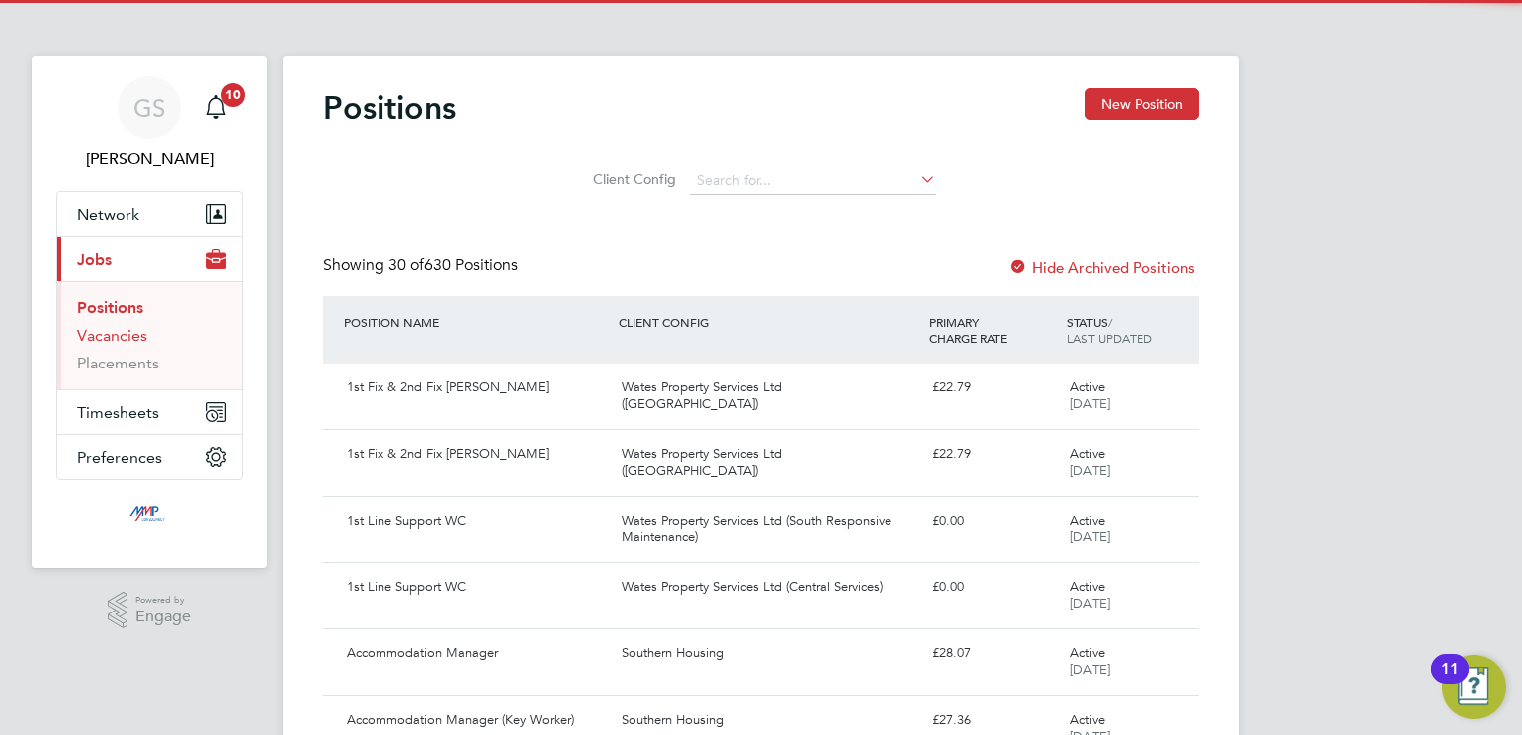
click at [124, 334] on link "Vacancies" at bounding box center [112, 335] width 71 height 19
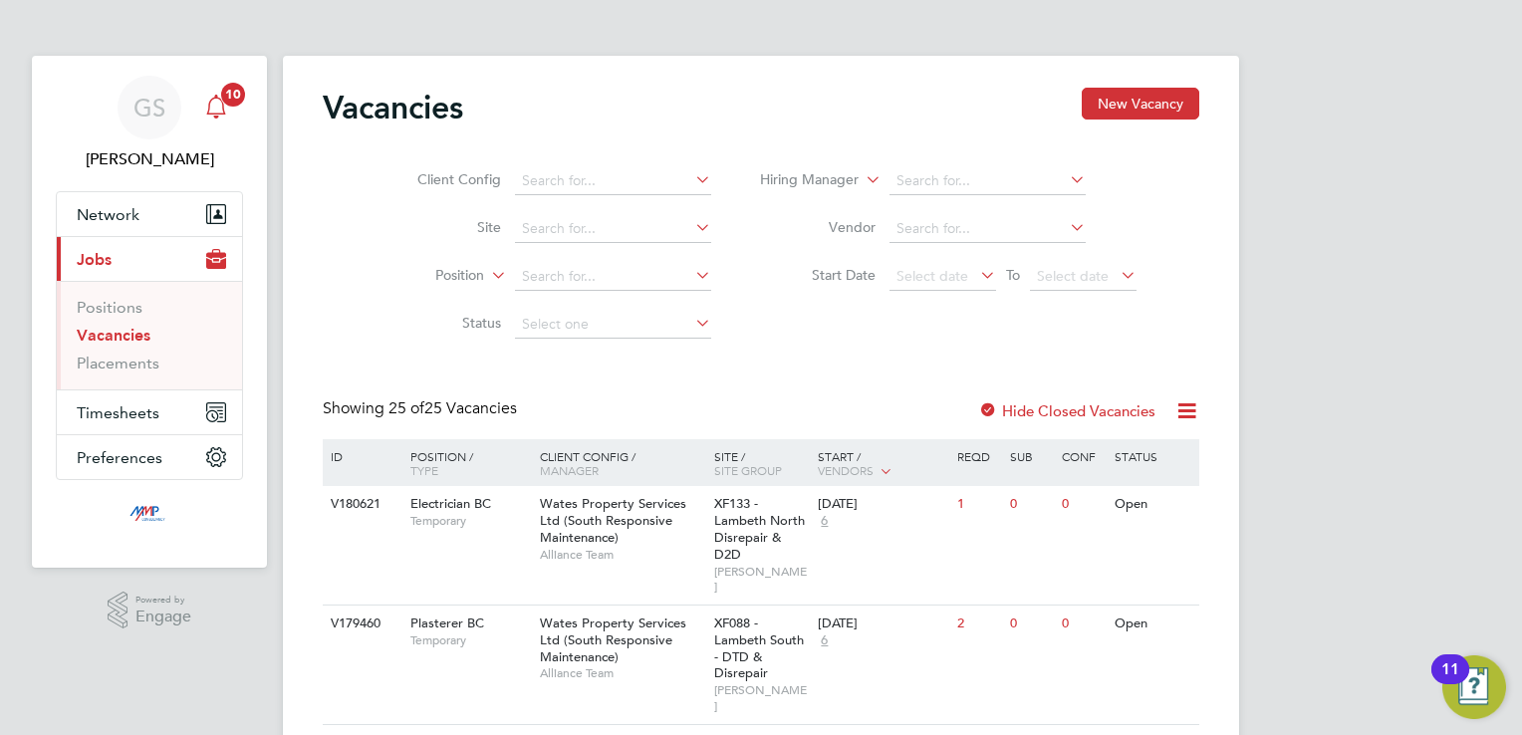
click at [207, 110] on icon "Main navigation" at bounding box center [215, 105] width 19 height 20
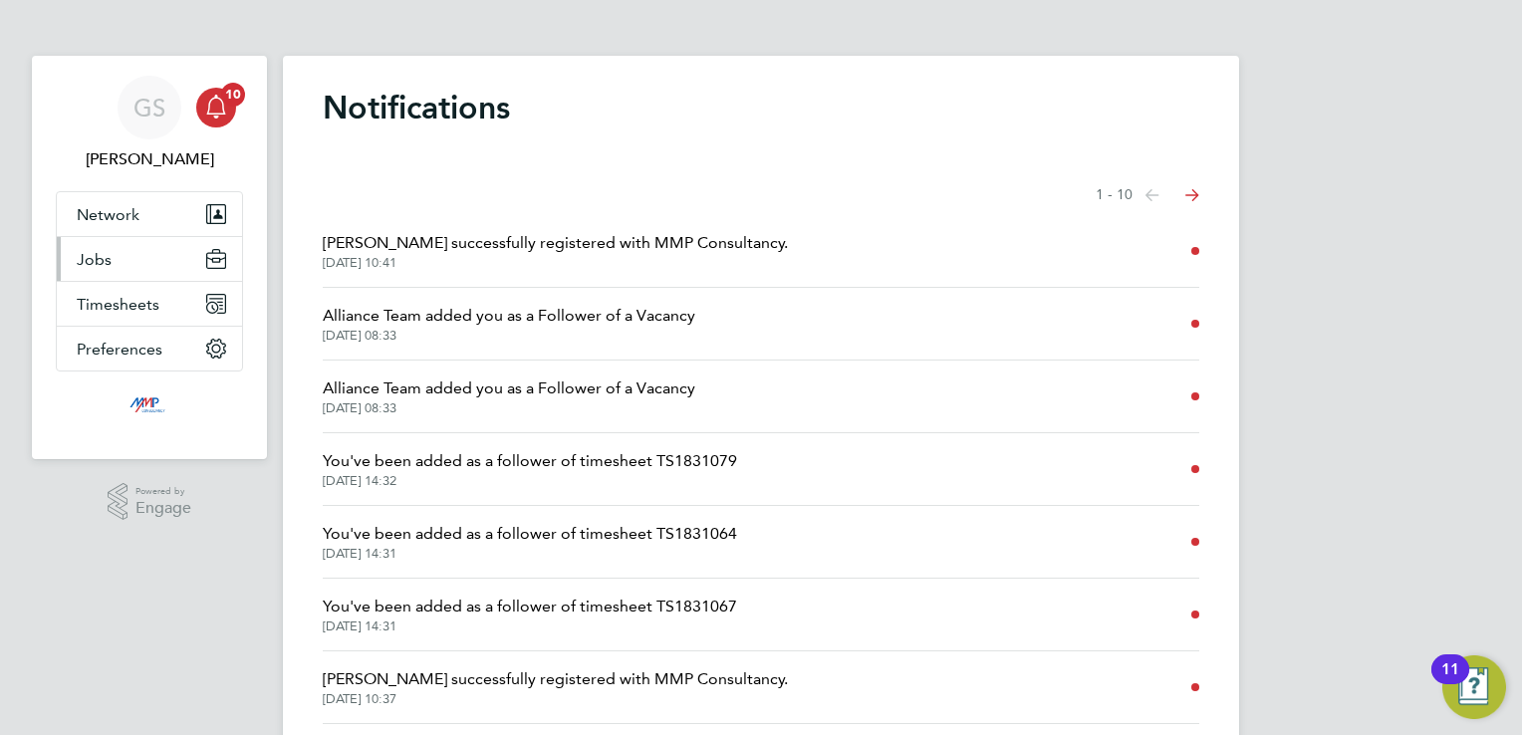
click at [123, 267] on button "Jobs" at bounding box center [149, 259] width 185 height 44
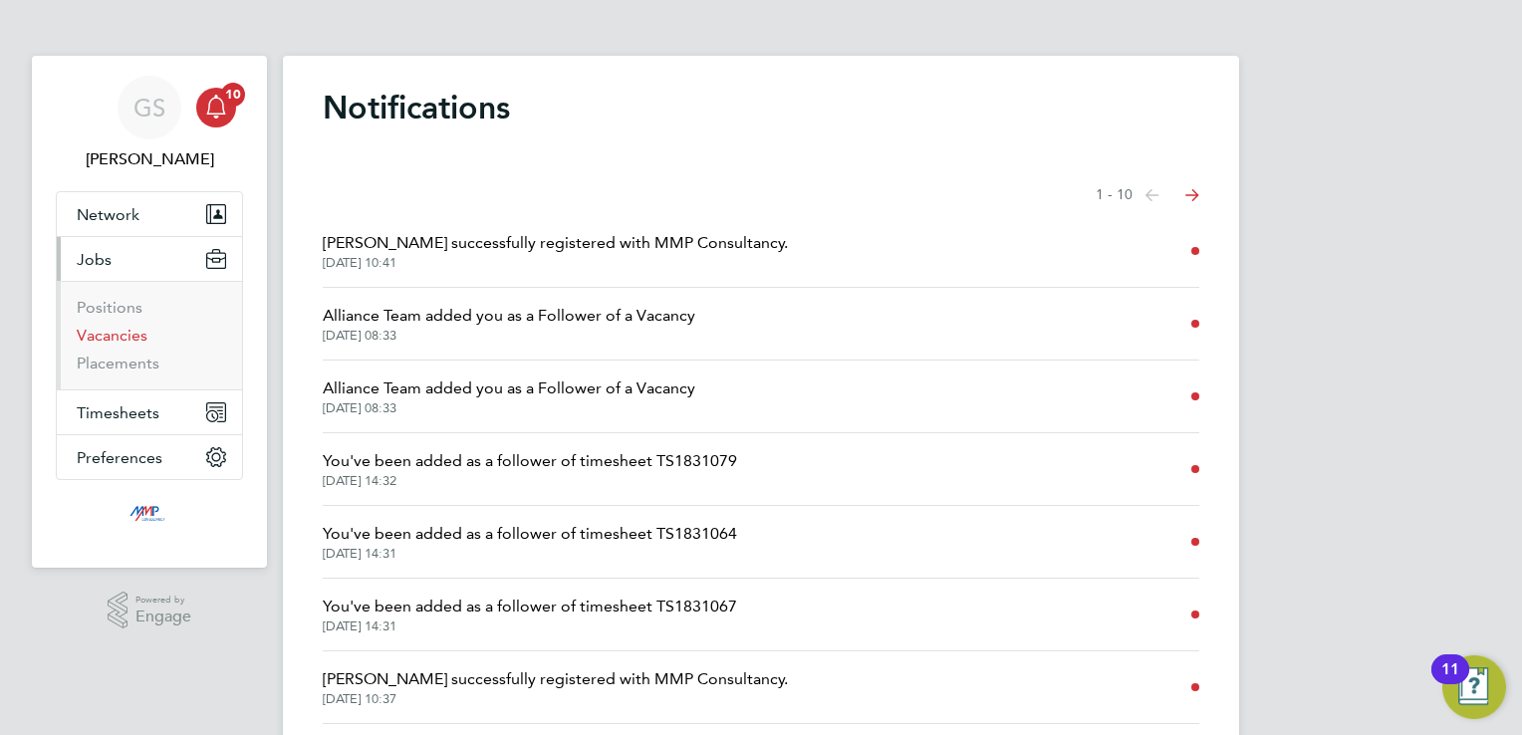
click at [119, 331] on link "Vacancies" at bounding box center [112, 335] width 71 height 19
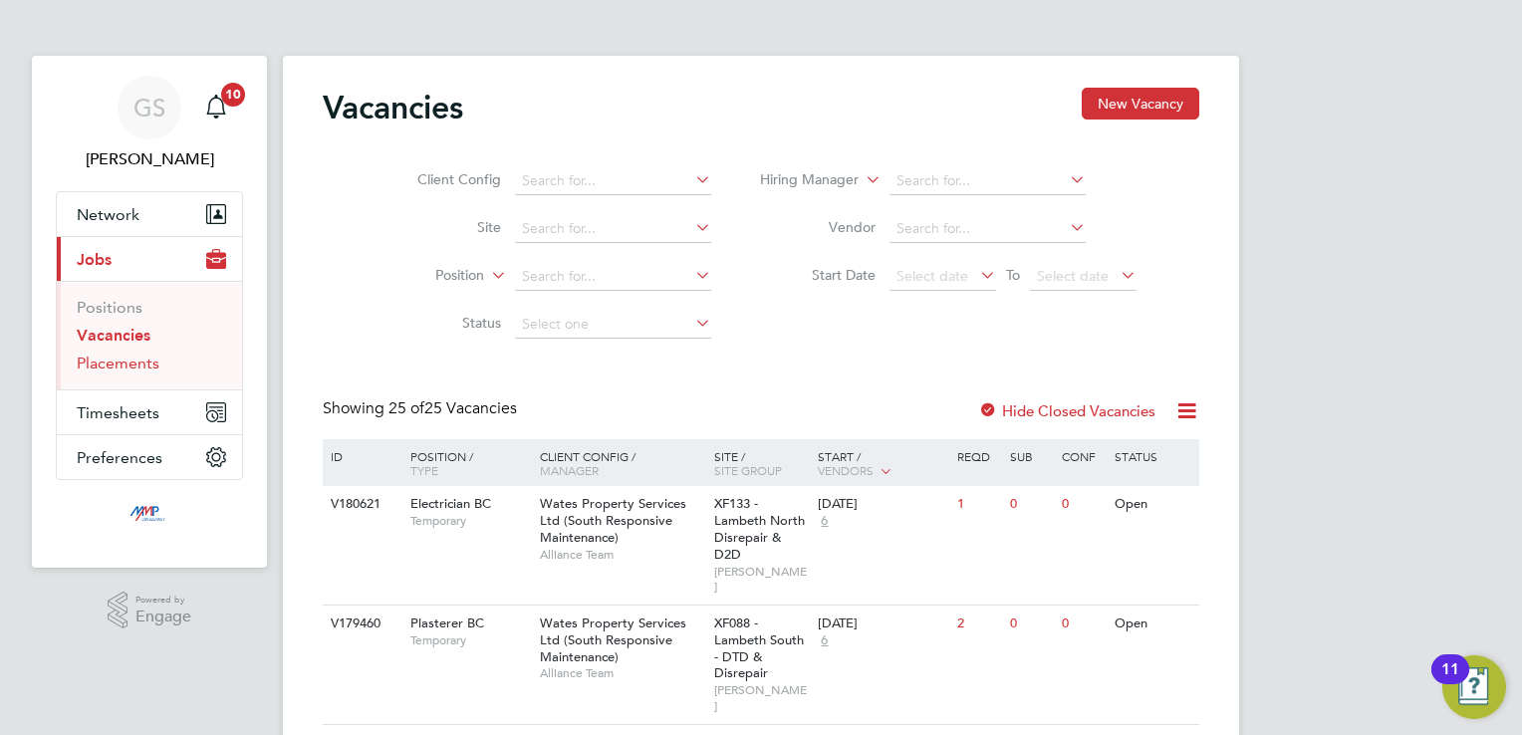
click at [147, 356] on link "Placements" at bounding box center [118, 363] width 83 height 19
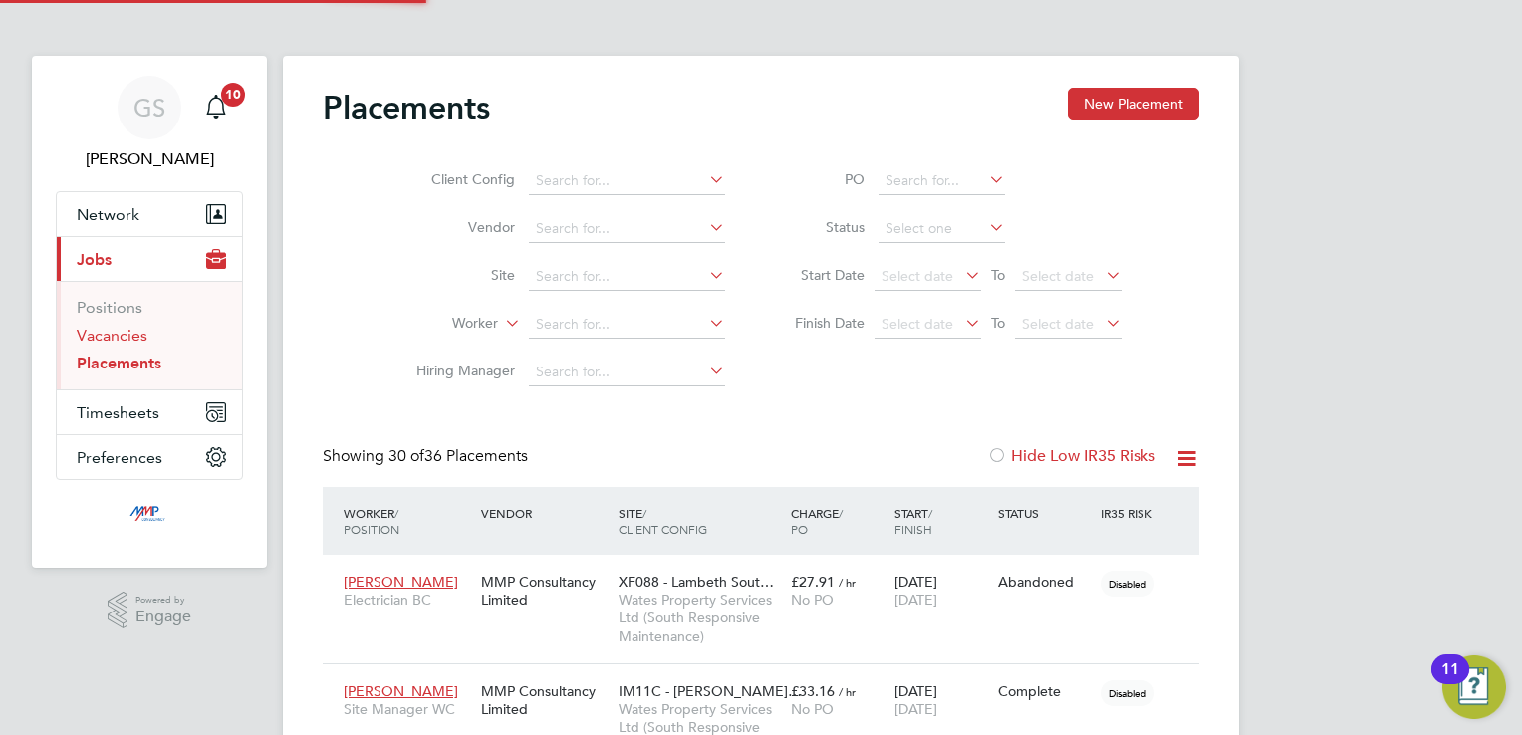
click at [131, 339] on link "Vacancies" at bounding box center [112, 335] width 71 height 19
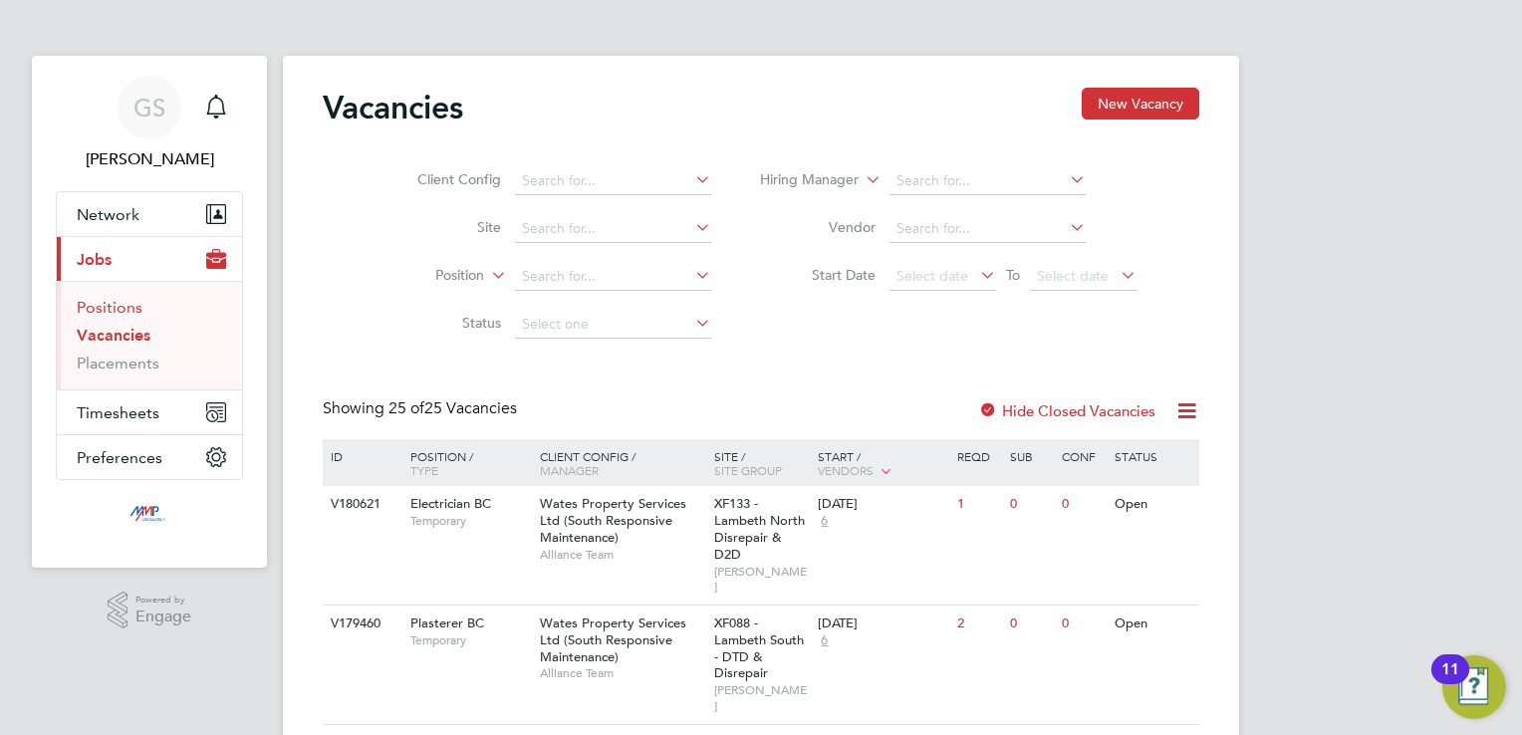
click at [131, 305] on link "Positions" at bounding box center [110, 307] width 66 height 19
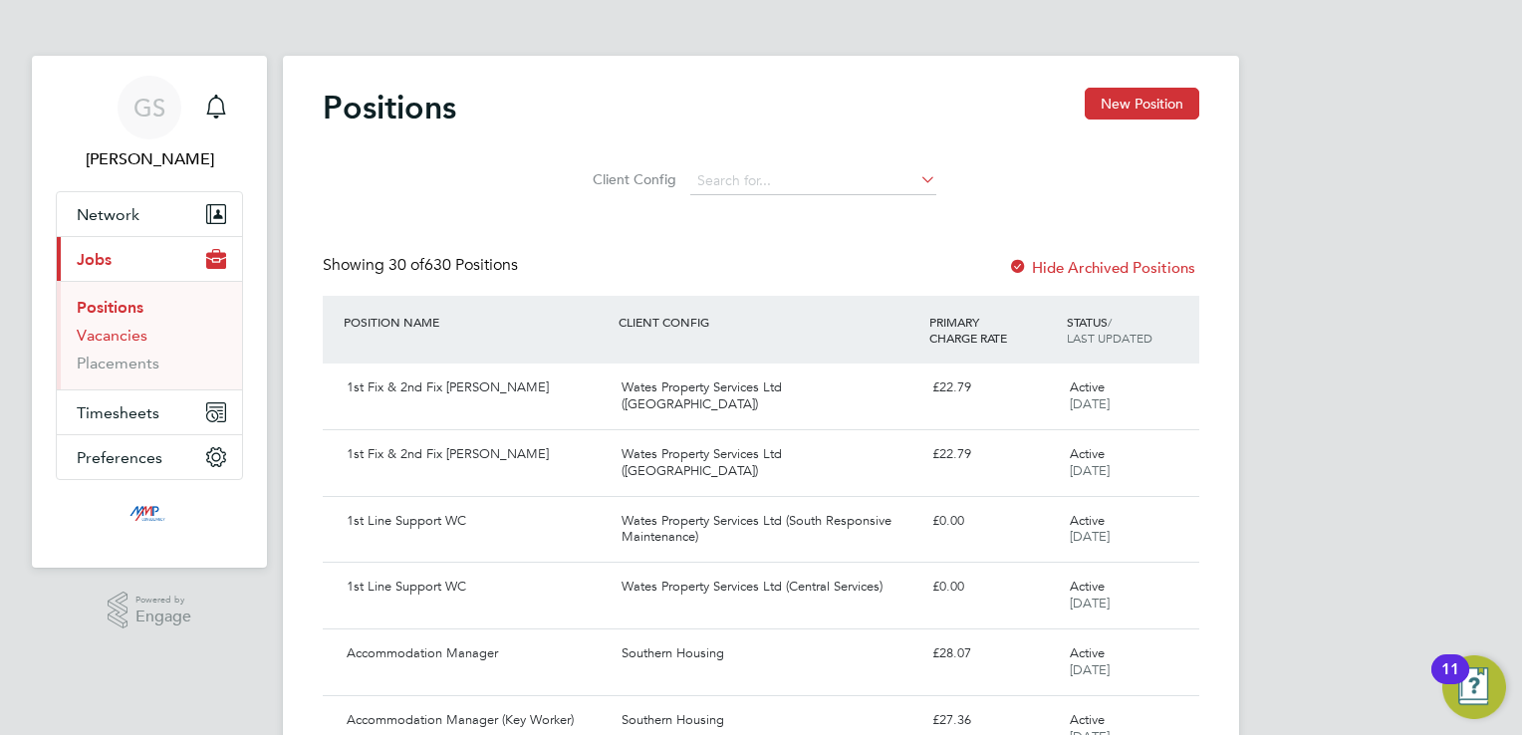
click at [128, 330] on link "Vacancies" at bounding box center [112, 335] width 71 height 19
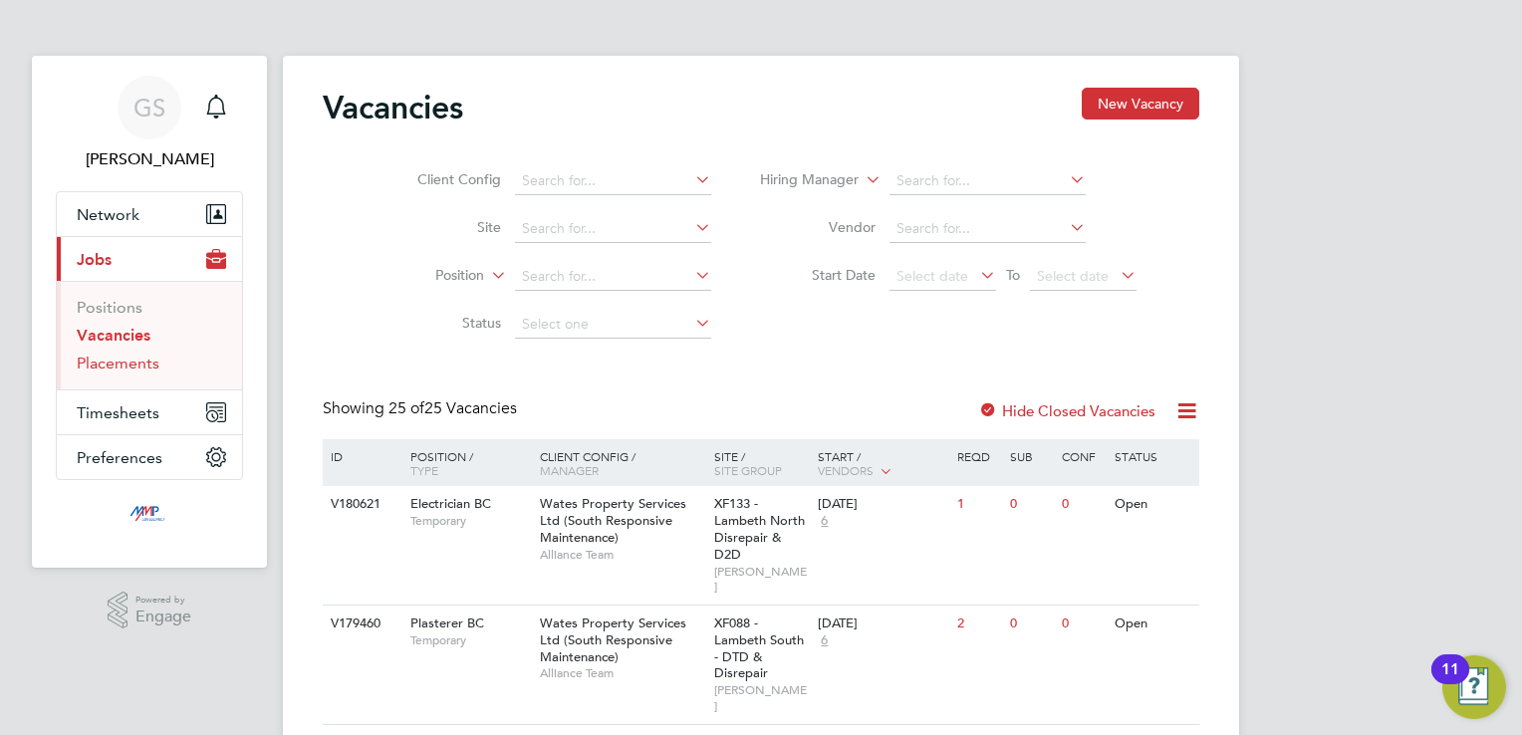
click at [132, 365] on link "Placements" at bounding box center [118, 363] width 83 height 19
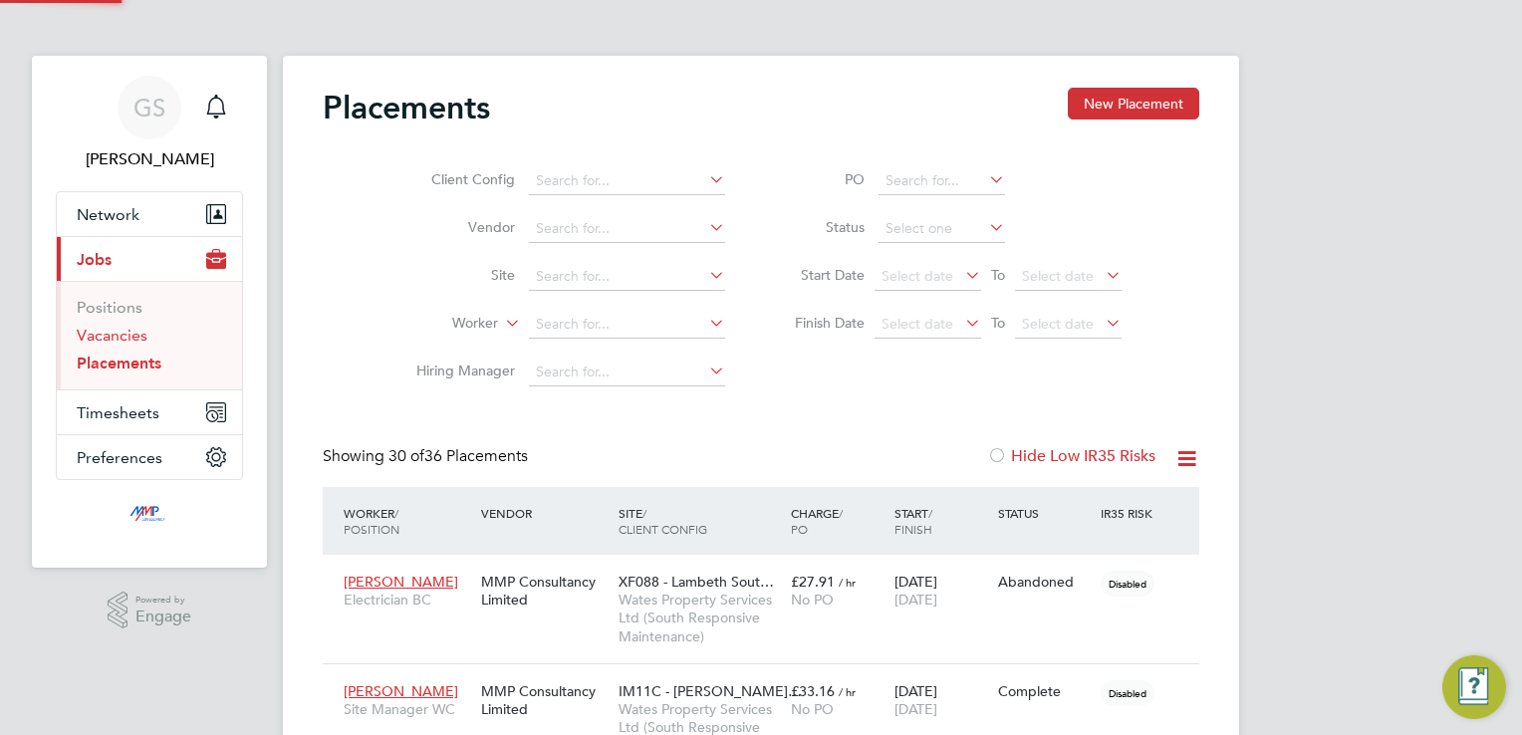
scroll to position [75, 138]
click at [134, 335] on link "Vacancies" at bounding box center [112, 335] width 71 height 19
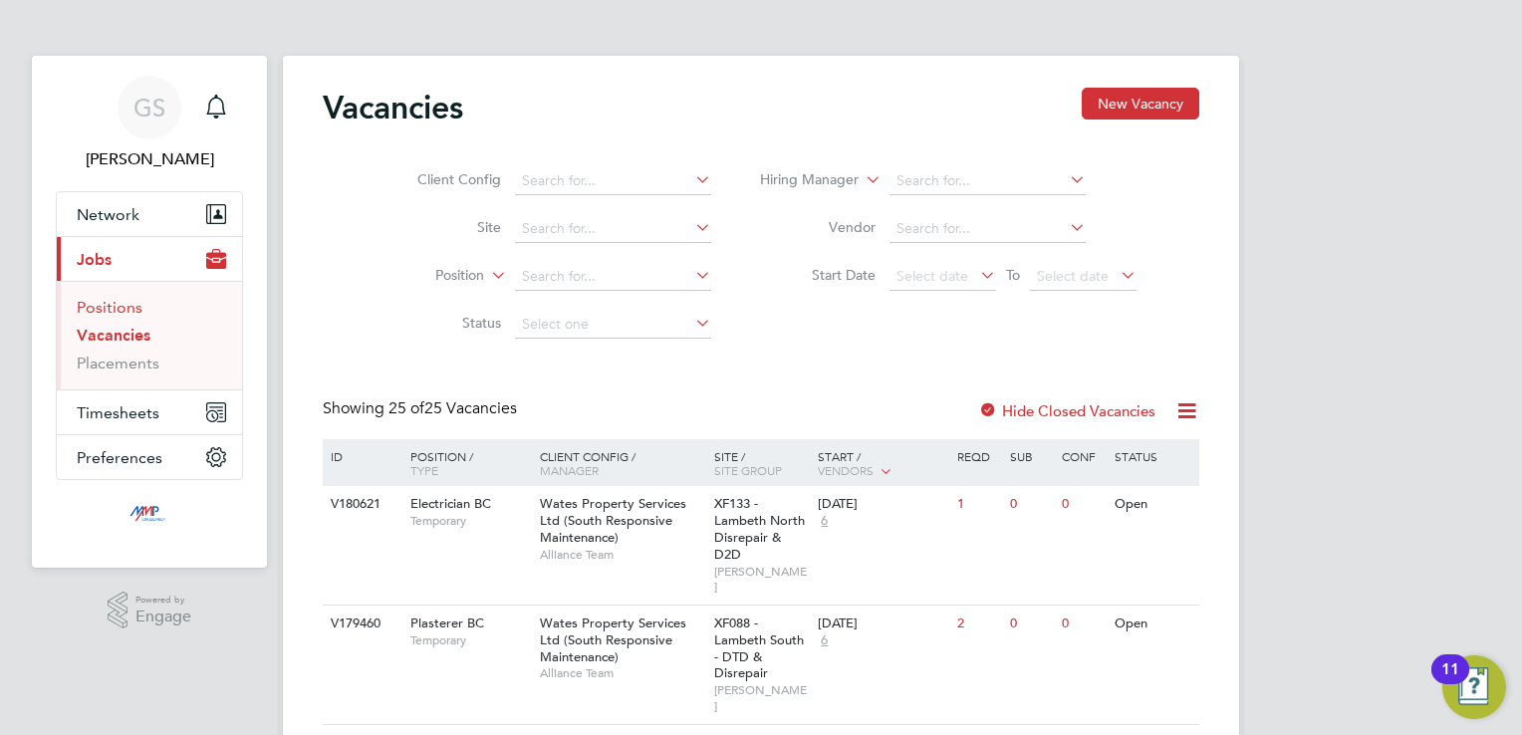
click at [127, 310] on link "Positions" at bounding box center [110, 307] width 66 height 19
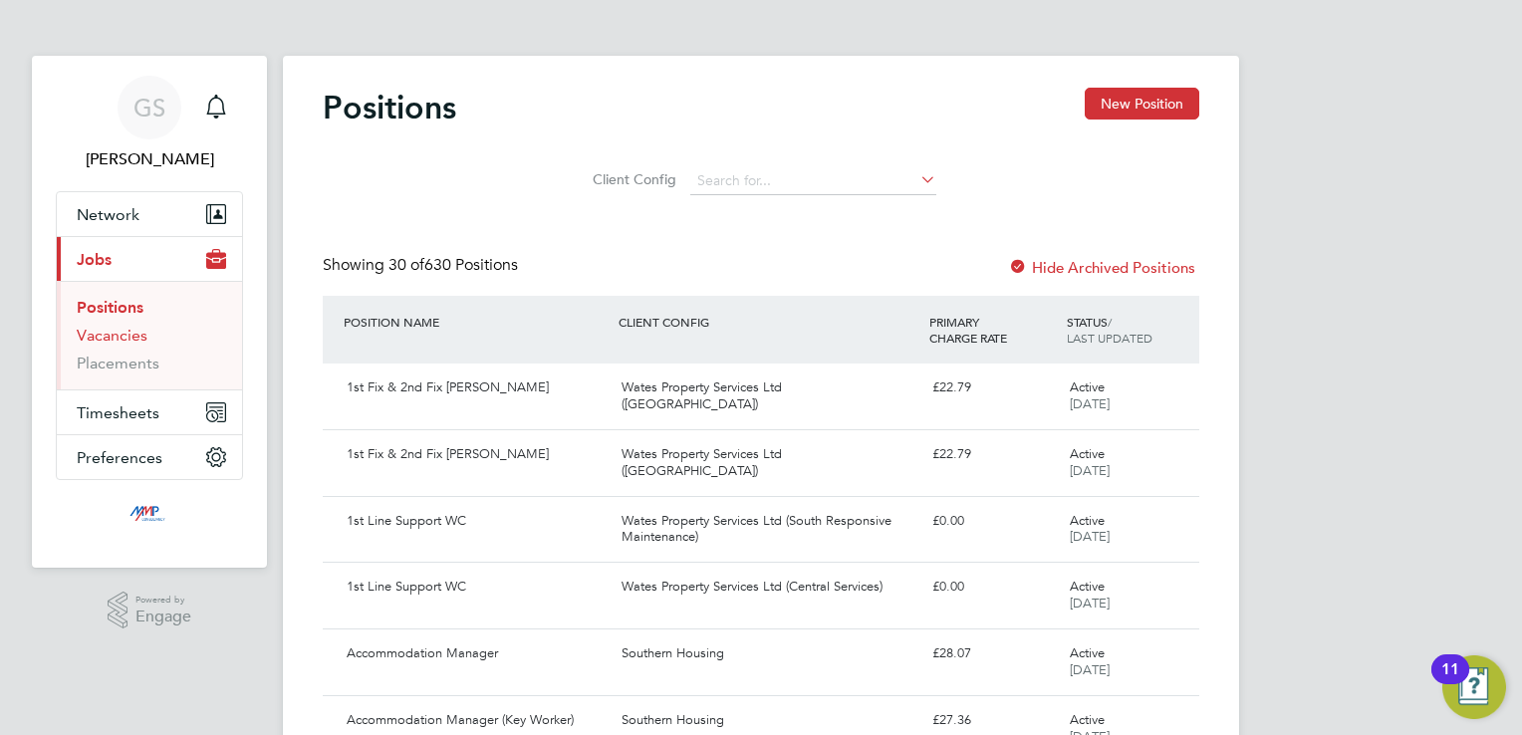
click at [123, 340] on link "Vacancies" at bounding box center [112, 335] width 71 height 19
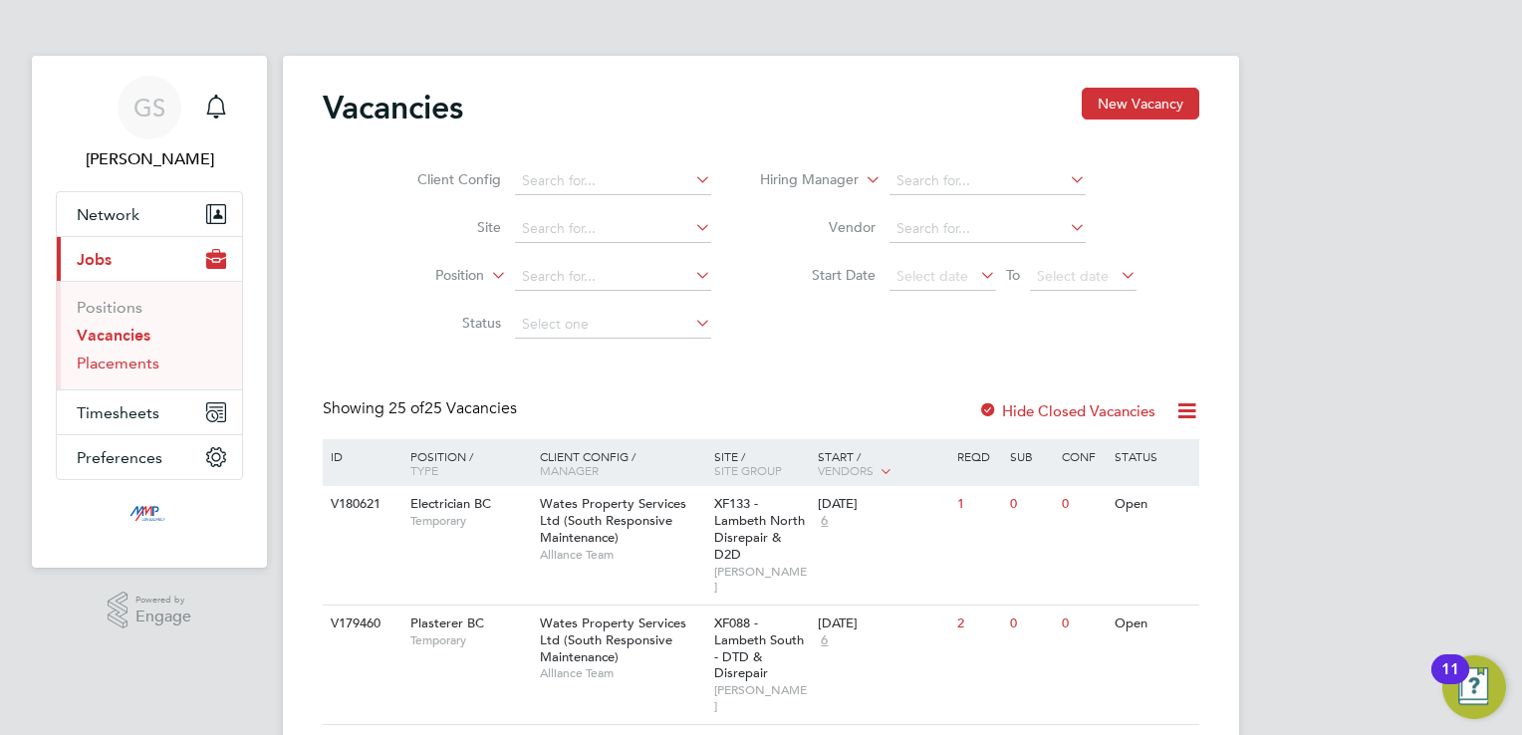
click at [128, 357] on link "Placements" at bounding box center [118, 363] width 83 height 19
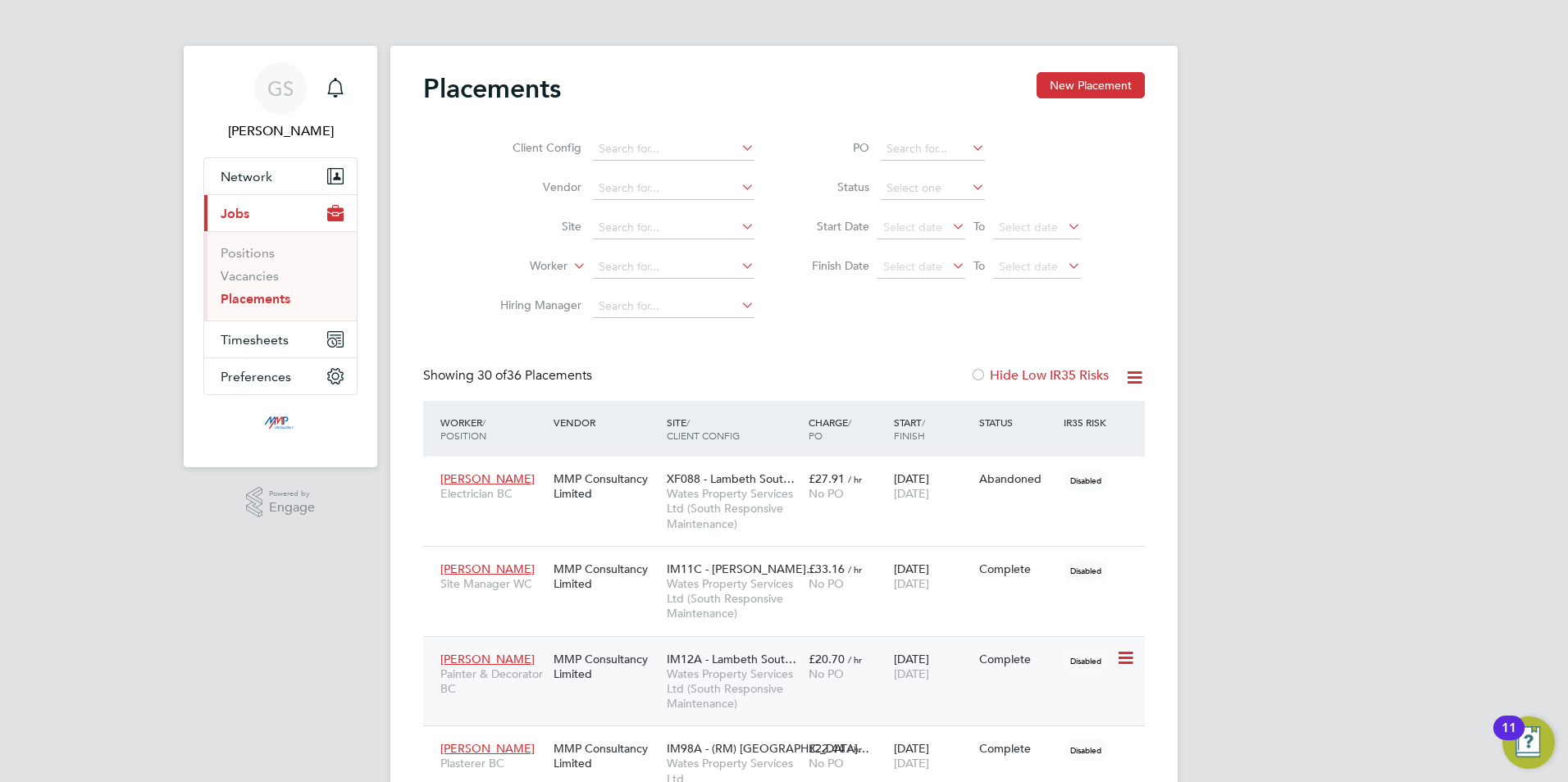
scroll to position [62, 114]
click at [265, 281] on link "Vacancies" at bounding box center [249, 276] width 58 height 16
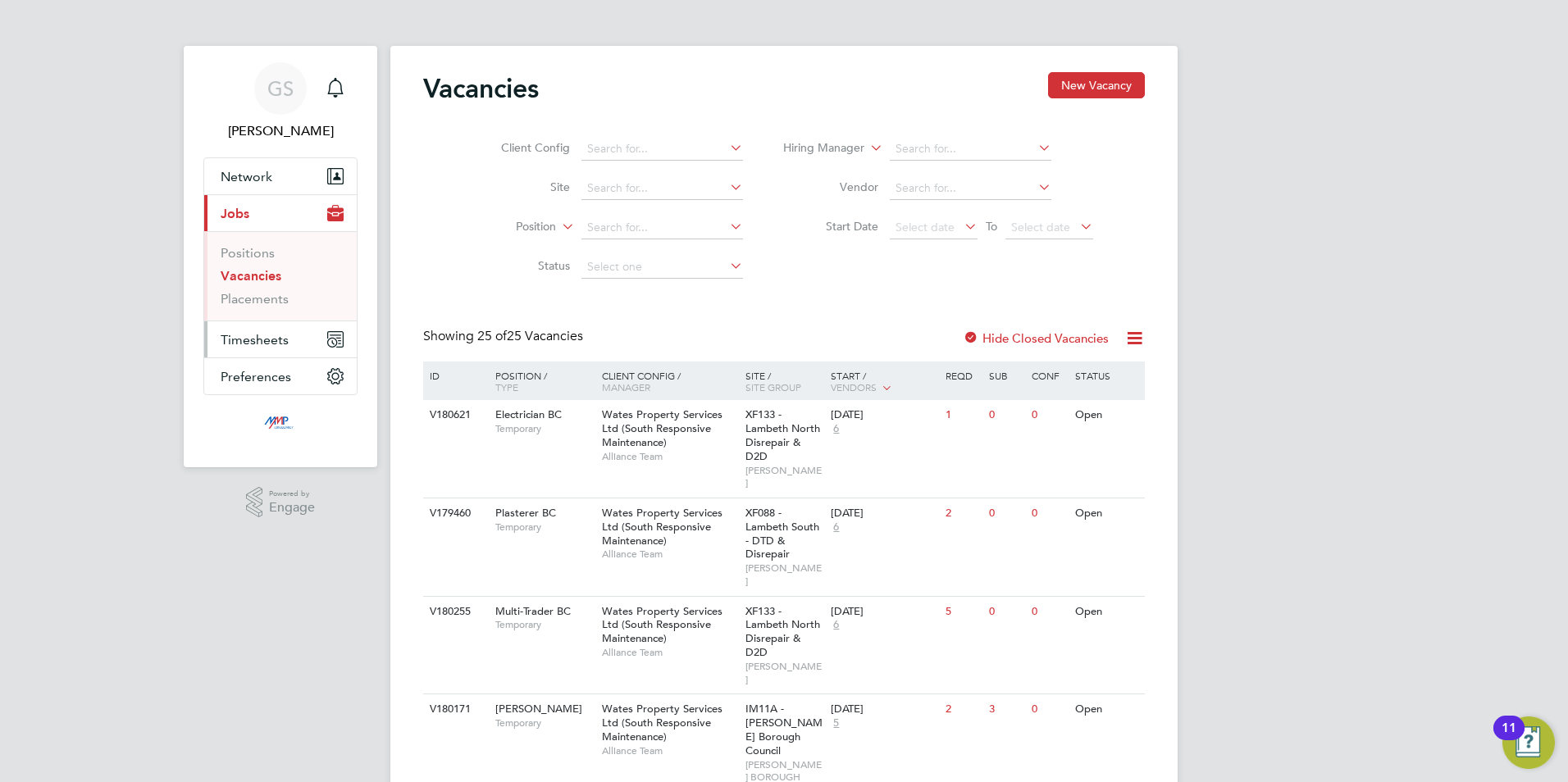
click at [269, 347] on button "Timesheets" at bounding box center [280, 339] width 152 height 36
drag, startPoint x: 264, startPoint y: 286, endPoint x: 363, endPoint y: 292, distance: 99.2
click at [264, 286] on link "Timesheets" at bounding box center [254, 290] width 68 height 16
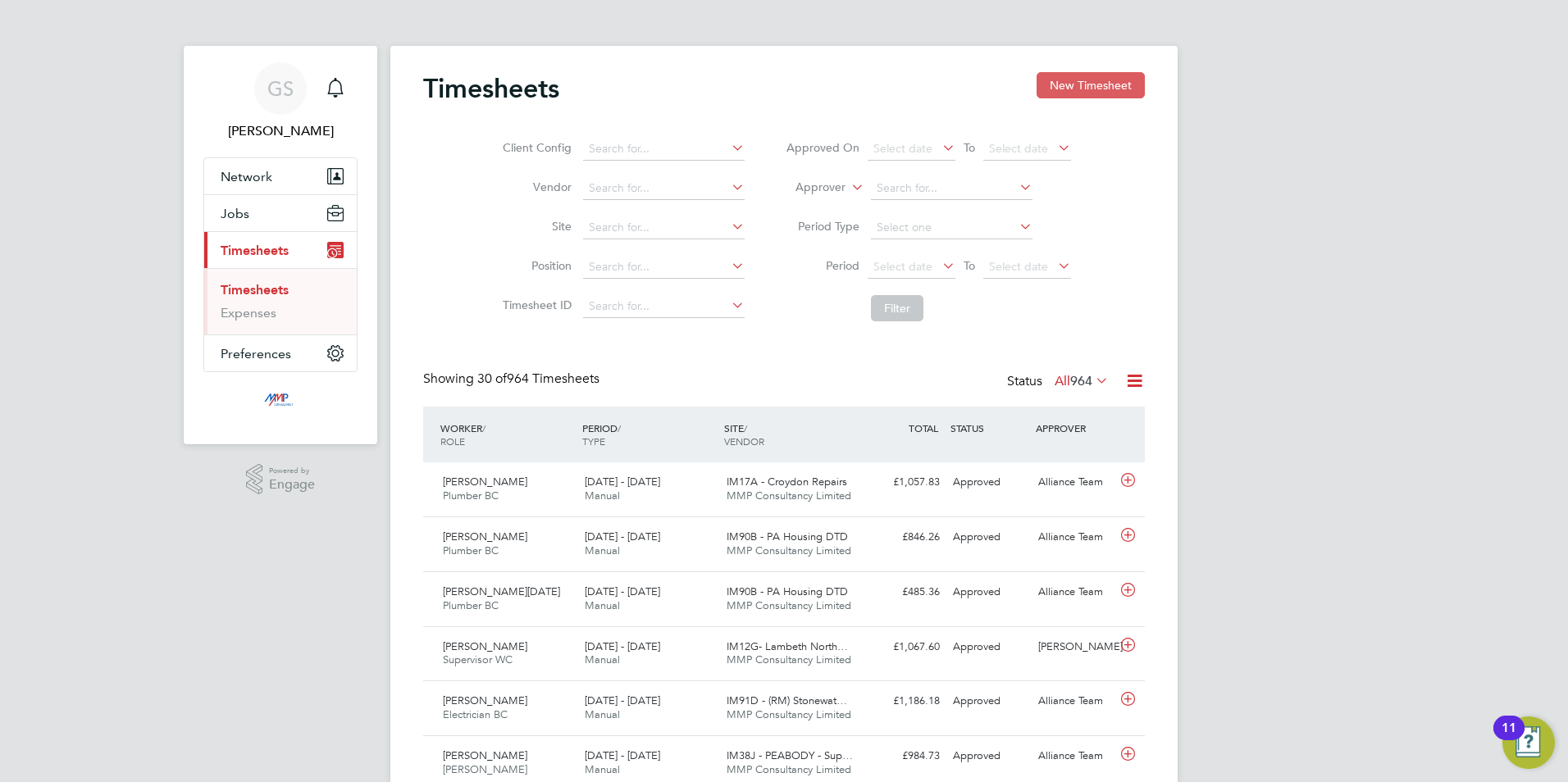
scroll to position [42, 142]
click at [1105, 93] on button "New Timesheet" at bounding box center [1090, 86] width 108 height 26
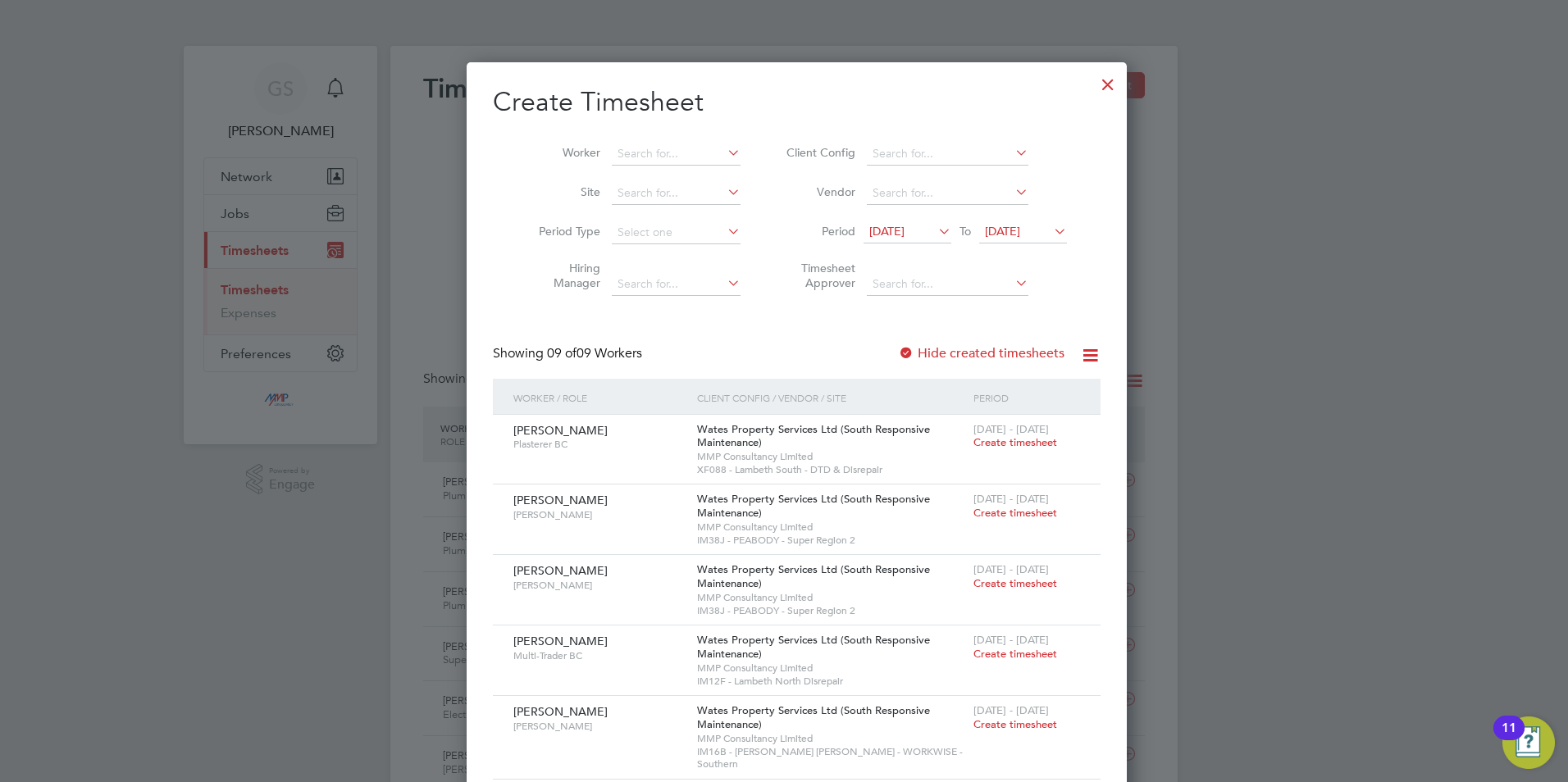
click at [1093, 91] on div at bounding box center [1108, 81] width 30 height 30
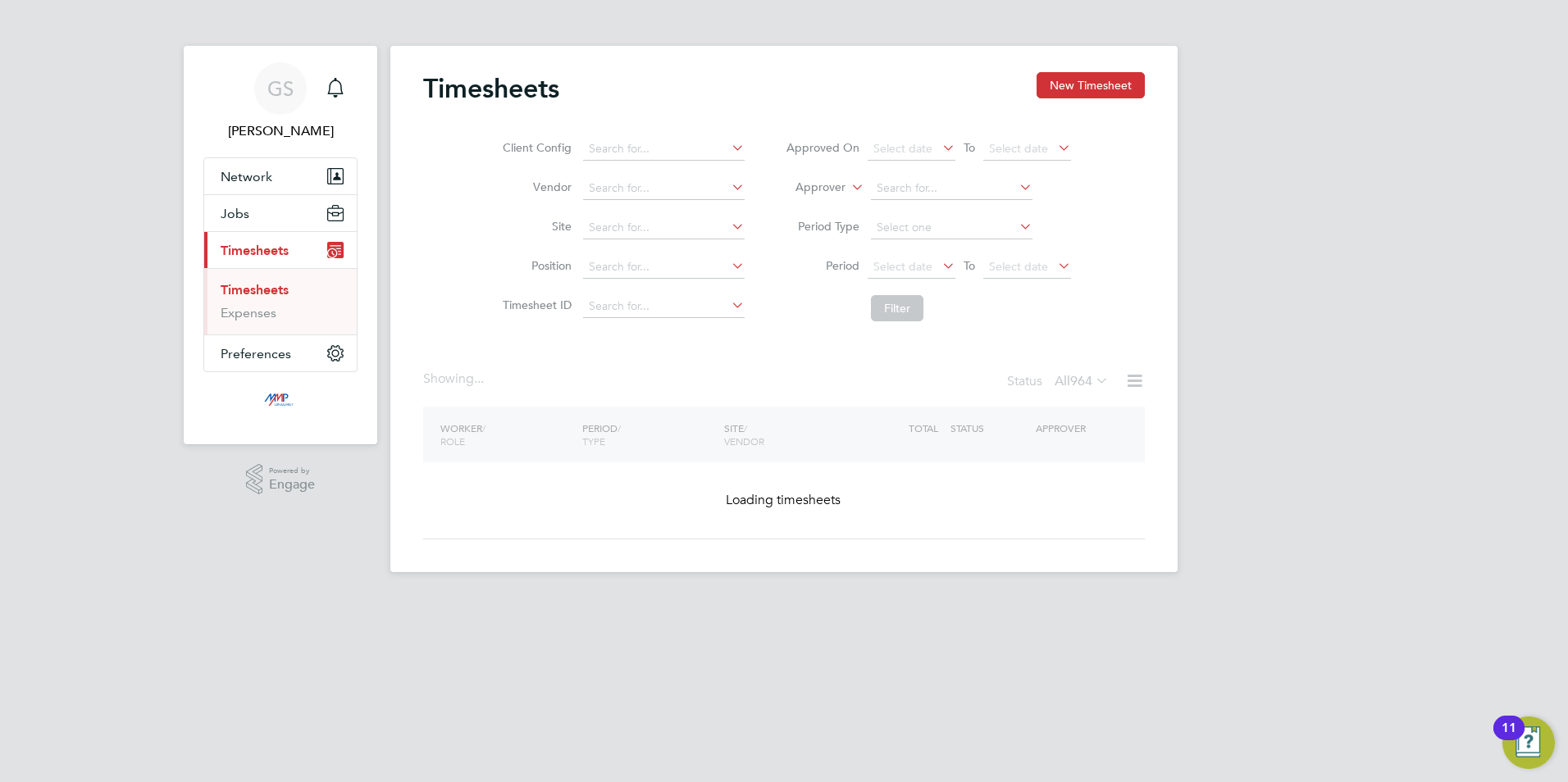
click at [259, 201] on div at bounding box center [784, 391] width 1568 height 782
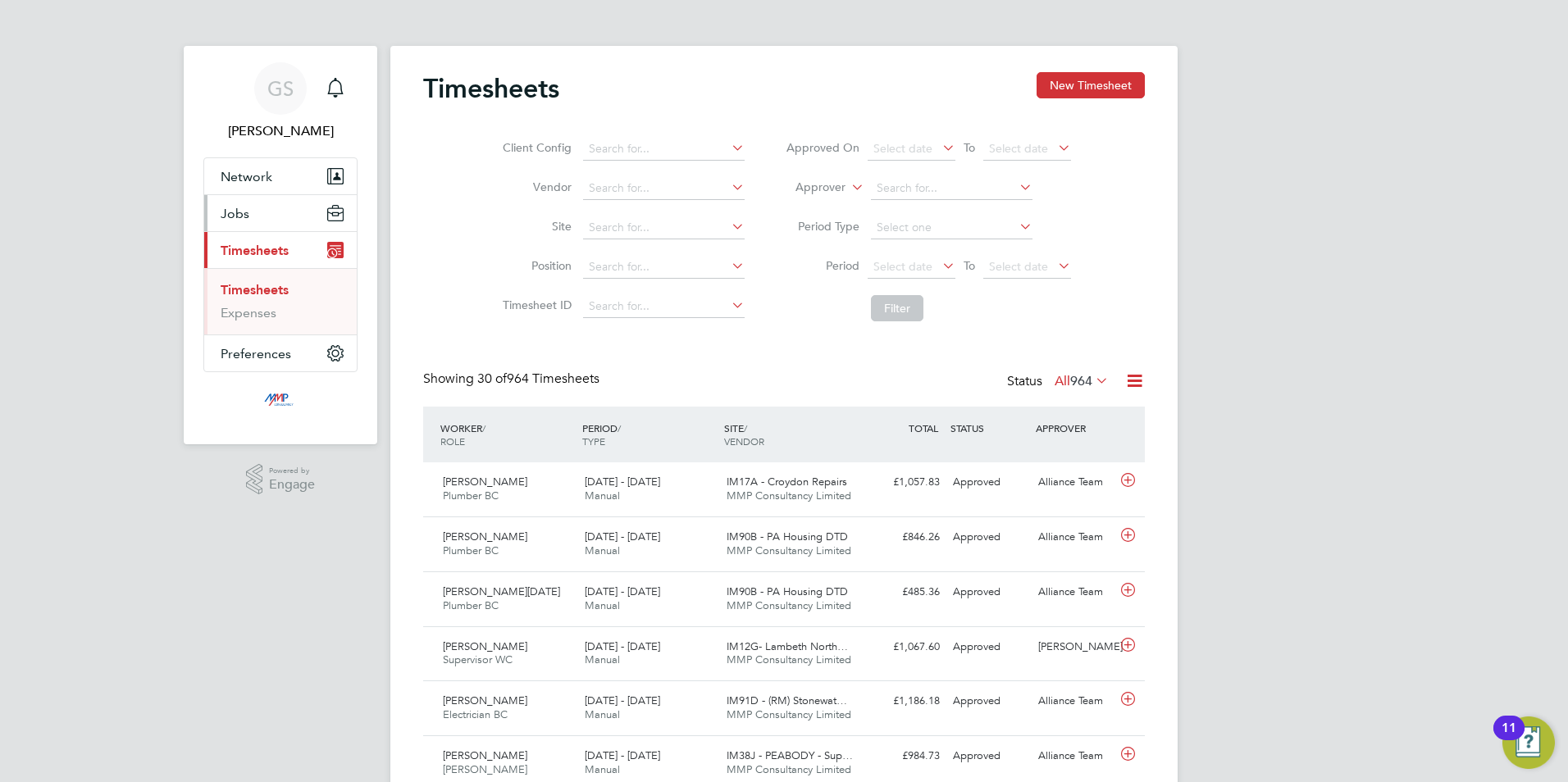
click at [249, 213] on button "Jobs" at bounding box center [280, 213] width 152 height 36
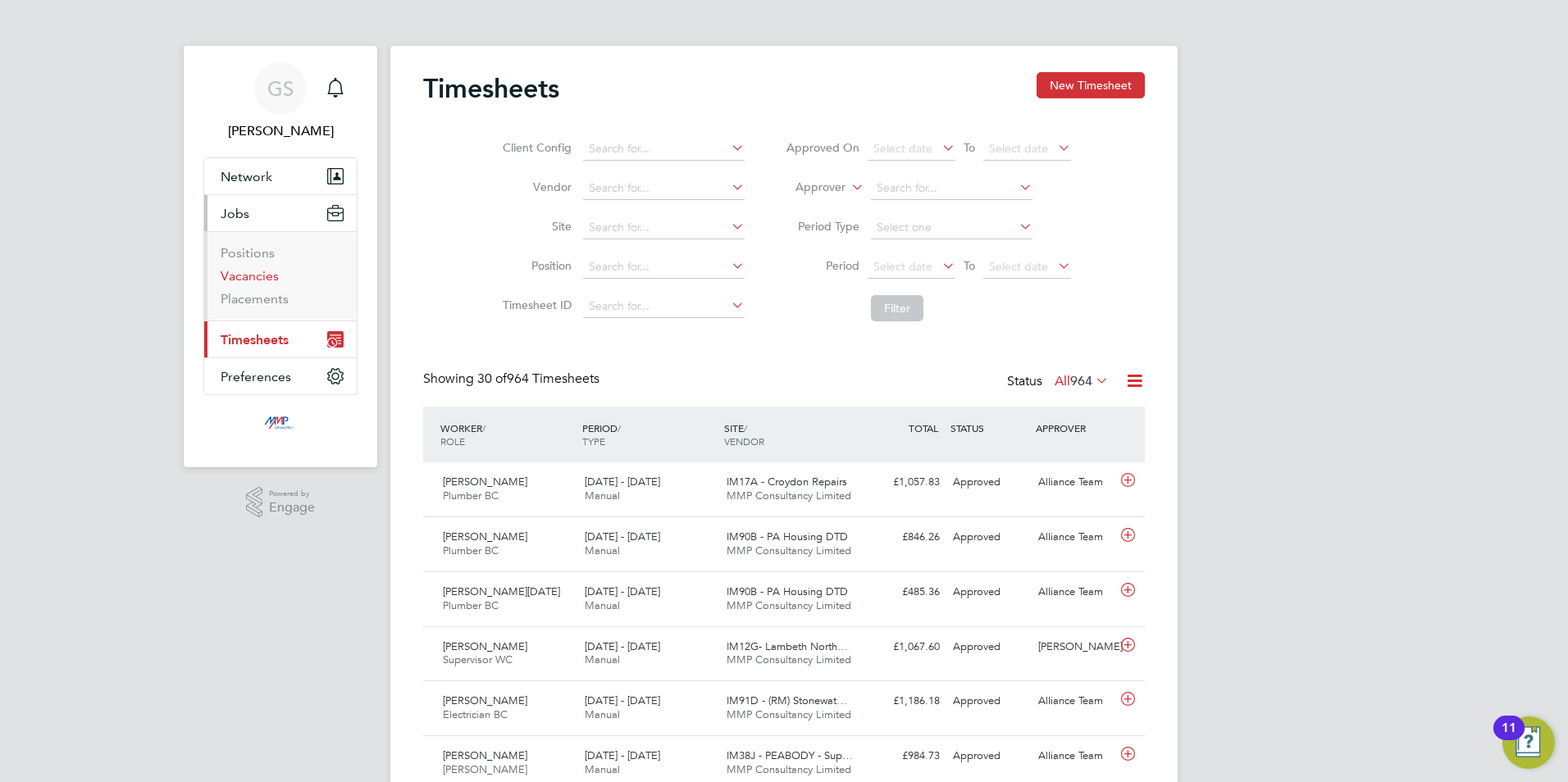
click at [260, 273] on link "Vacancies" at bounding box center [249, 276] width 58 height 16
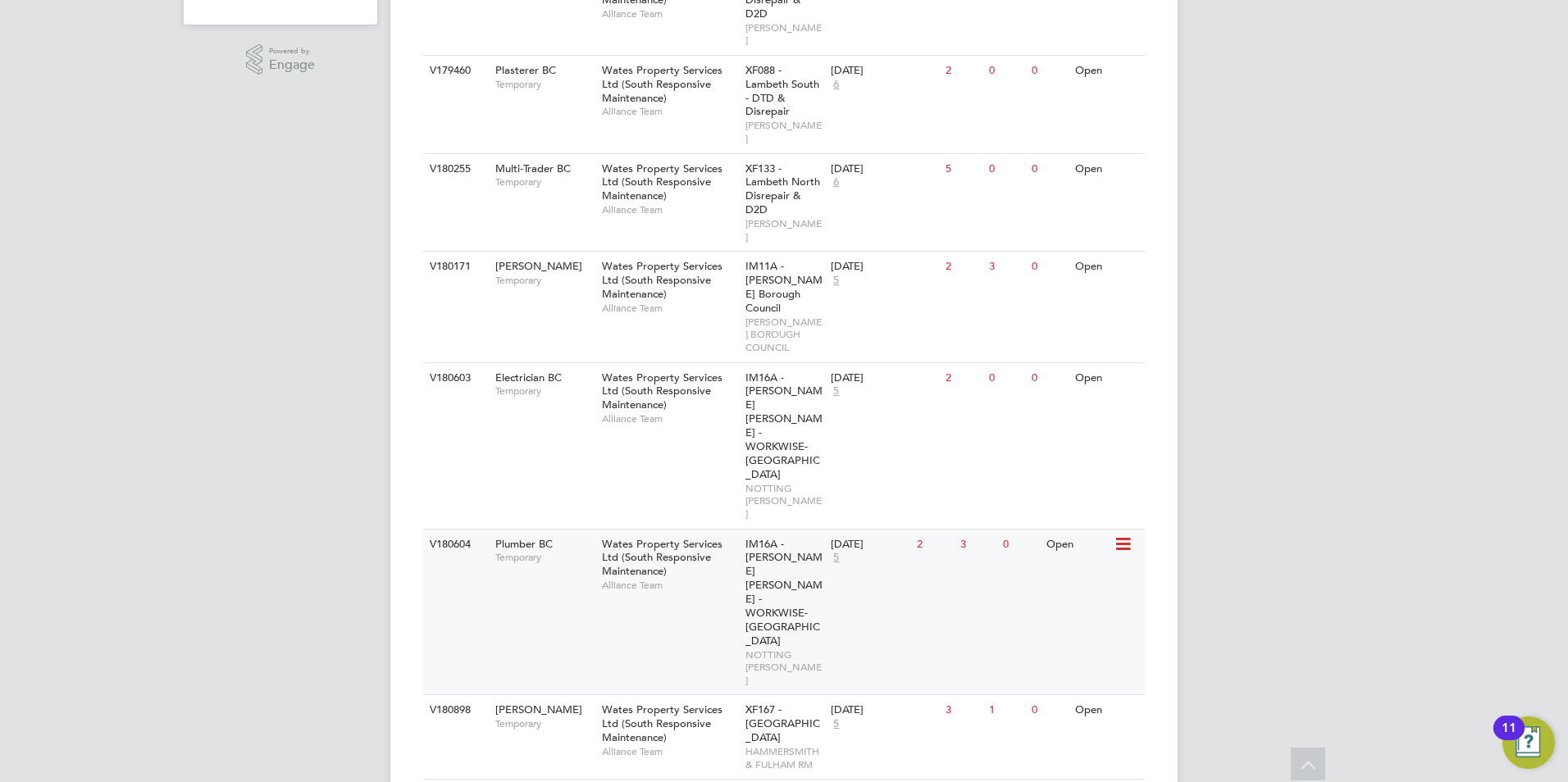
click at [552, 551] on span "Temporary" at bounding box center [545, 557] width 99 height 13
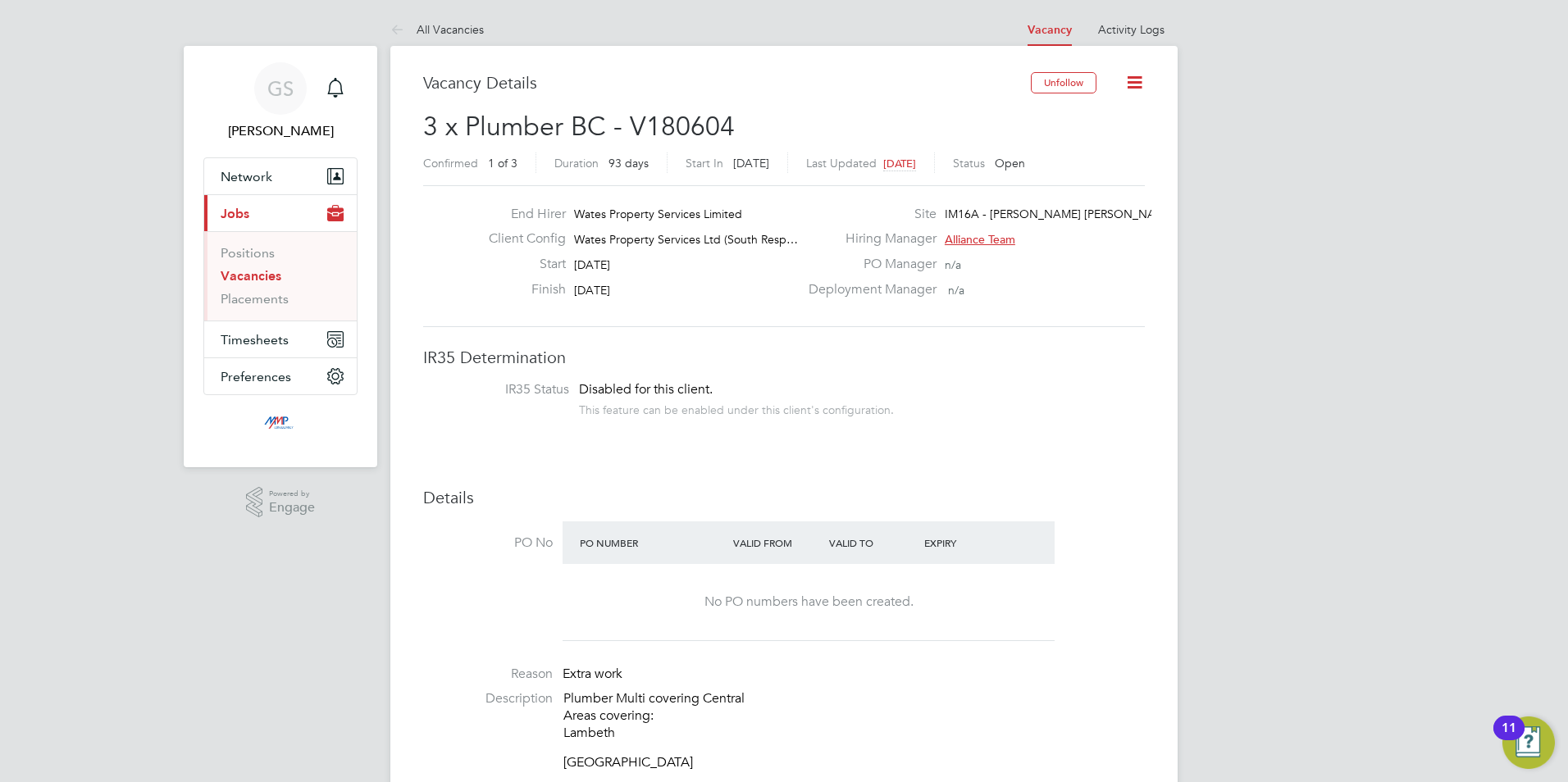
click at [265, 274] on link "Vacancies" at bounding box center [251, 276] width 61 height 16
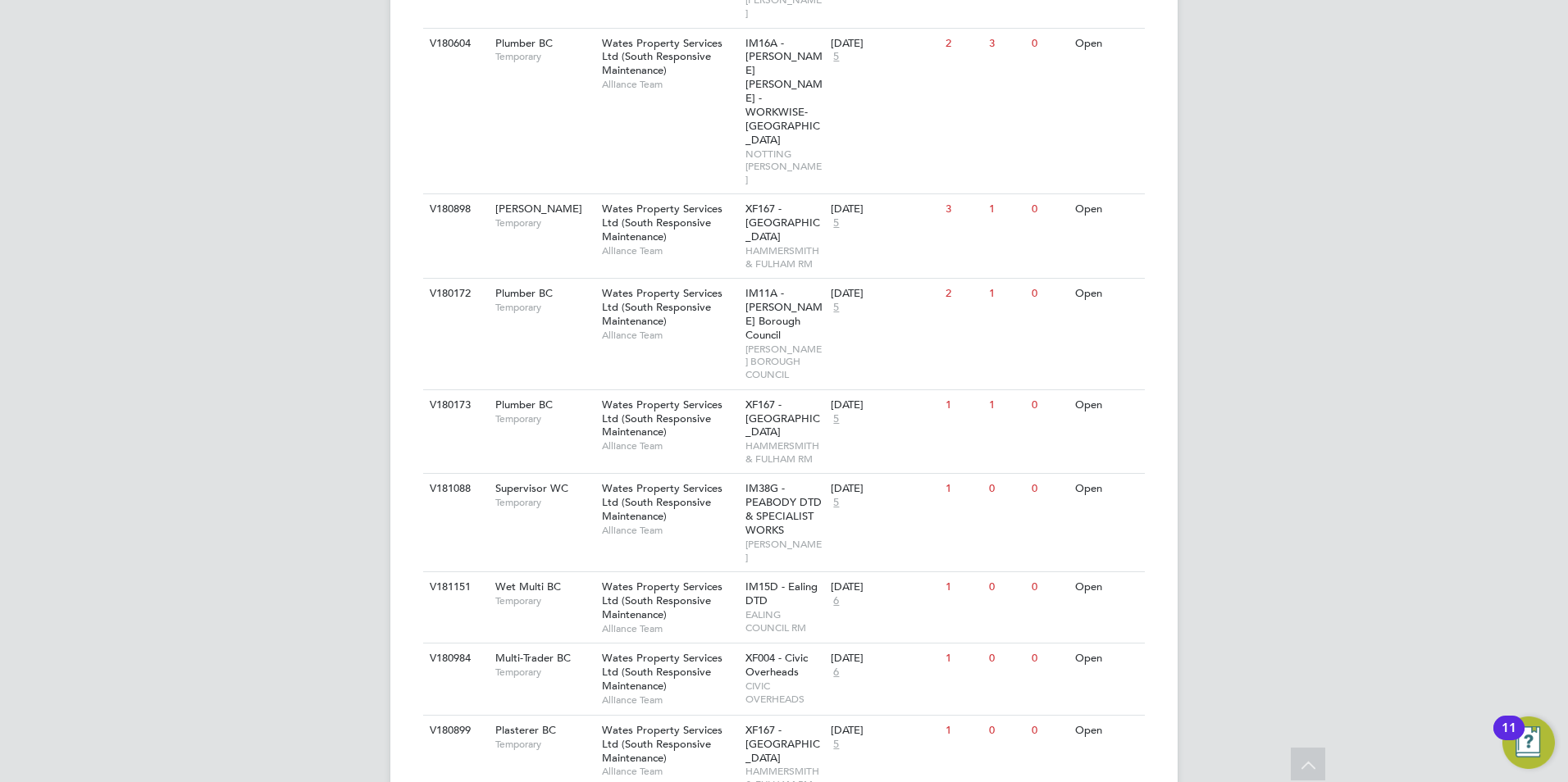
scroll to position [1066, 0]
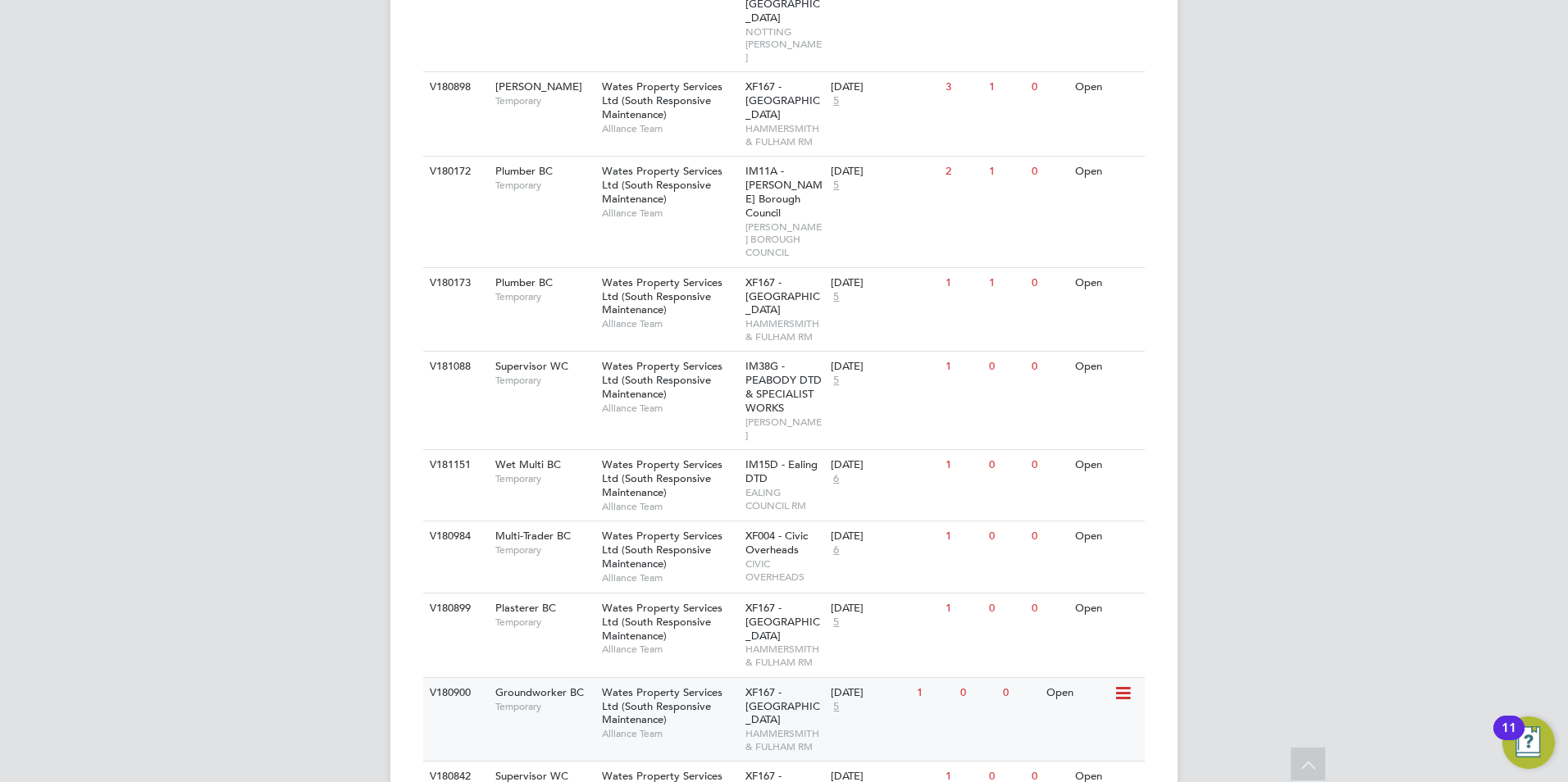
click at [720, 678] on div "Wates Property Services Ltd (South Responsive Maintenance) Alliance Team" at bounding box center [669, 714] width 143 height 71
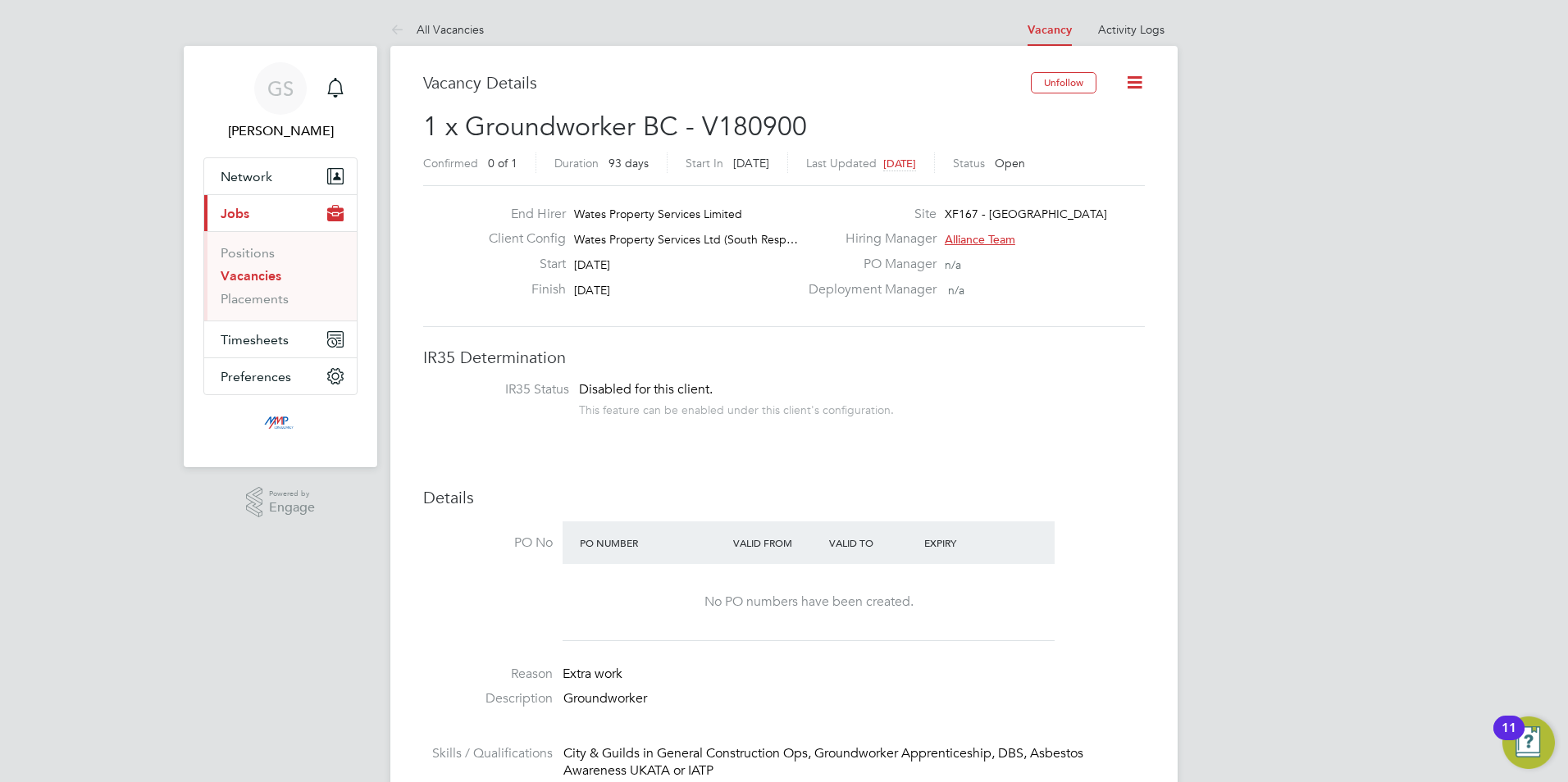
click at [252, 280] on link "Vacancies" at bounding box center [251, 276] width 61 height 16
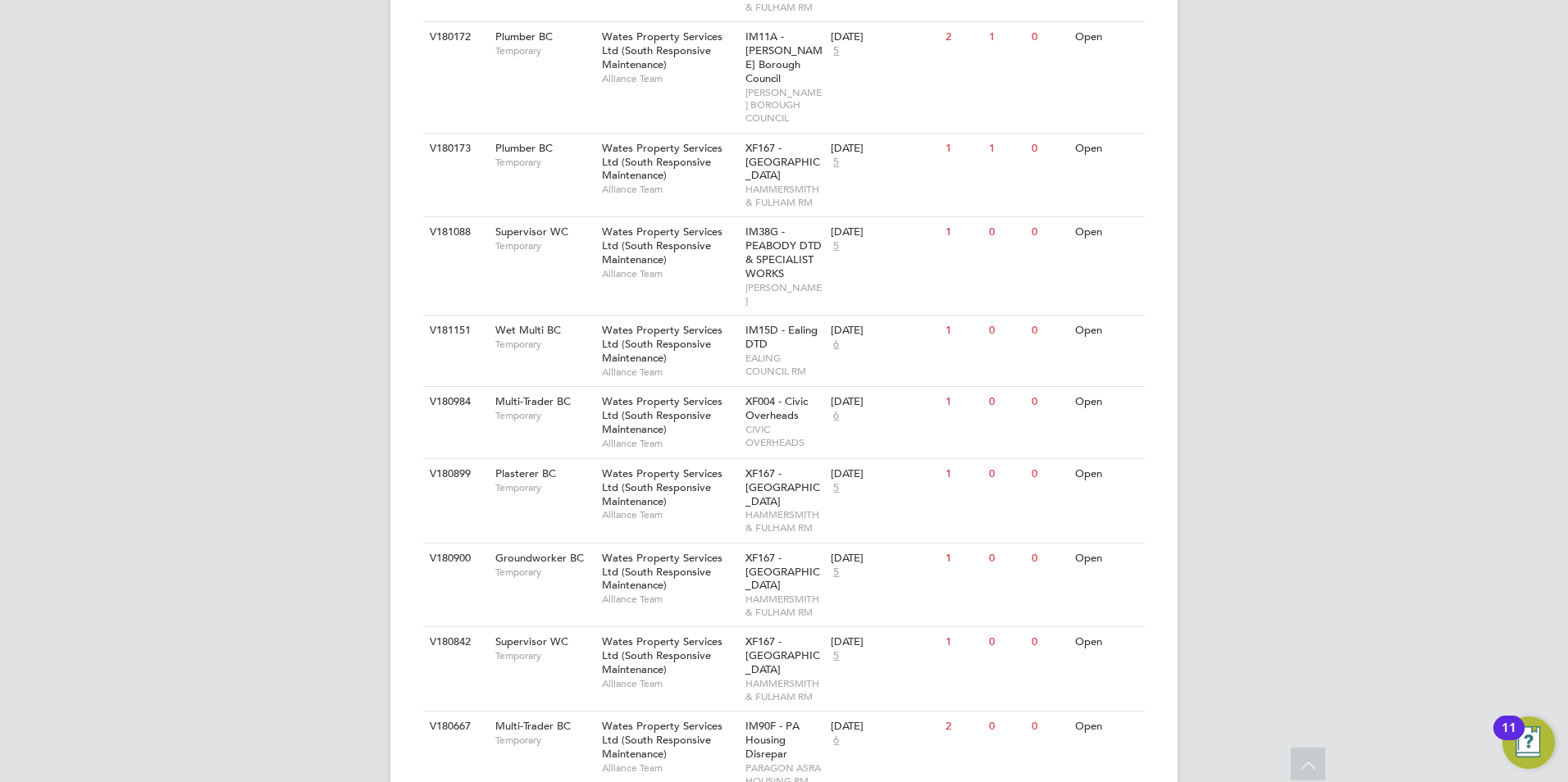
scroll to position [1230, 0]
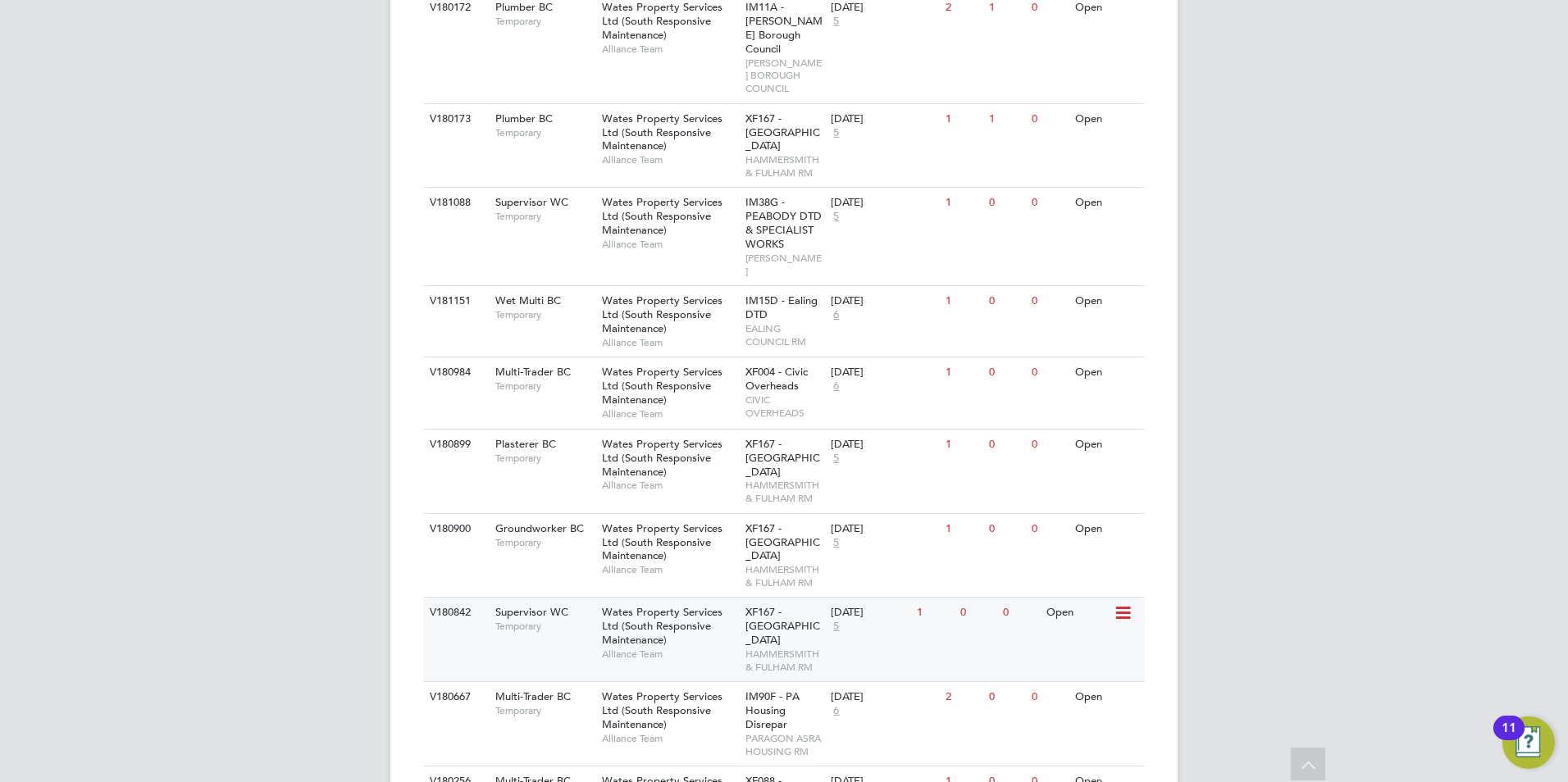
click at [684, 648] on span "Alliance Team" at bounding box center [669, 654] width 135 height 13
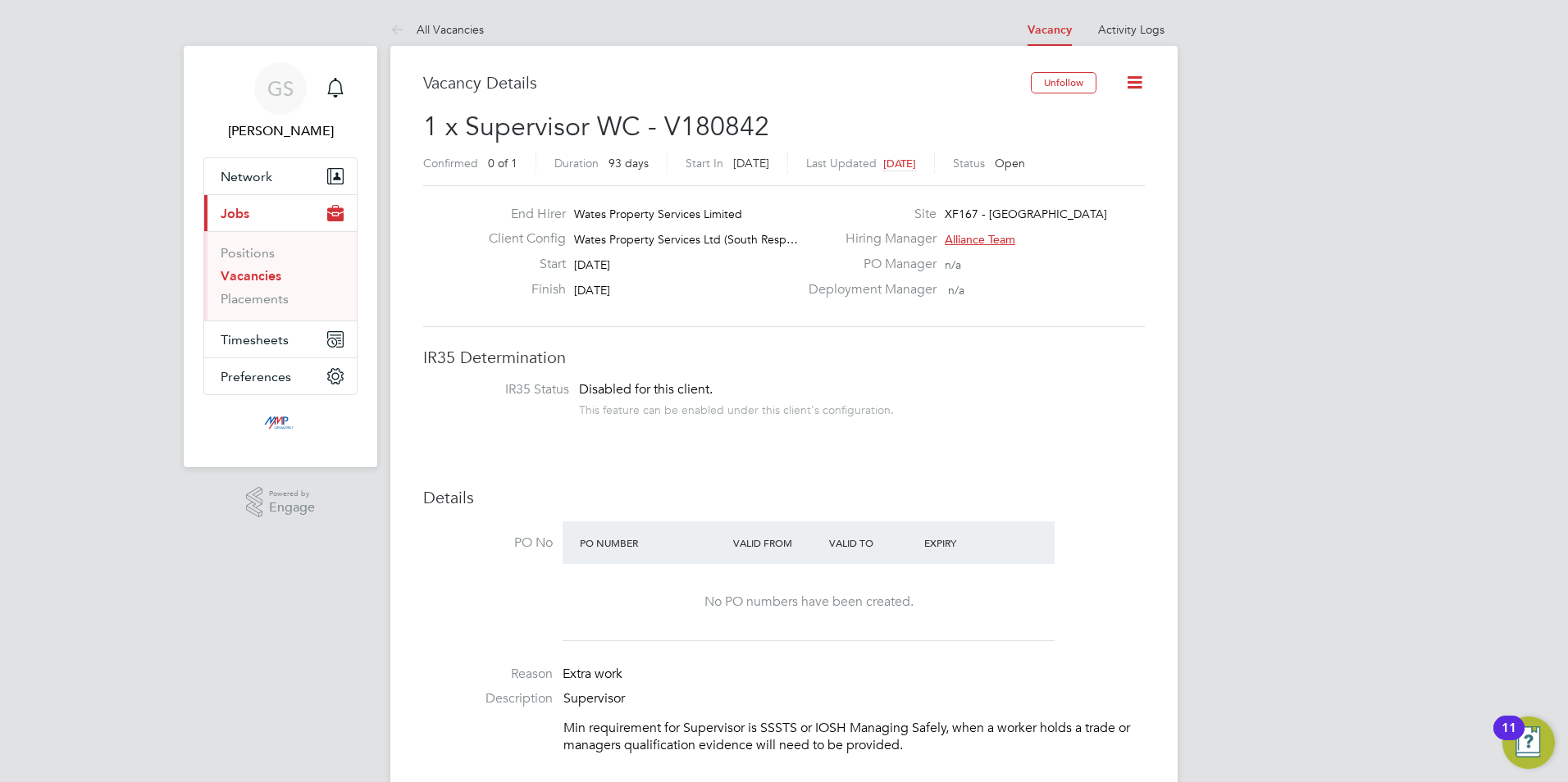
click at [244, 274] on link "Vacancies" at bounding box center [251, 276] width 61 height 16
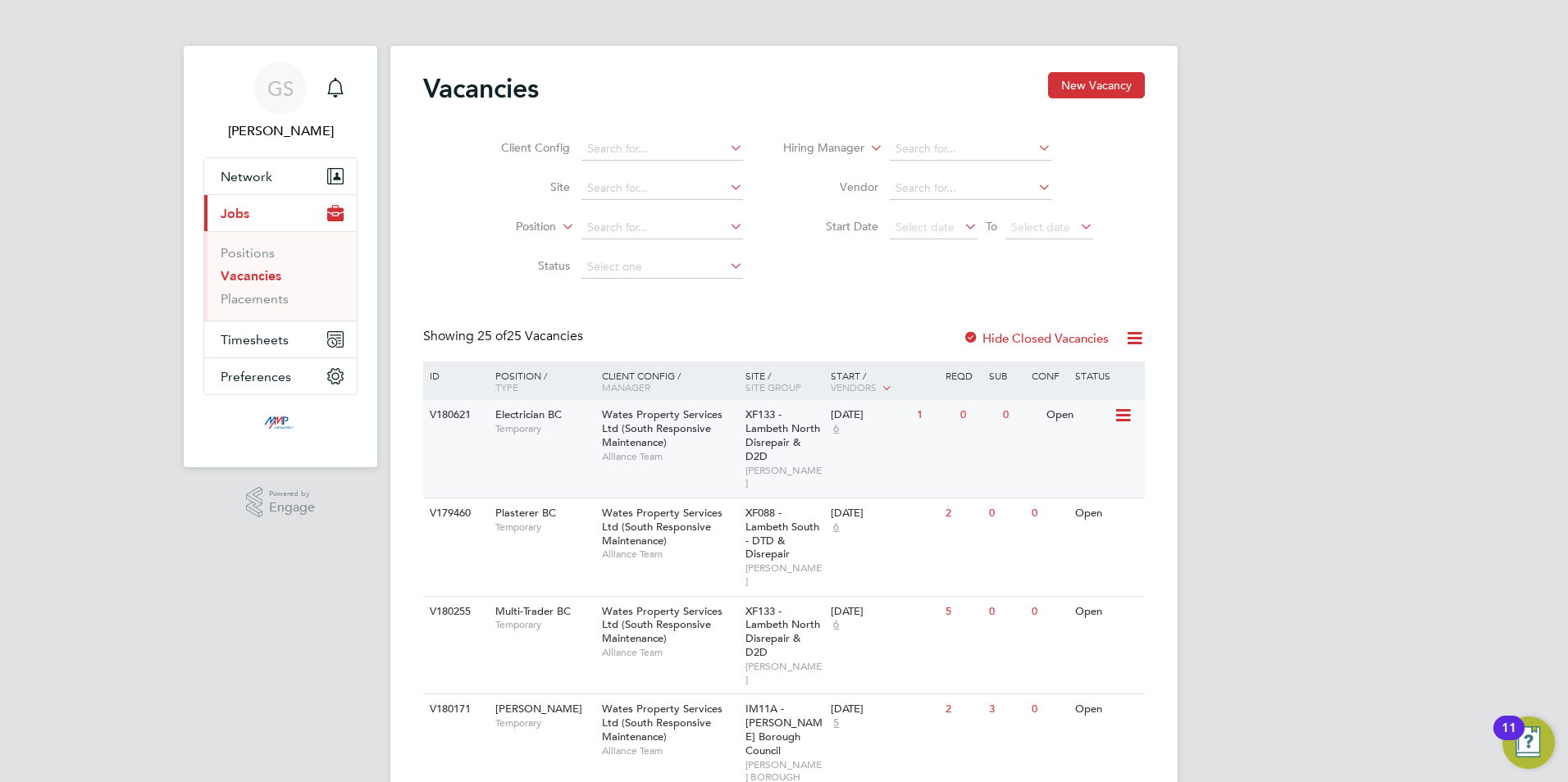
click at [763, 453] on span "XF133 - Lambeth North Disrepair & D2D" at bounding box center [782, 435] width 75 height 56
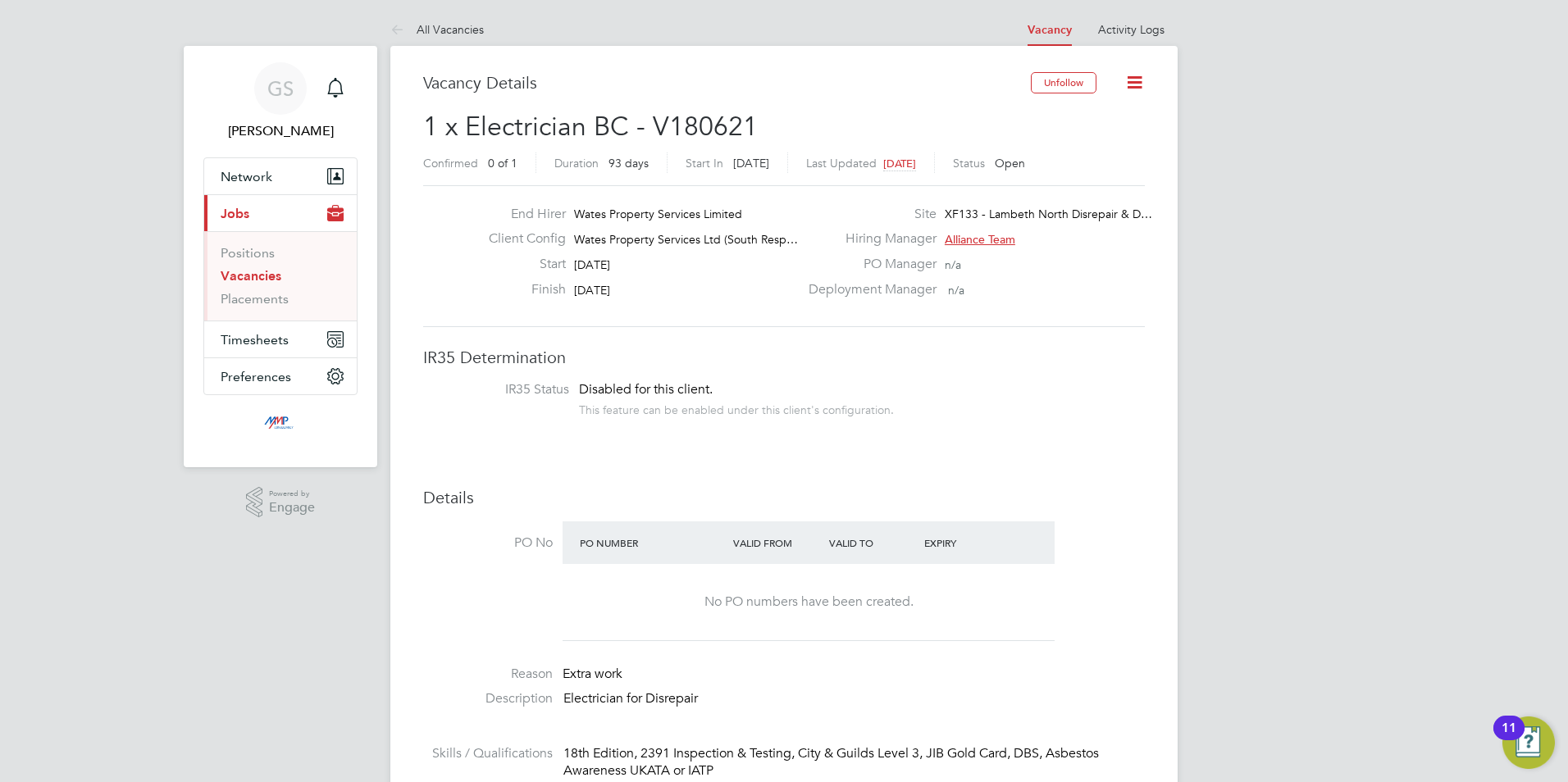
drag, startPoint x: 236, startPoint y: 279, endPoint x: 272, endPoint y: 290, distance: 37.6
click at [236, 279] on link "Vacancies" at bounding box center [251, 276] width 61 height 16
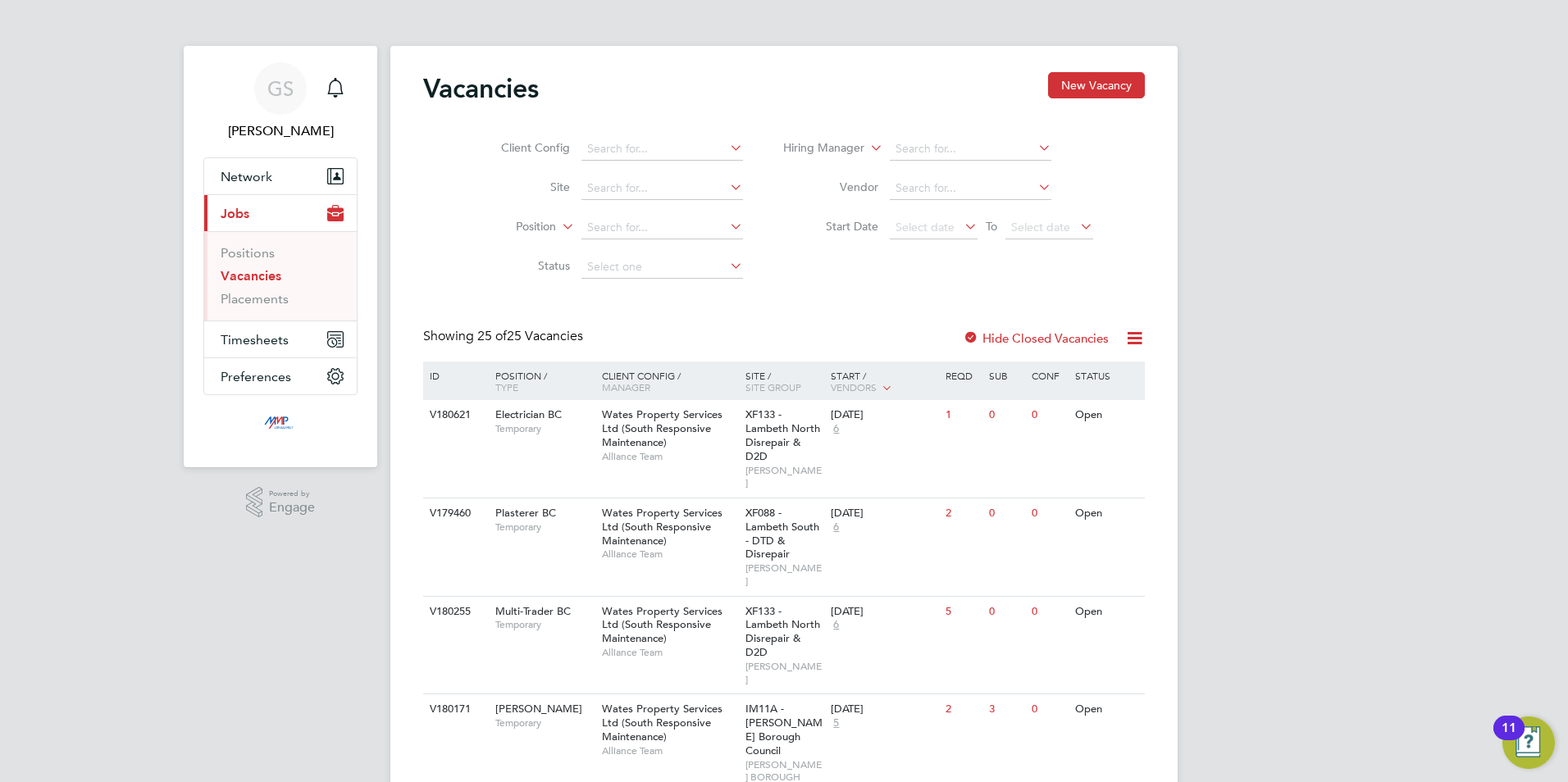
click at [269, 279] on link "Vacancies" at bounding box center [251, 276] width 61 height 16
click at [272, 281] on link "Vacancies" at bounding box center [251, 276] width 61 height 16
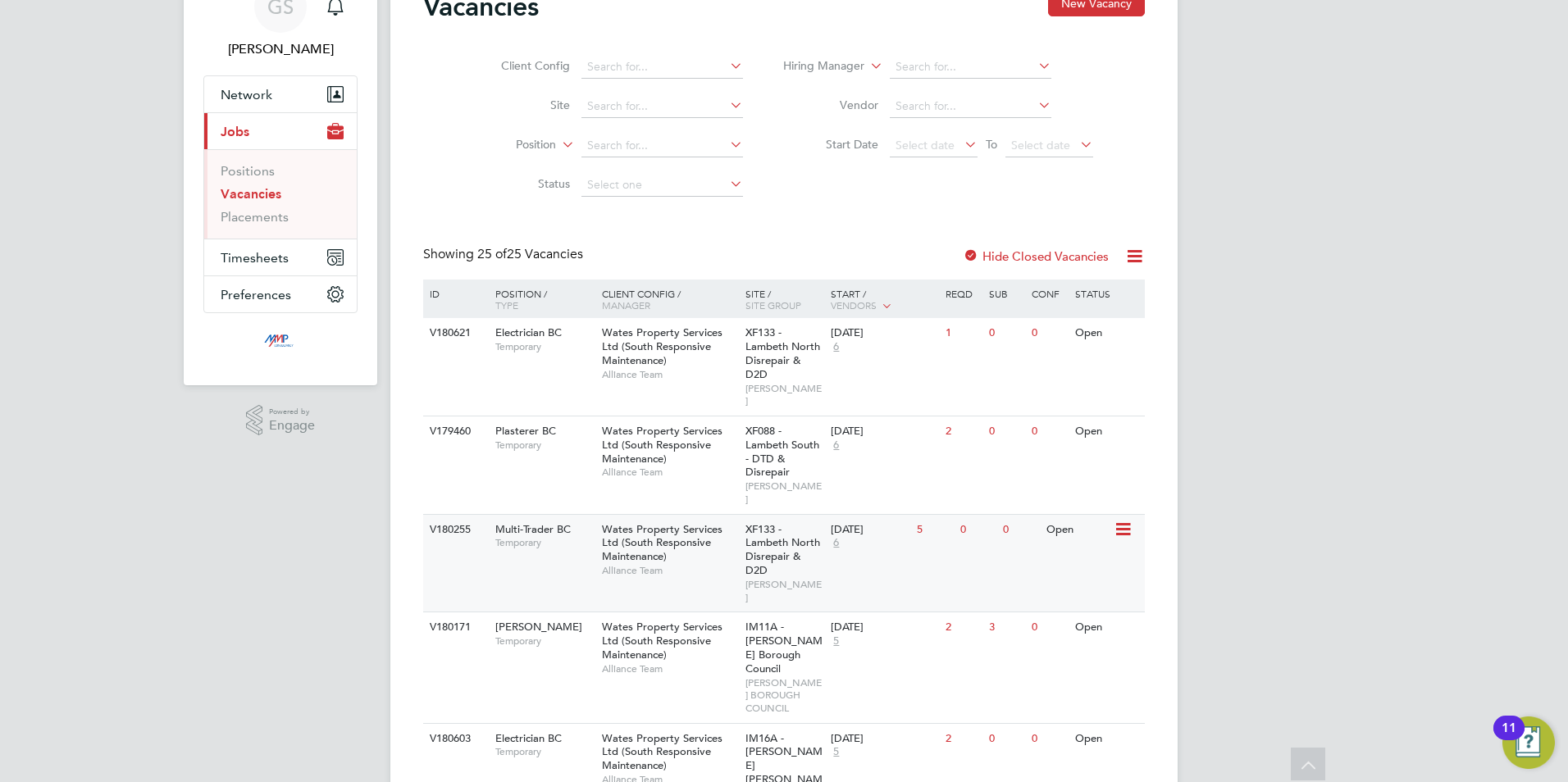
click at [718, 564] on span "Alliance Team" at bounding box center [669, 570] width 135 height 13
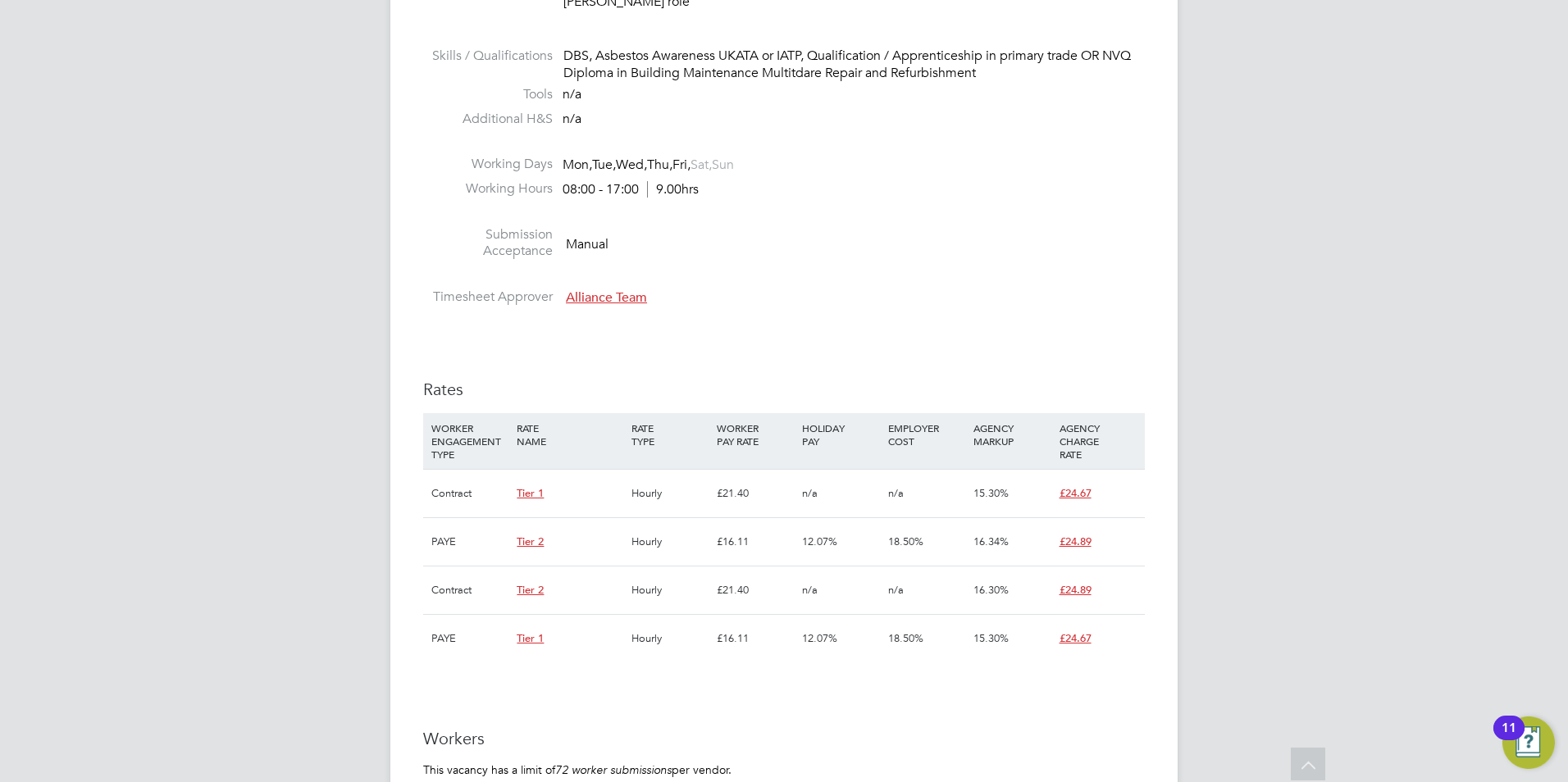
scroll to position [820, 0]
